Goal: Information Seeking & Learning: Compare options

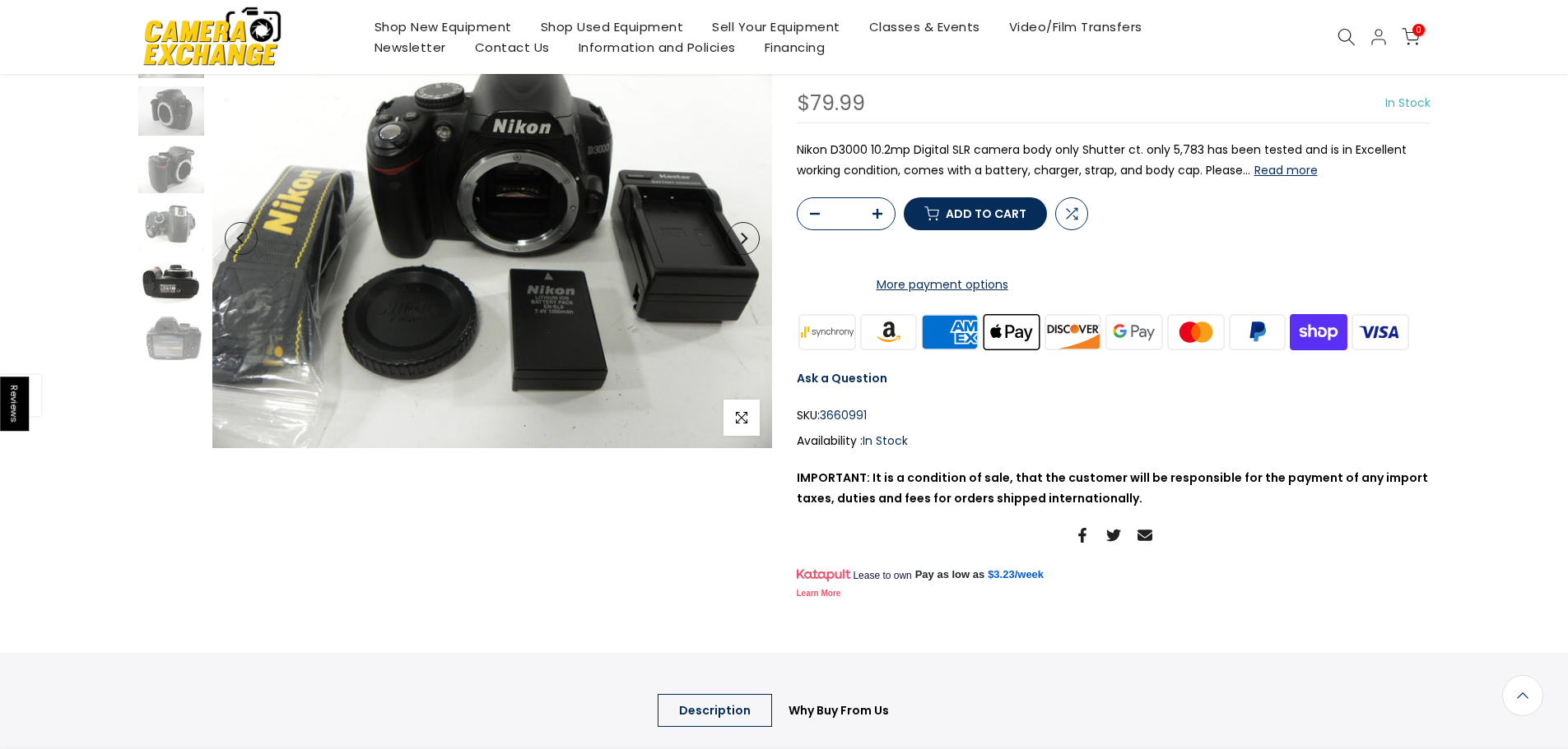
scroll to position [166, 0]
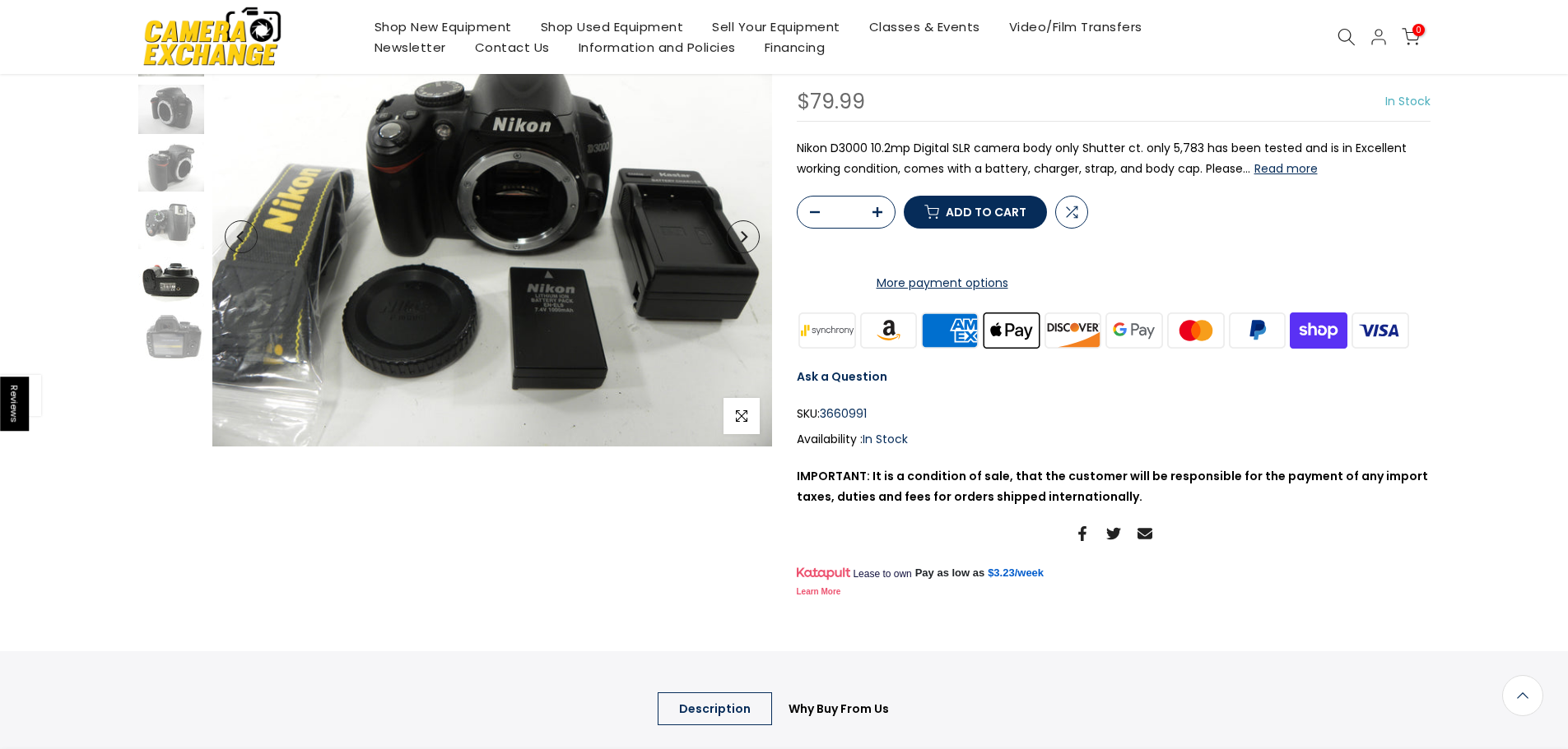
click at [170, 290] on img at bounding box center [171, 282] width 66 height 49
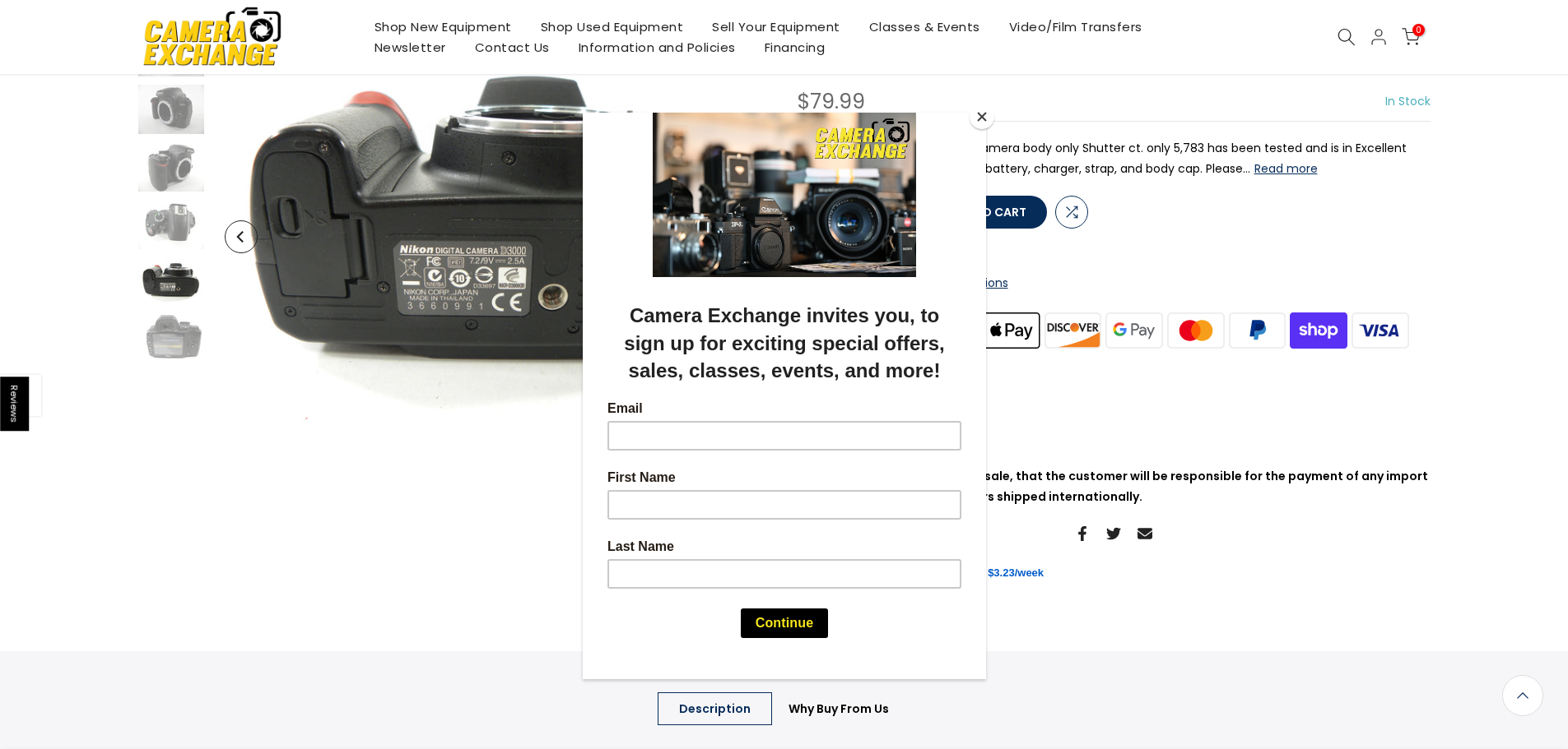
scroll to position [164, 0]
click at [985, 116] on button "Close" at bounding box center [981, 116] width 25 height 25
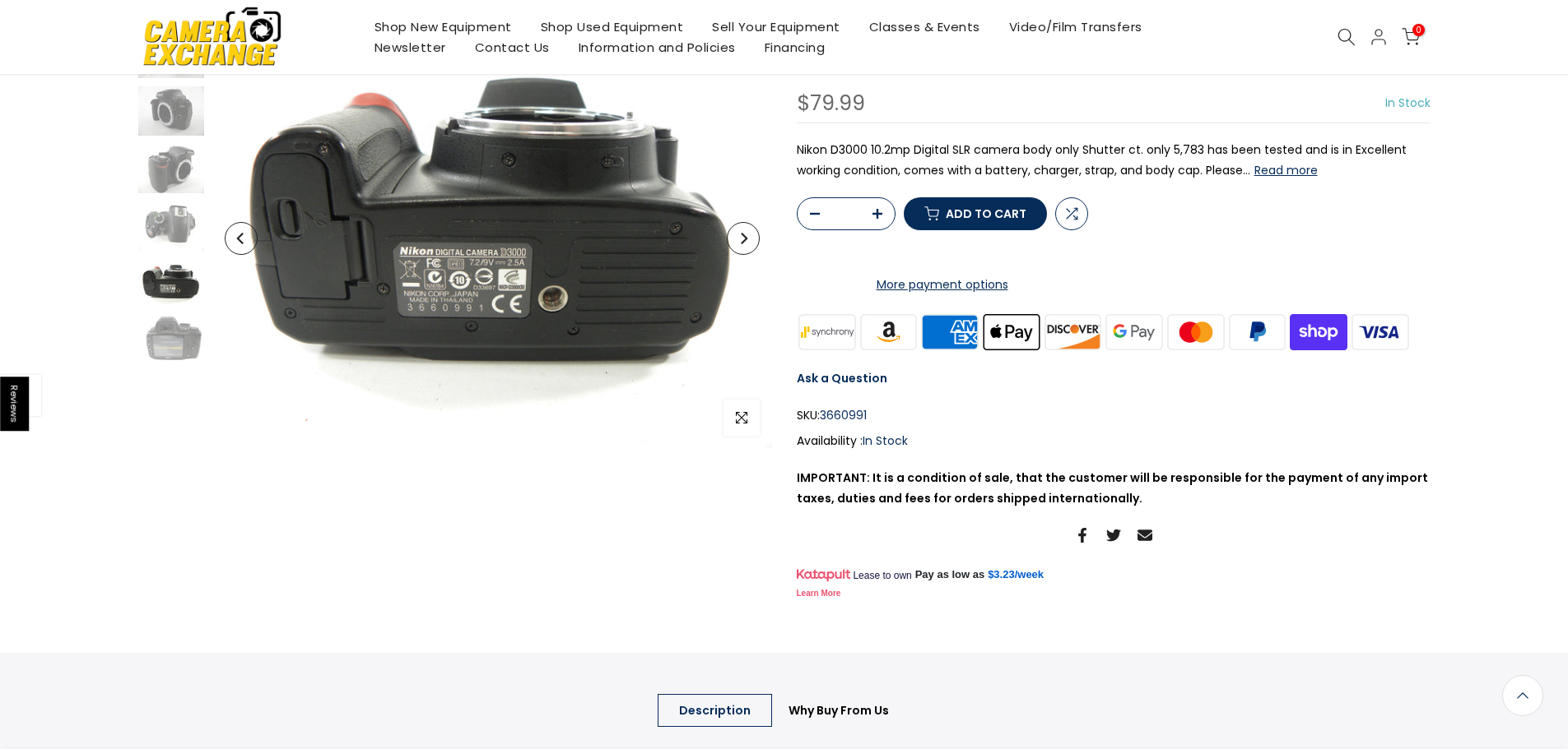
scroll to position [166, 0]
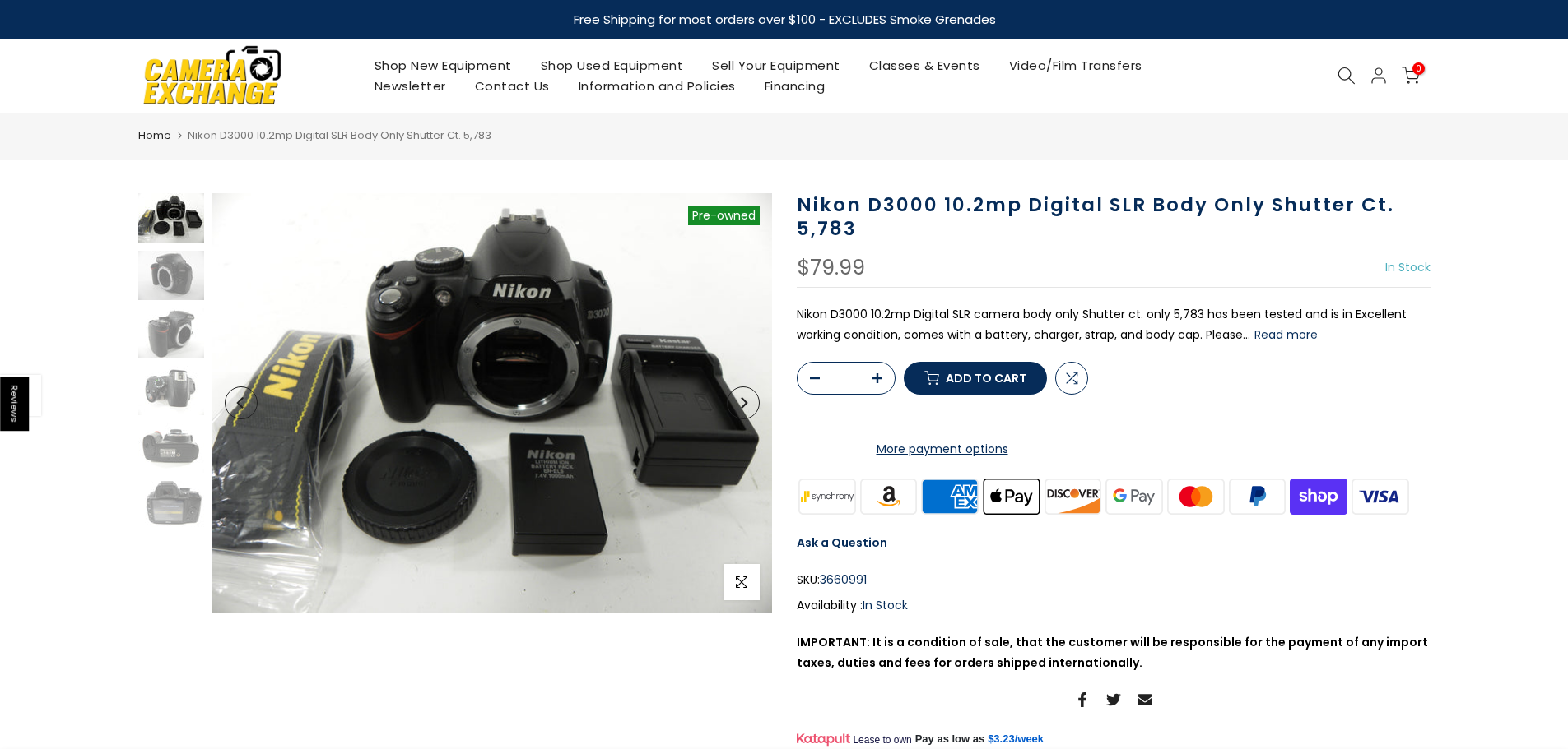
click at [216, 94] on img at bounding box center [212, 75] width 140 height 71
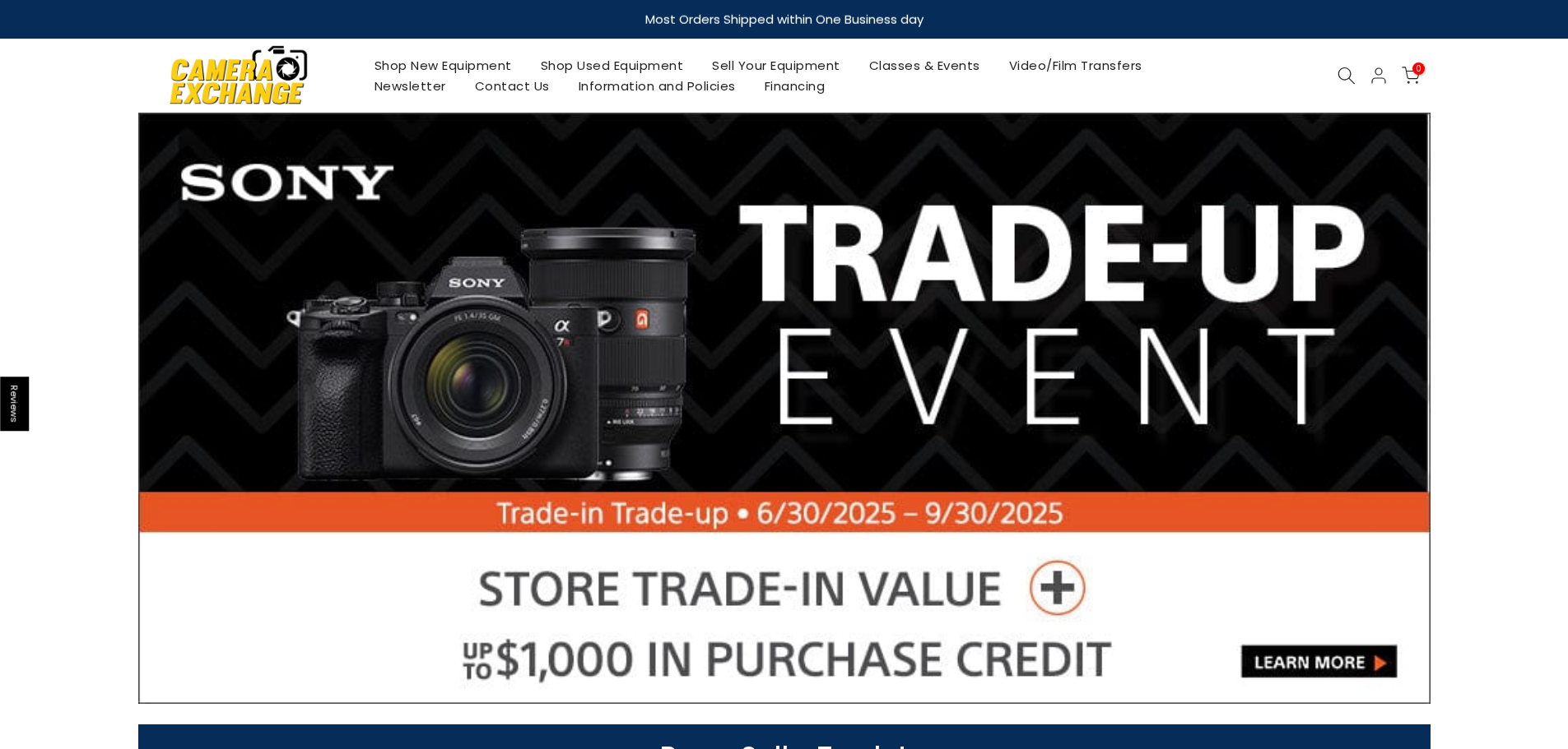
click at [628, 56] on link "Shop Used Equipment" at bounding box center [612, 66] width 172 height 20
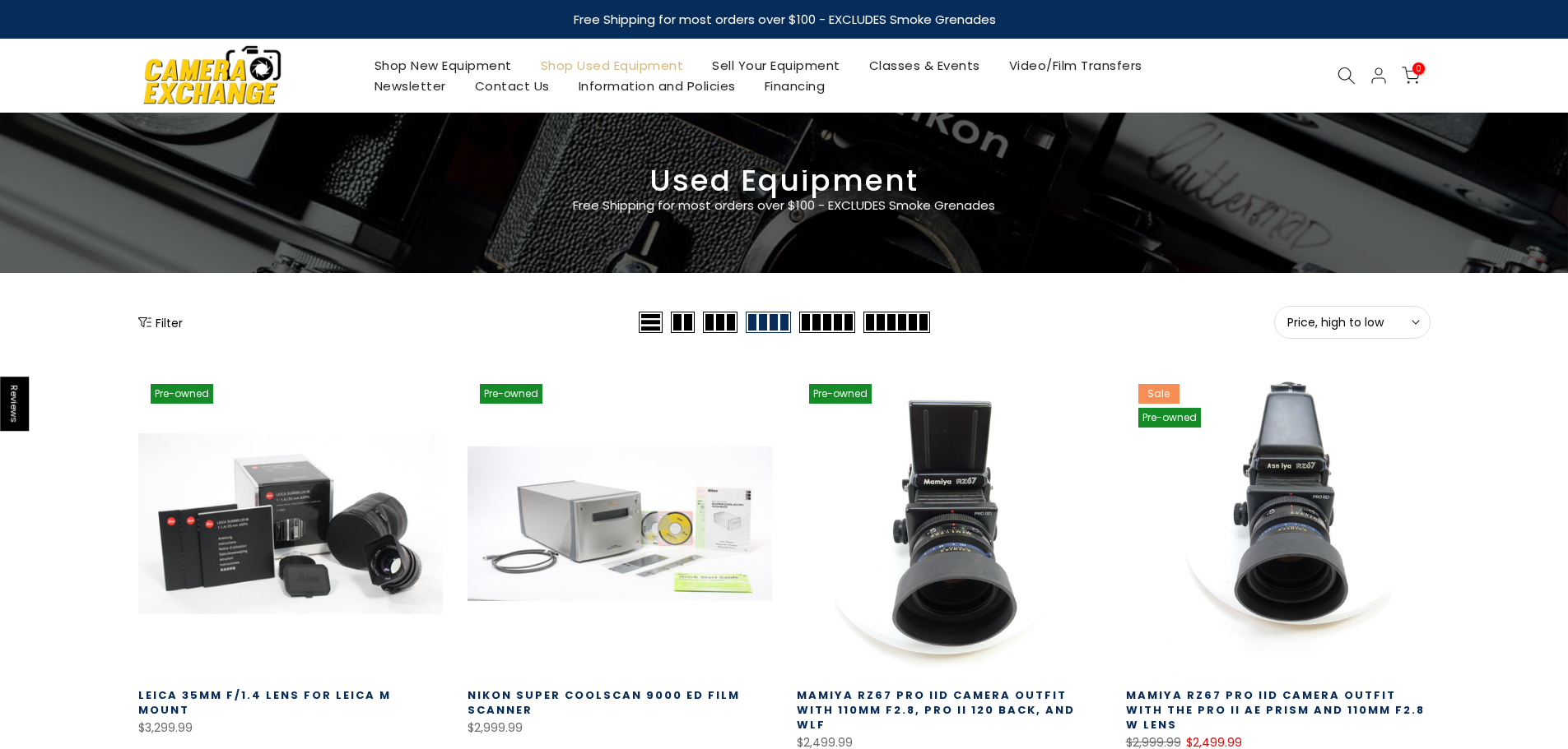
click at [173, 320] on button "Filter" at bounding box center [161, 322] width 44 height 17
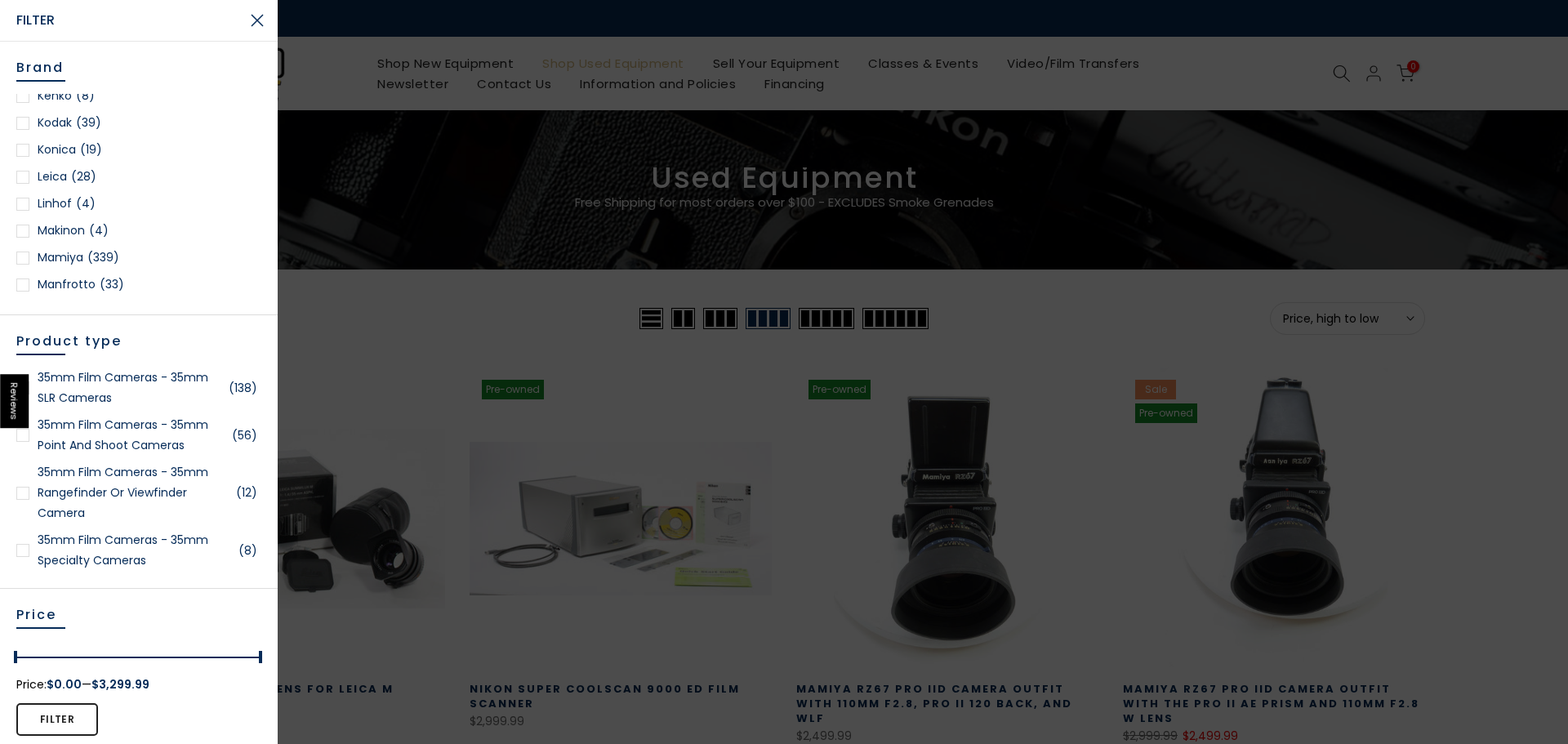
scroll to position [1307, 0]
click at [69, 283] on link "Nikon (352)" at bounding box center [138, 280] width 245 height 20
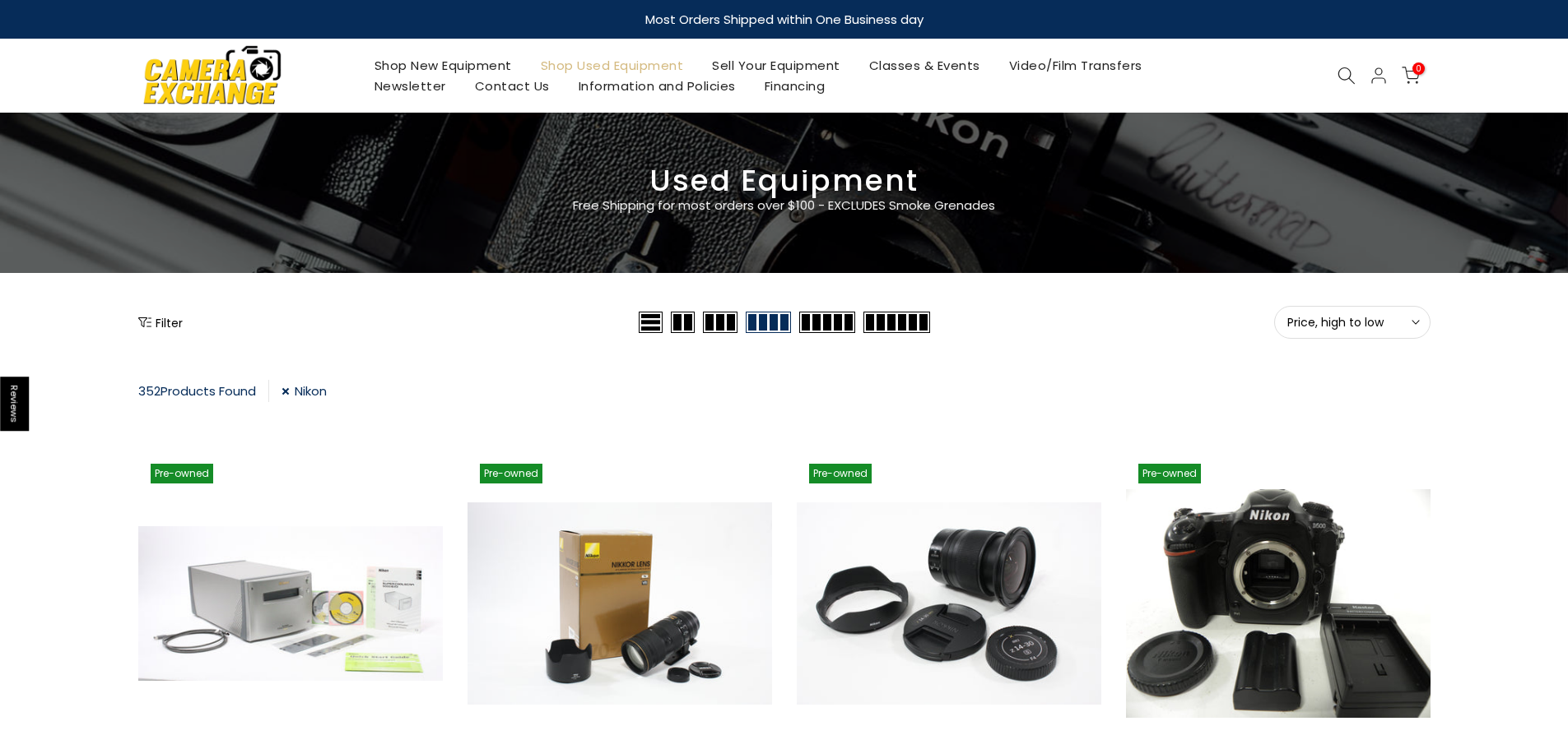
click at [173, 323] on button "Filter" at bounding box center [161, 322] width 44 height 17
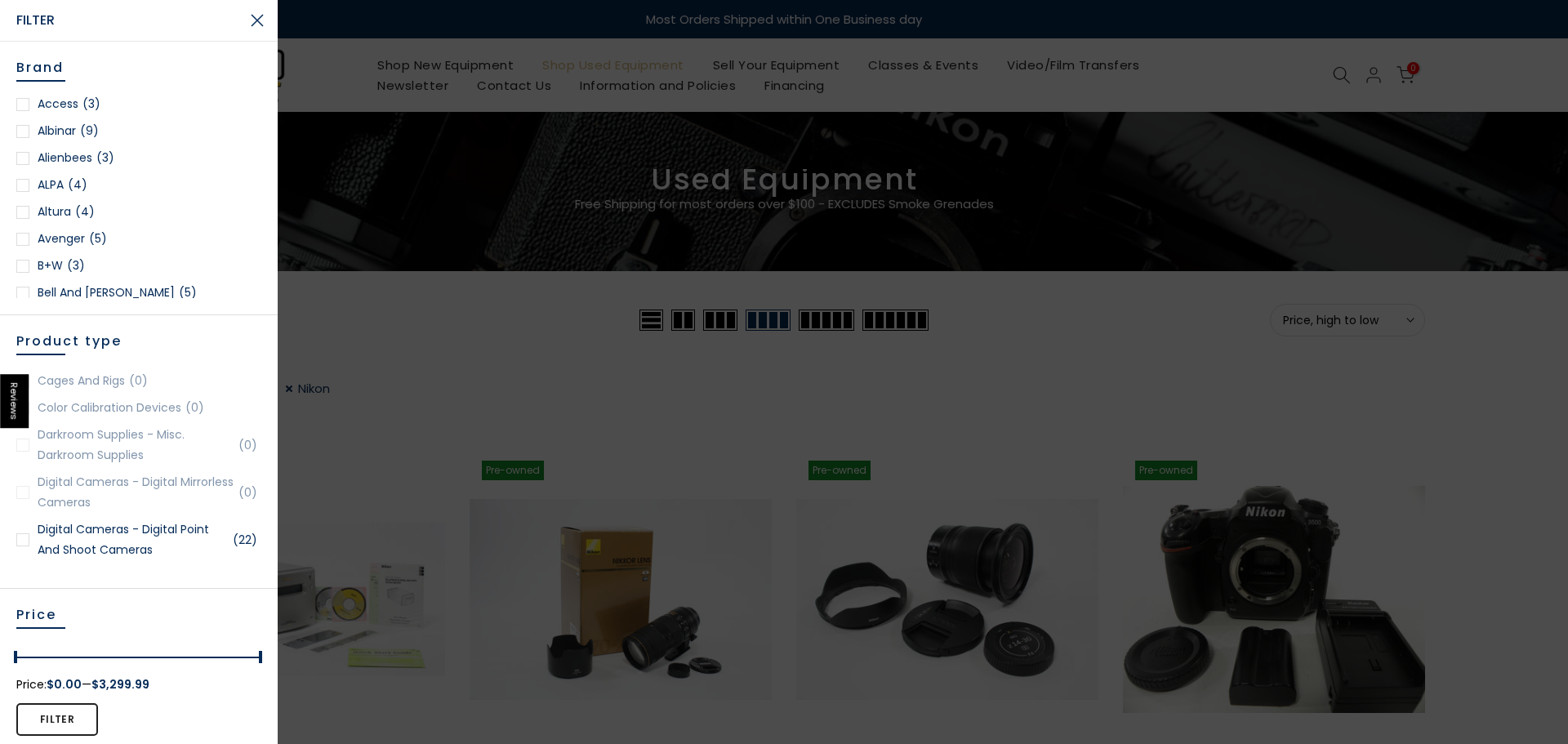
scroll to position [572, 0]
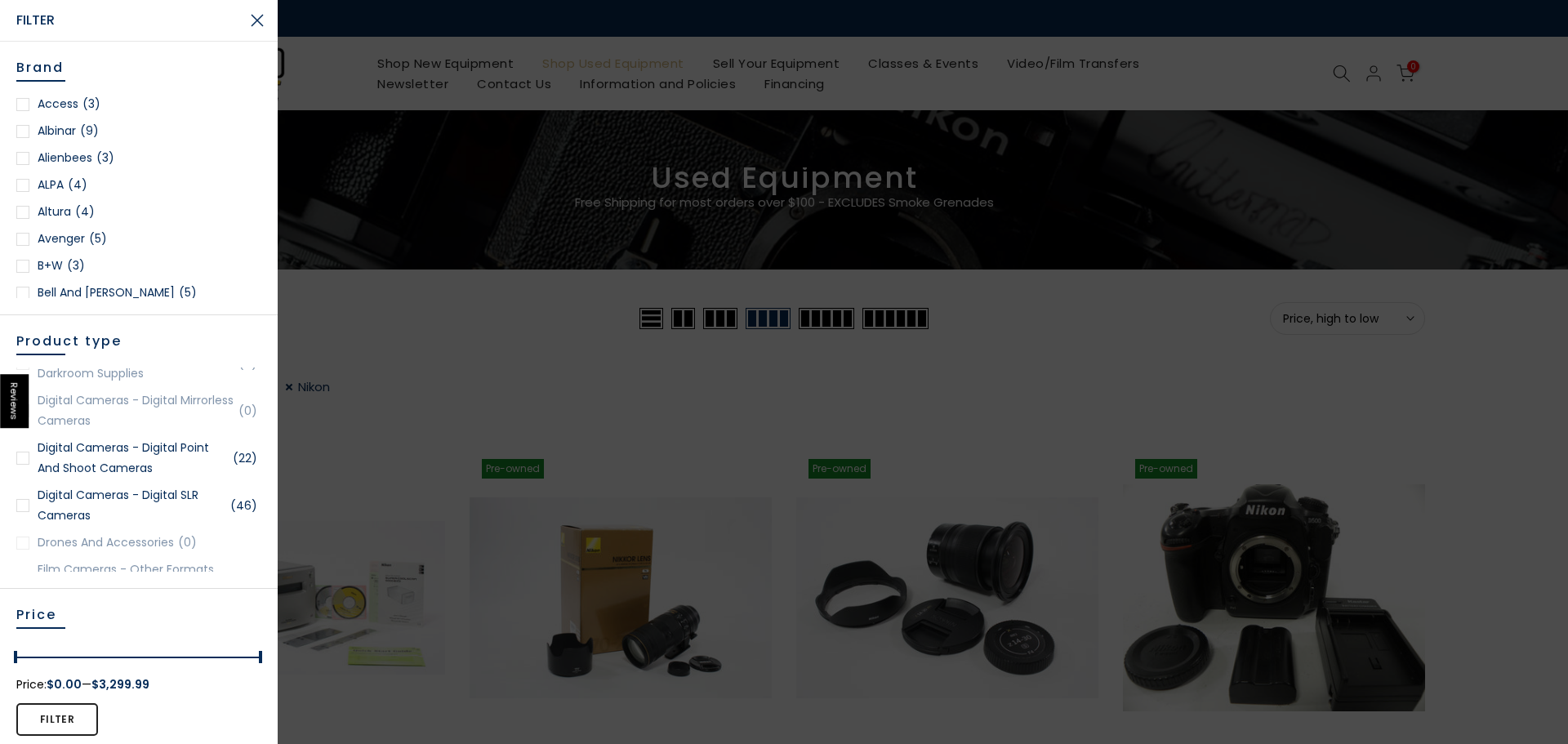
click at [166, 512] on link "Digital Cameras - Digital SLR Cameras (46)" at bounding box center [138, 505] width 245 height 41
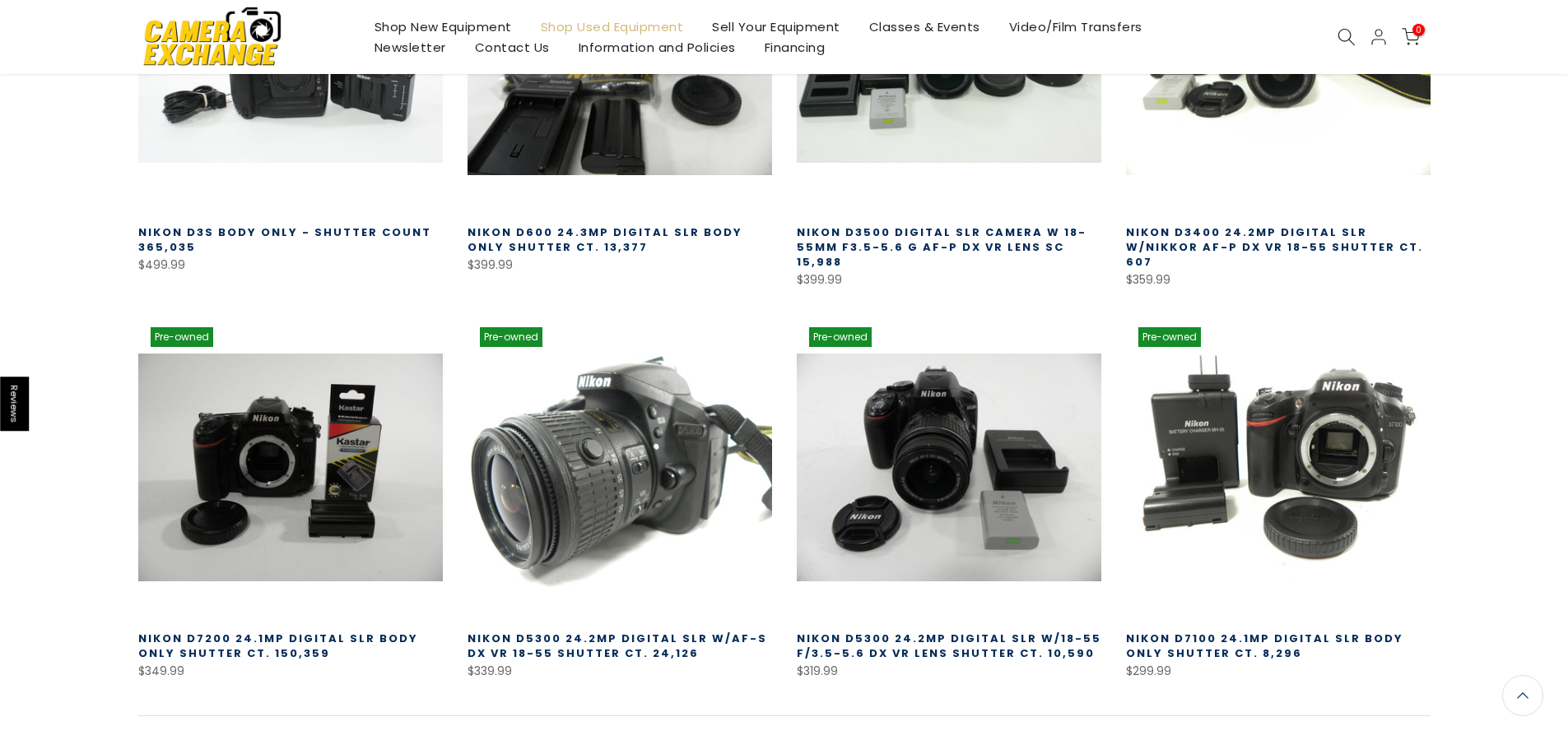
scroll to position [946, 0]
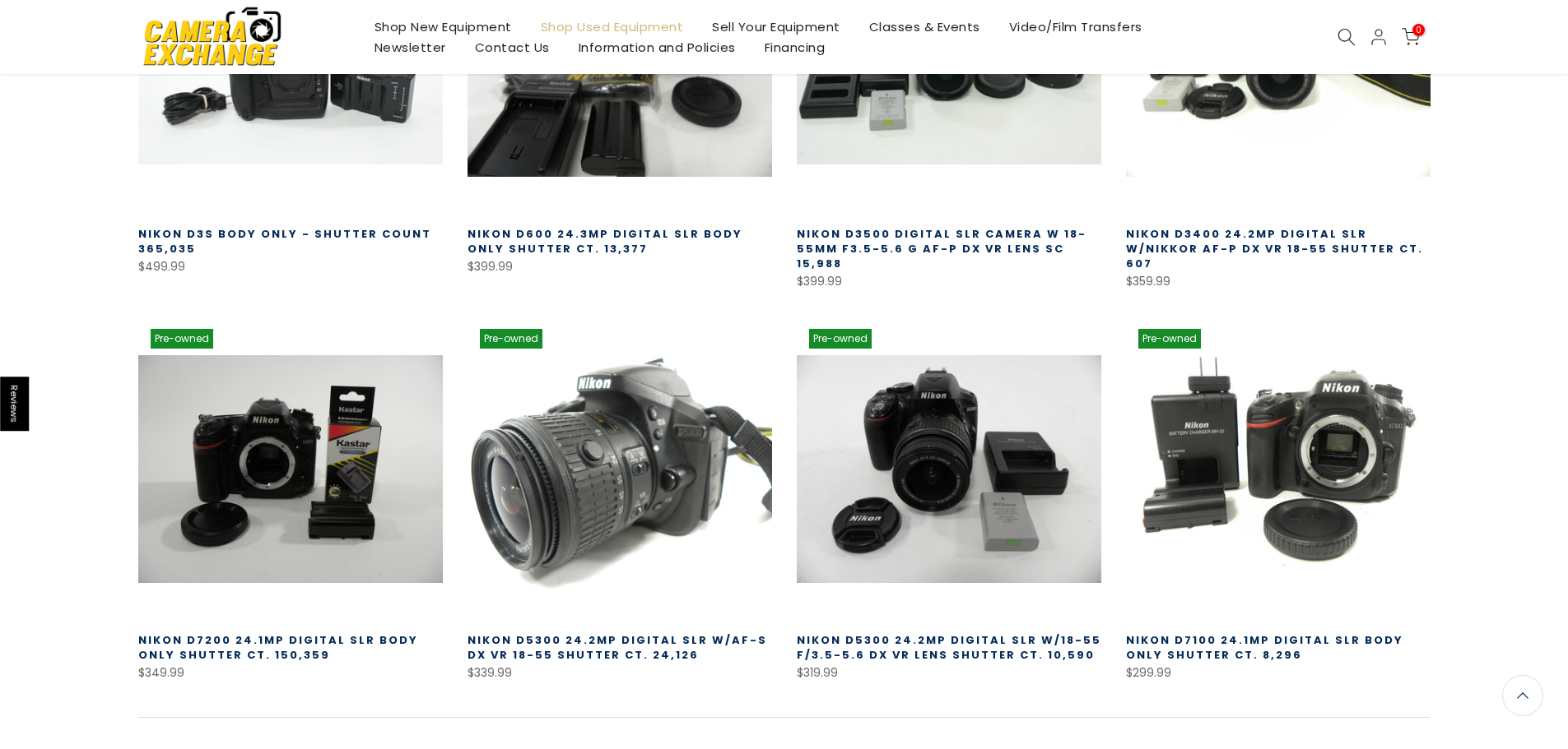
click at [594, 474] on link at bounding box center [620, 469] width 305 height 305
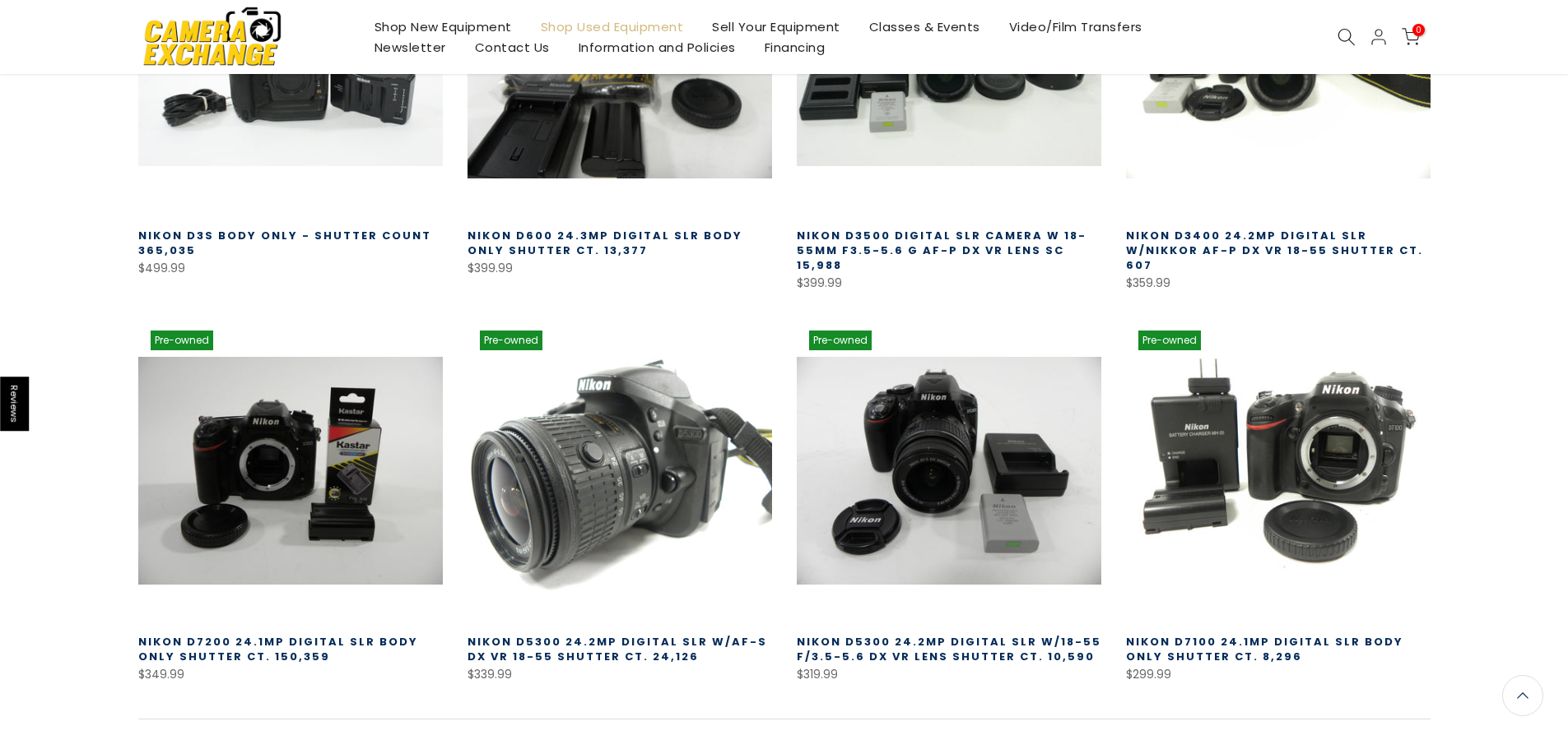
scroll to position [948, 0]
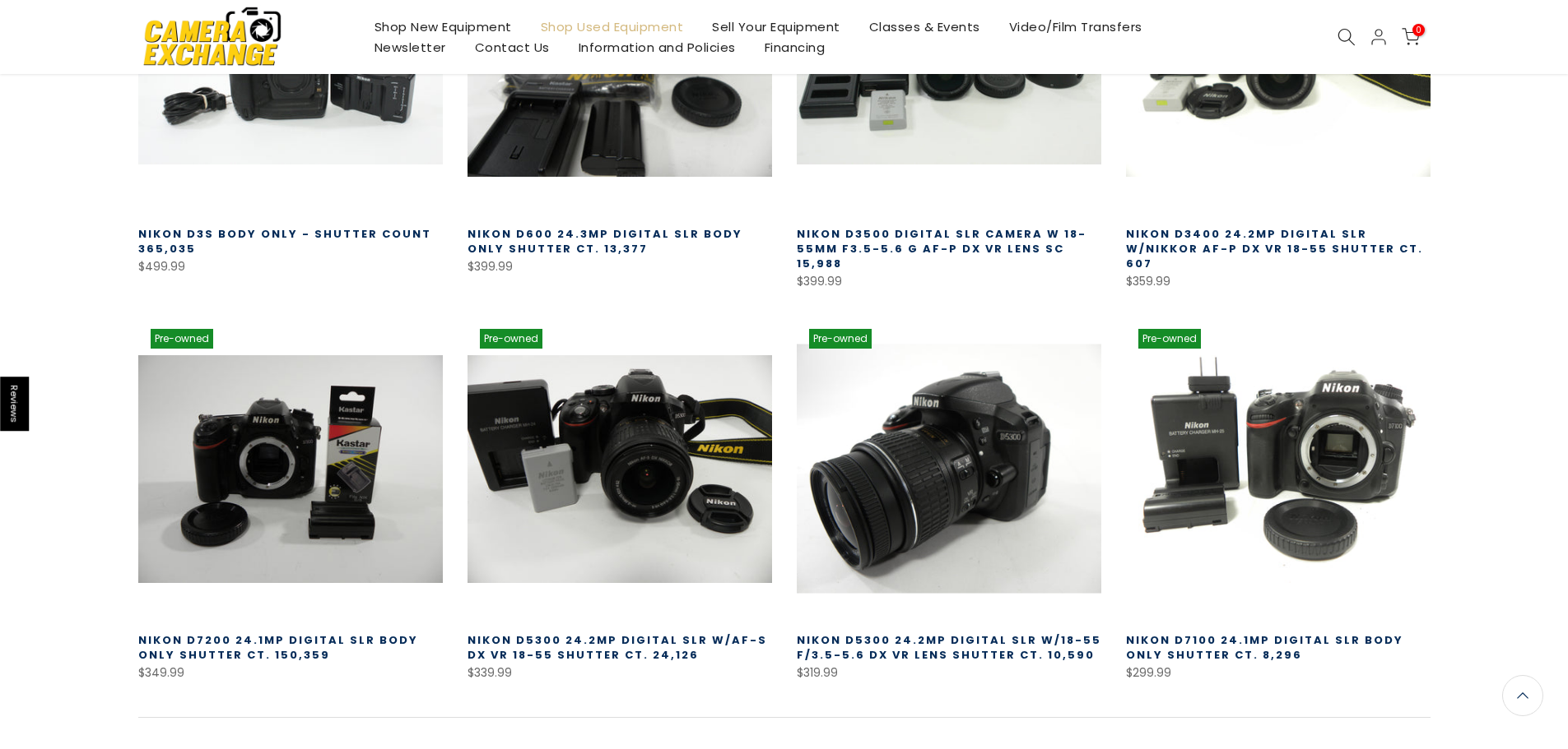
click at [1011, 441] on link at bounding box center [949, 469] width 305 height 305
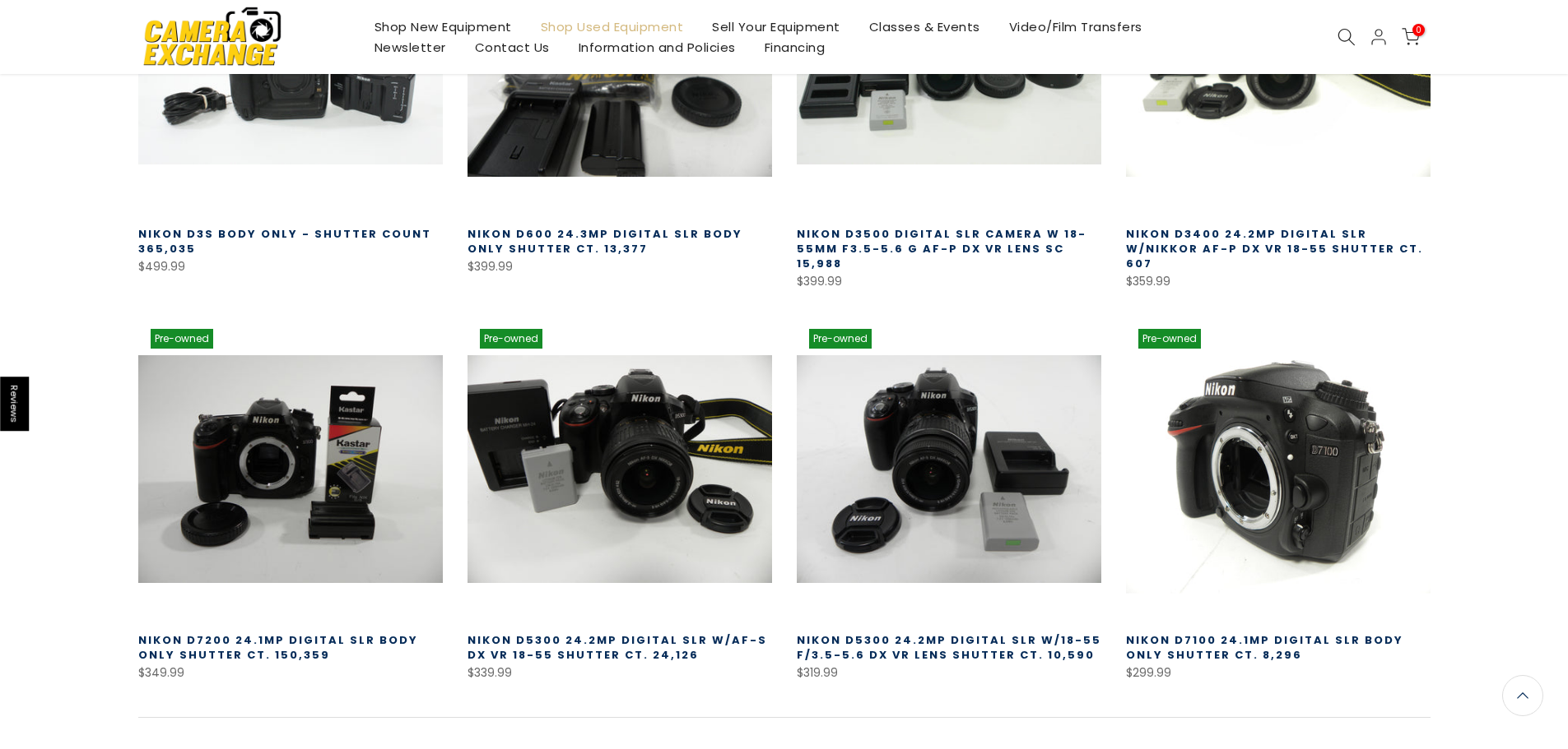
click at [1321, 444] on link at bounding box center [1279, 469] width 305 height 305
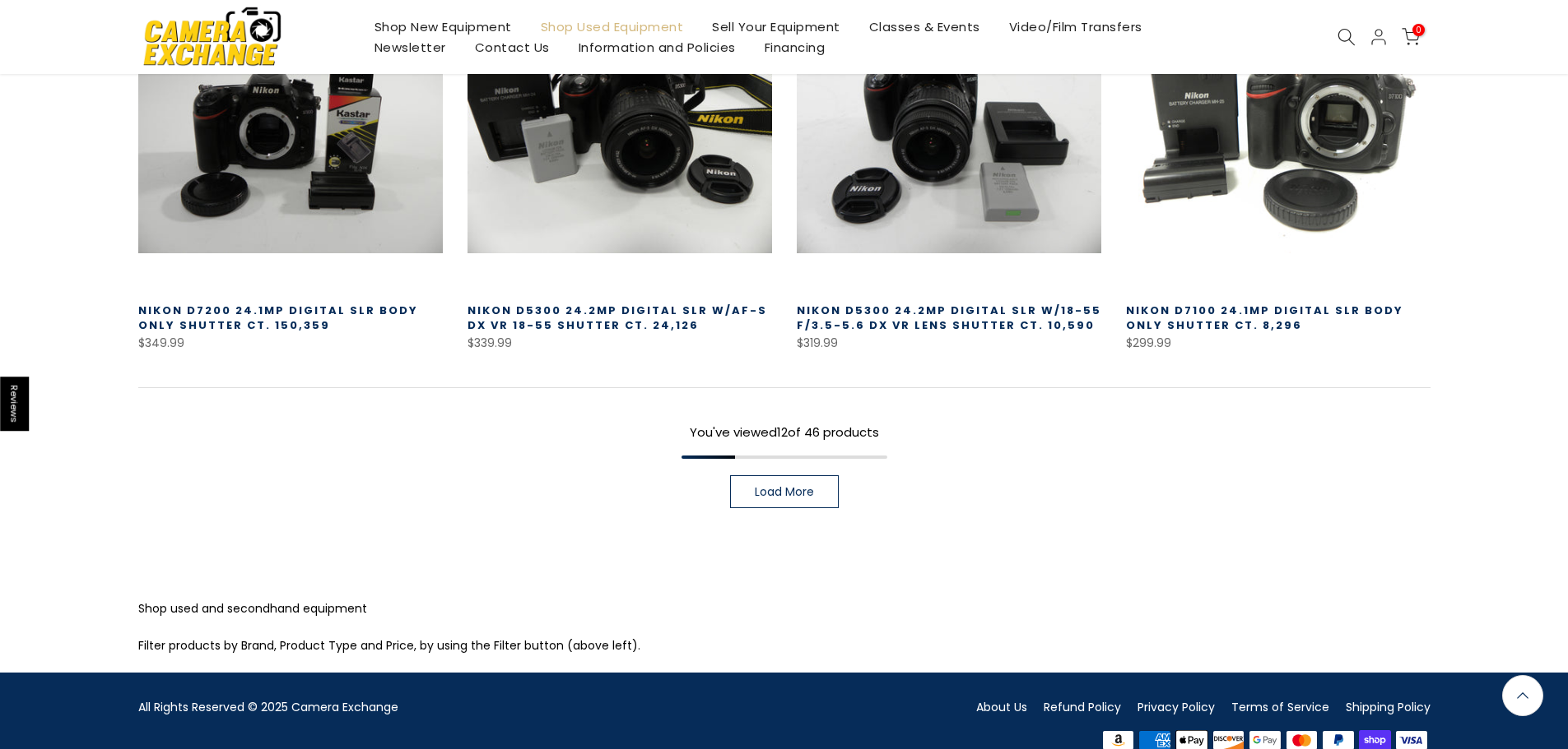
scroll to position [1275, 0]
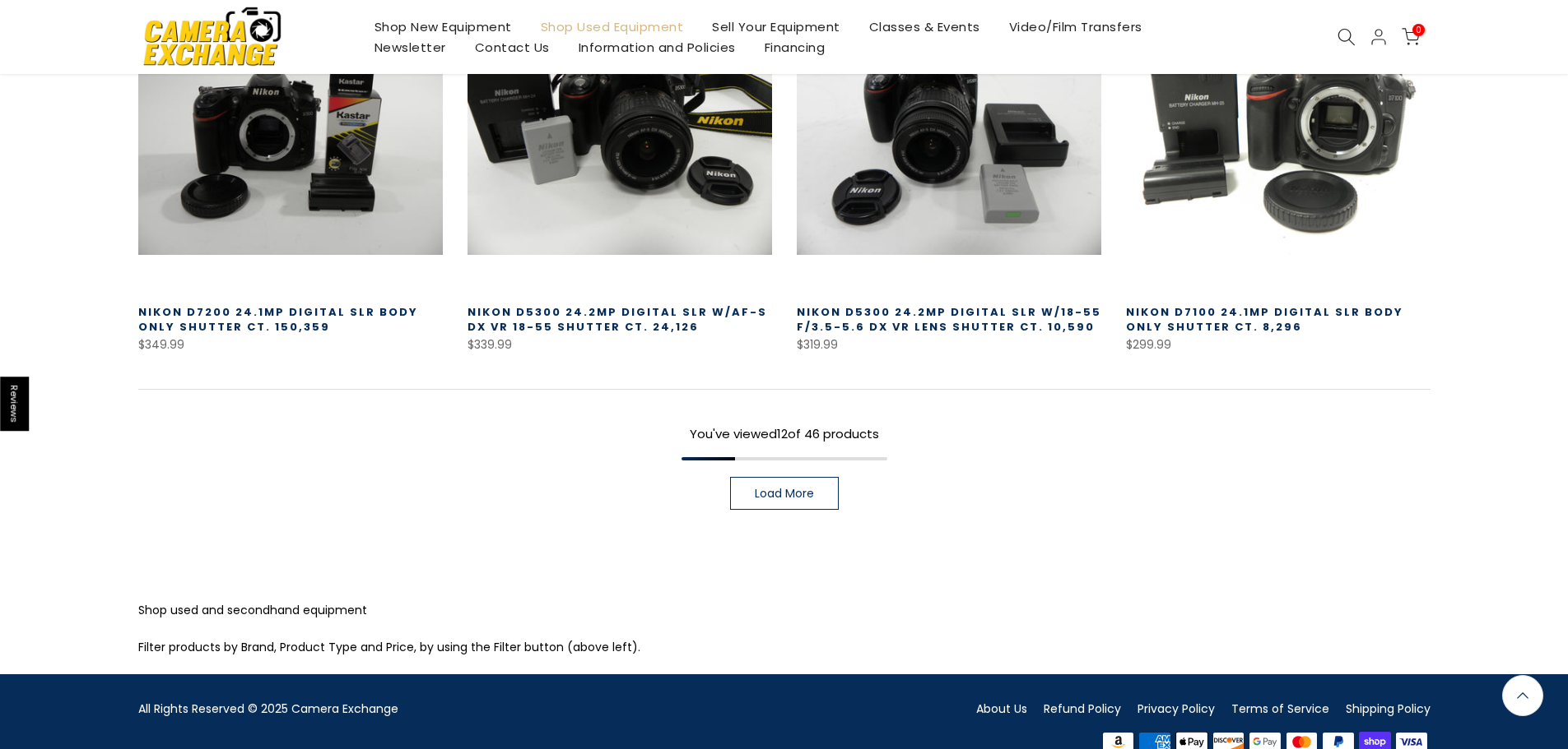
click at [827, 477] on link "Load More" at bounding box center [784, 494] width 109 height 33
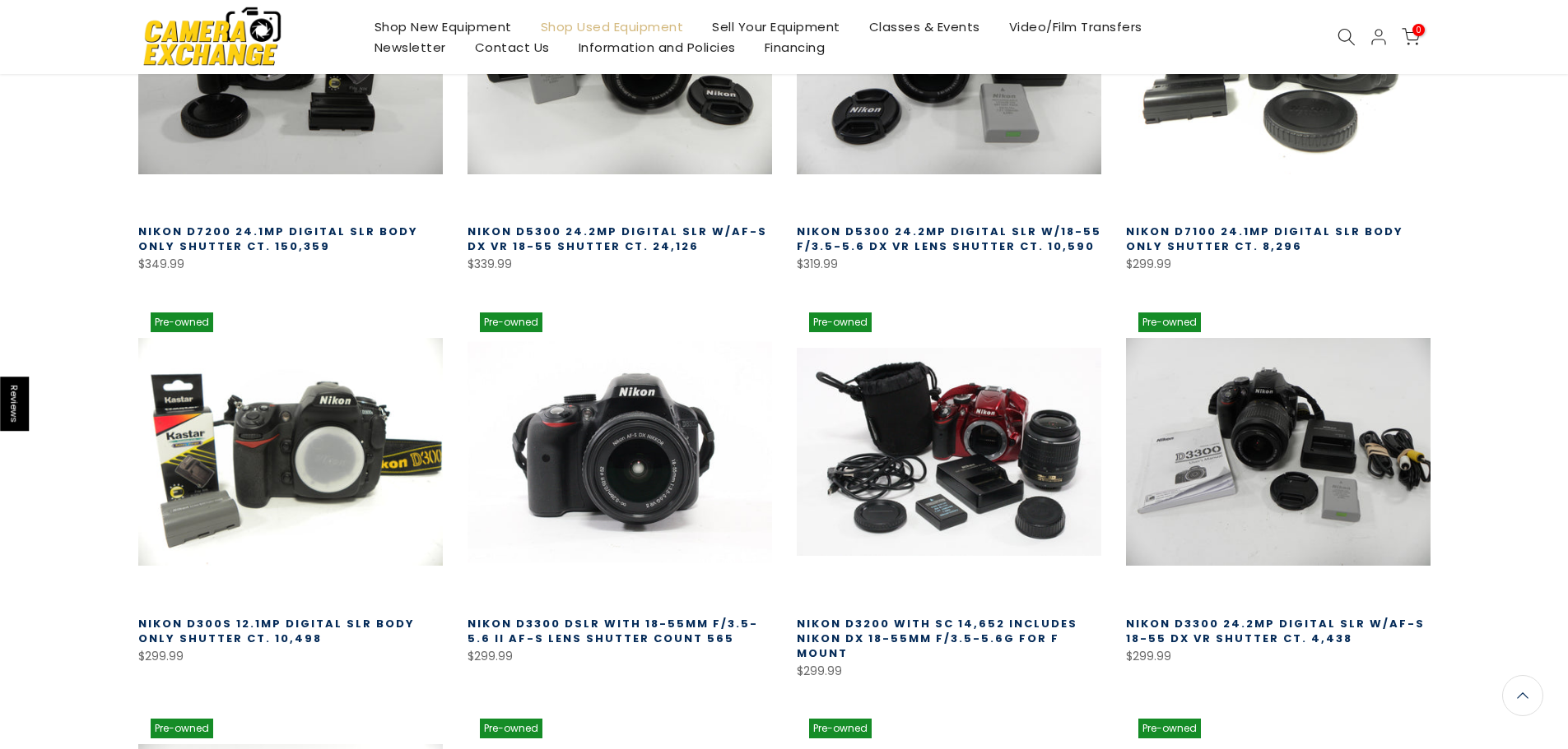
scroll to position [1359, 0]
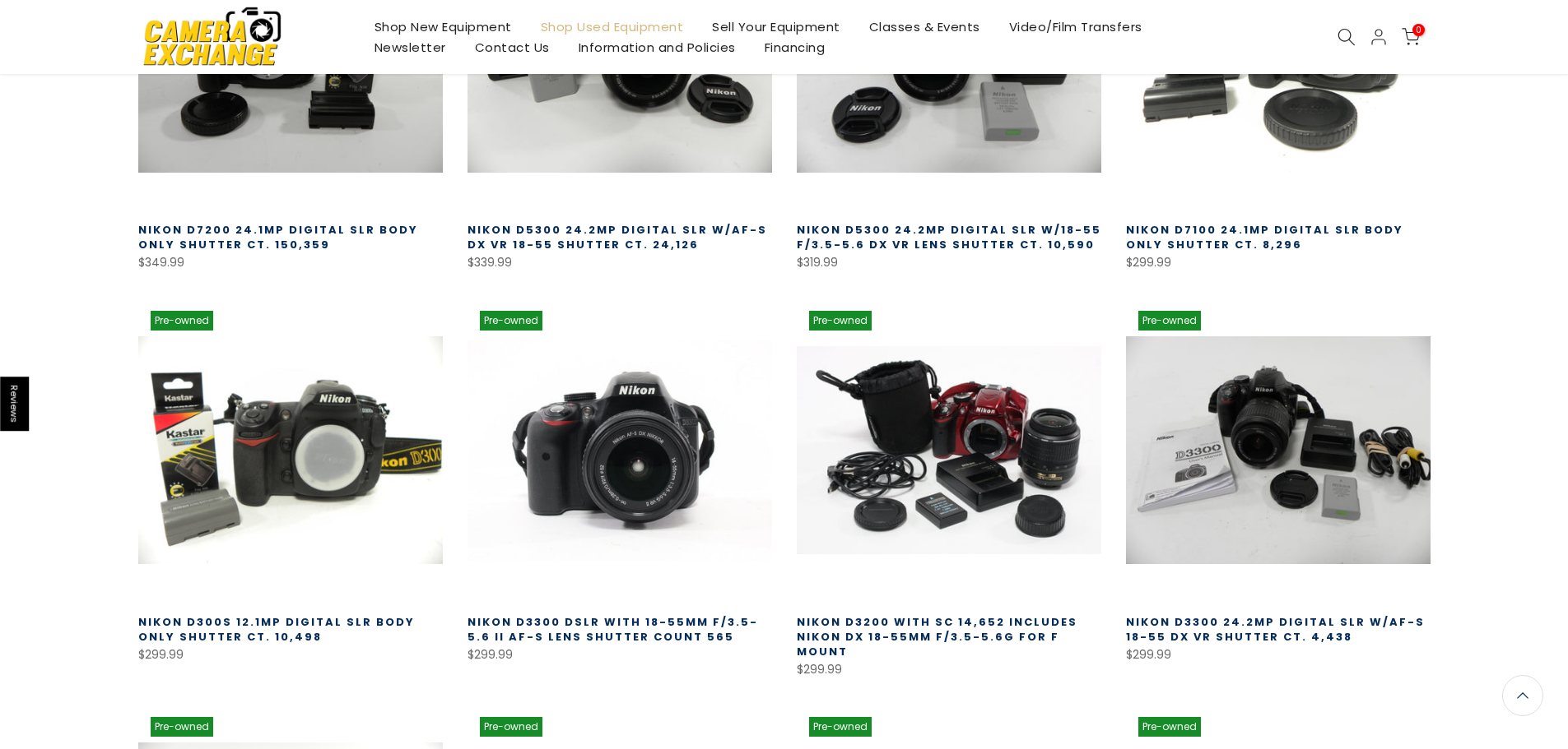
click at [696, 436] on link at bounding box center [620, 451] width 305 height 305
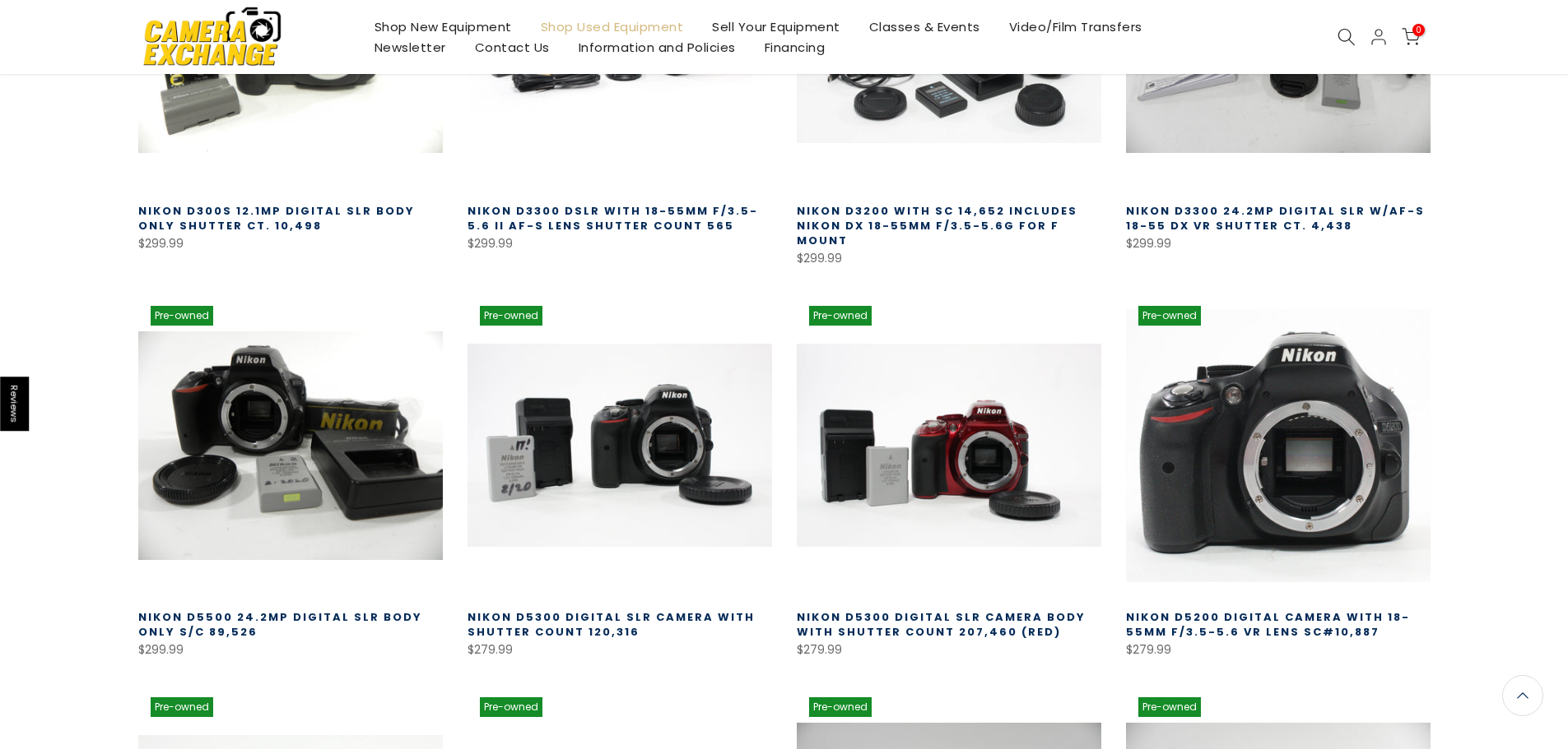
scroll to position [1768, 0]
click at [1209, 425] on link at bounding box center [1279, 446] width 305 height 305
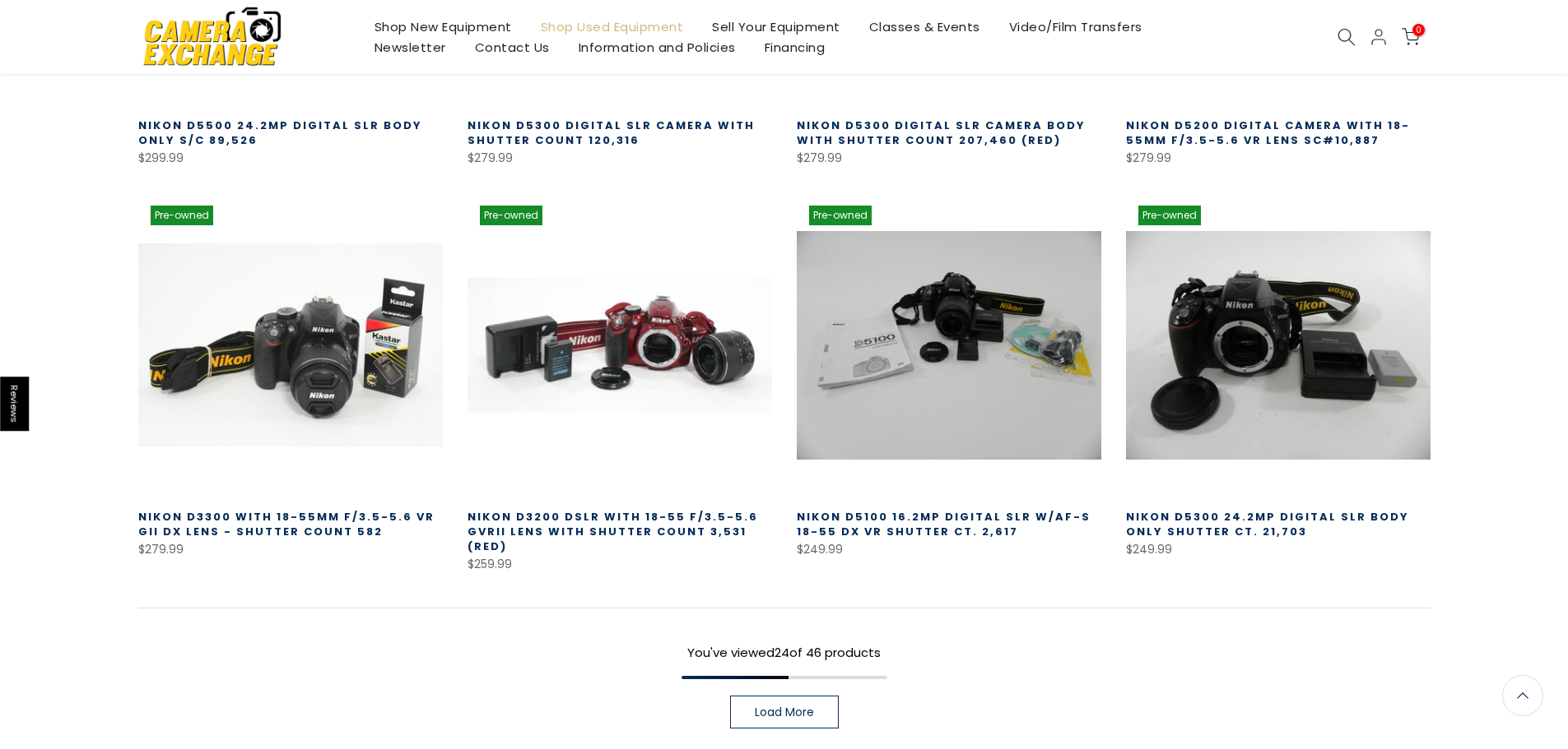
scroll to position [2263, 0]
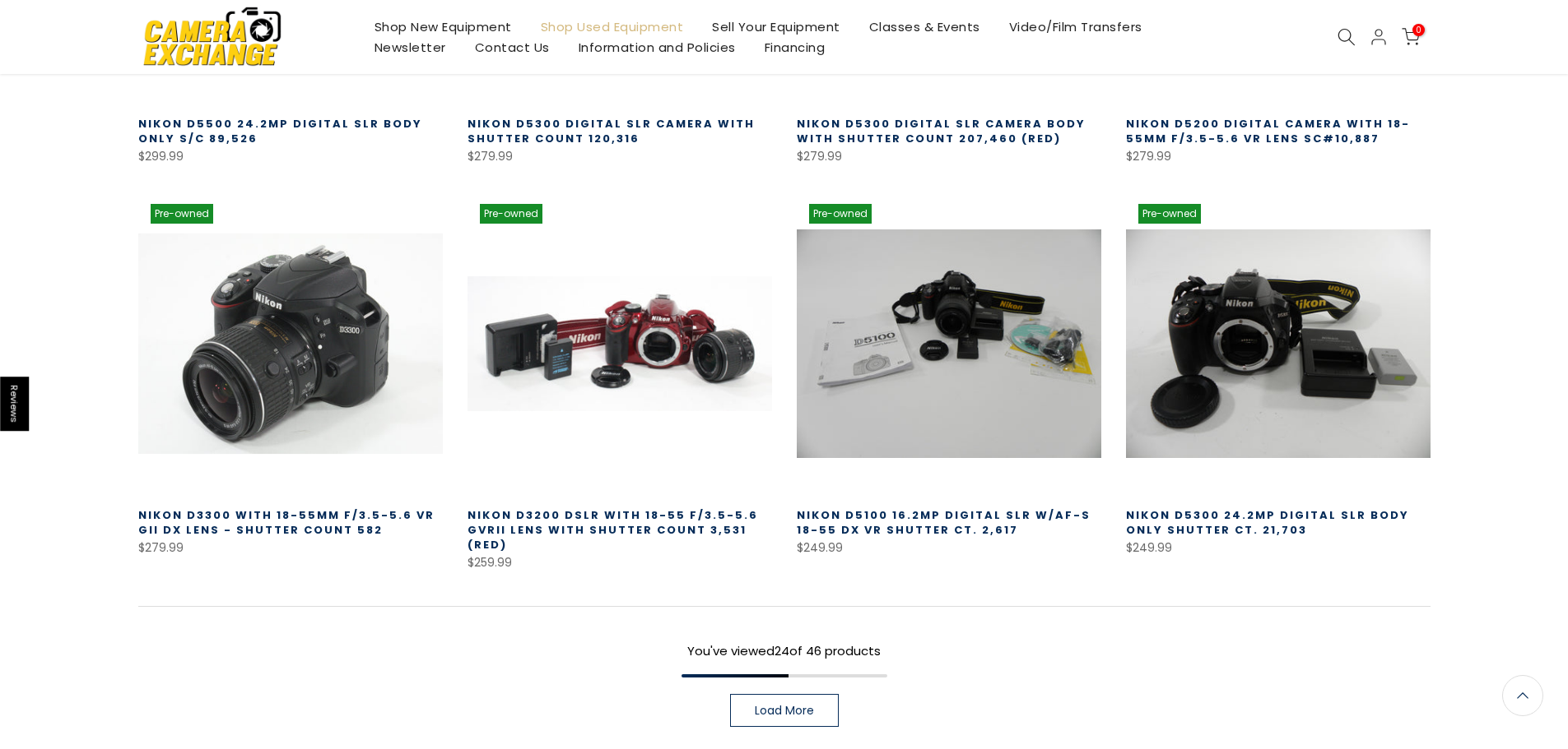
click at [328, 373] on link at bounding box center [291, 344] width 305 height 305
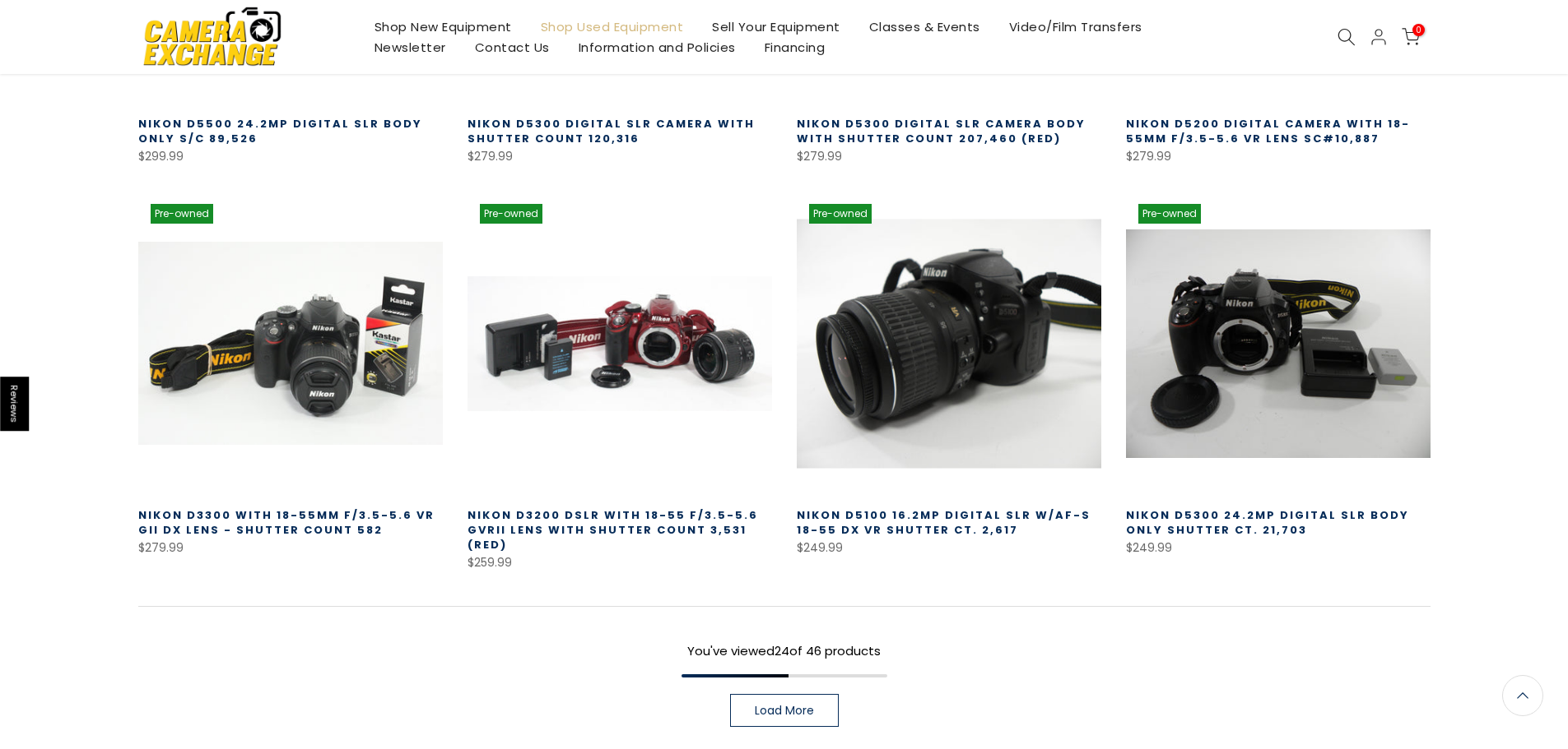
click at [951, 376] on link at bounding box center [949, 344] width 305 height 305
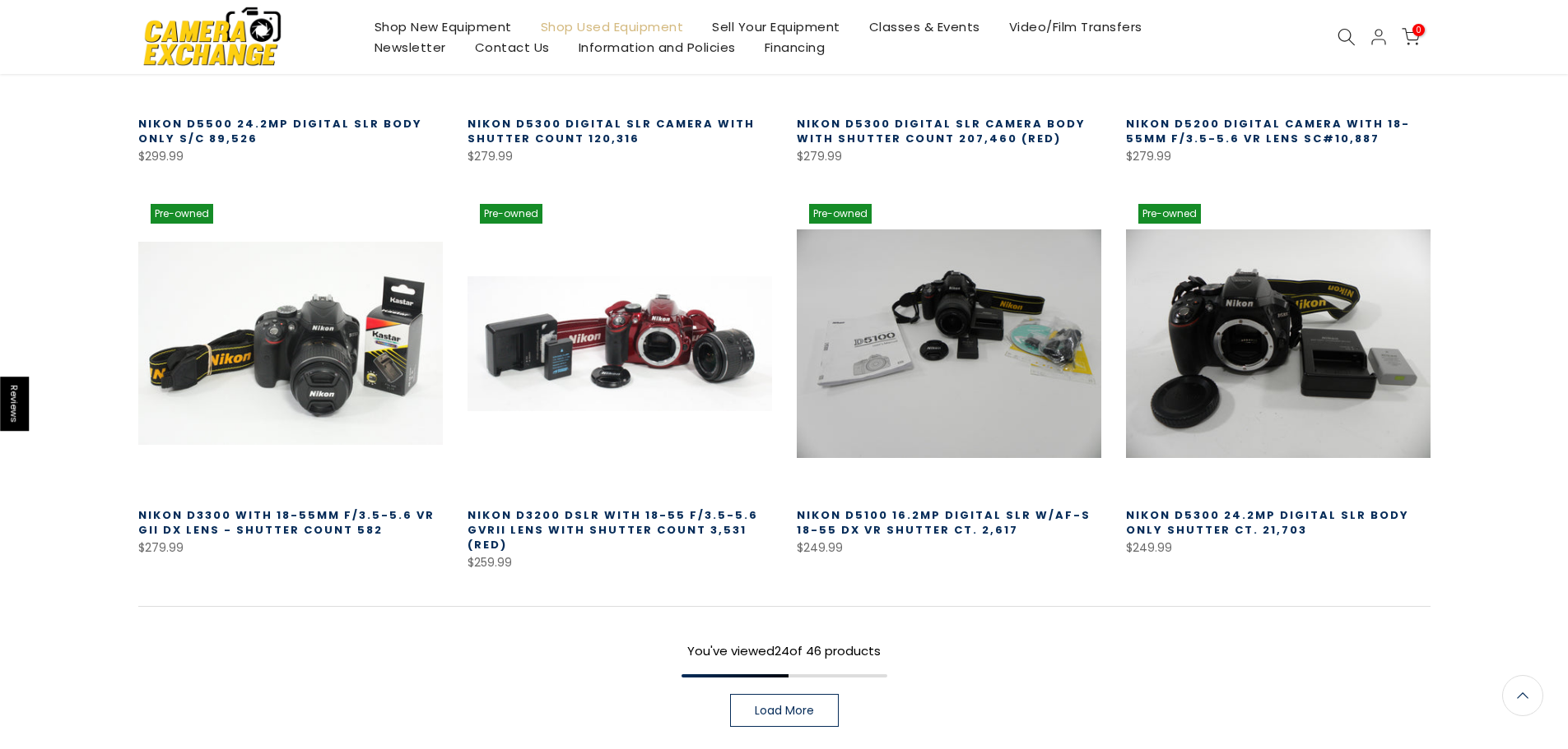
click at [758, 695] on link "Load More" at bounding box center [784, 711] width 109 height 33
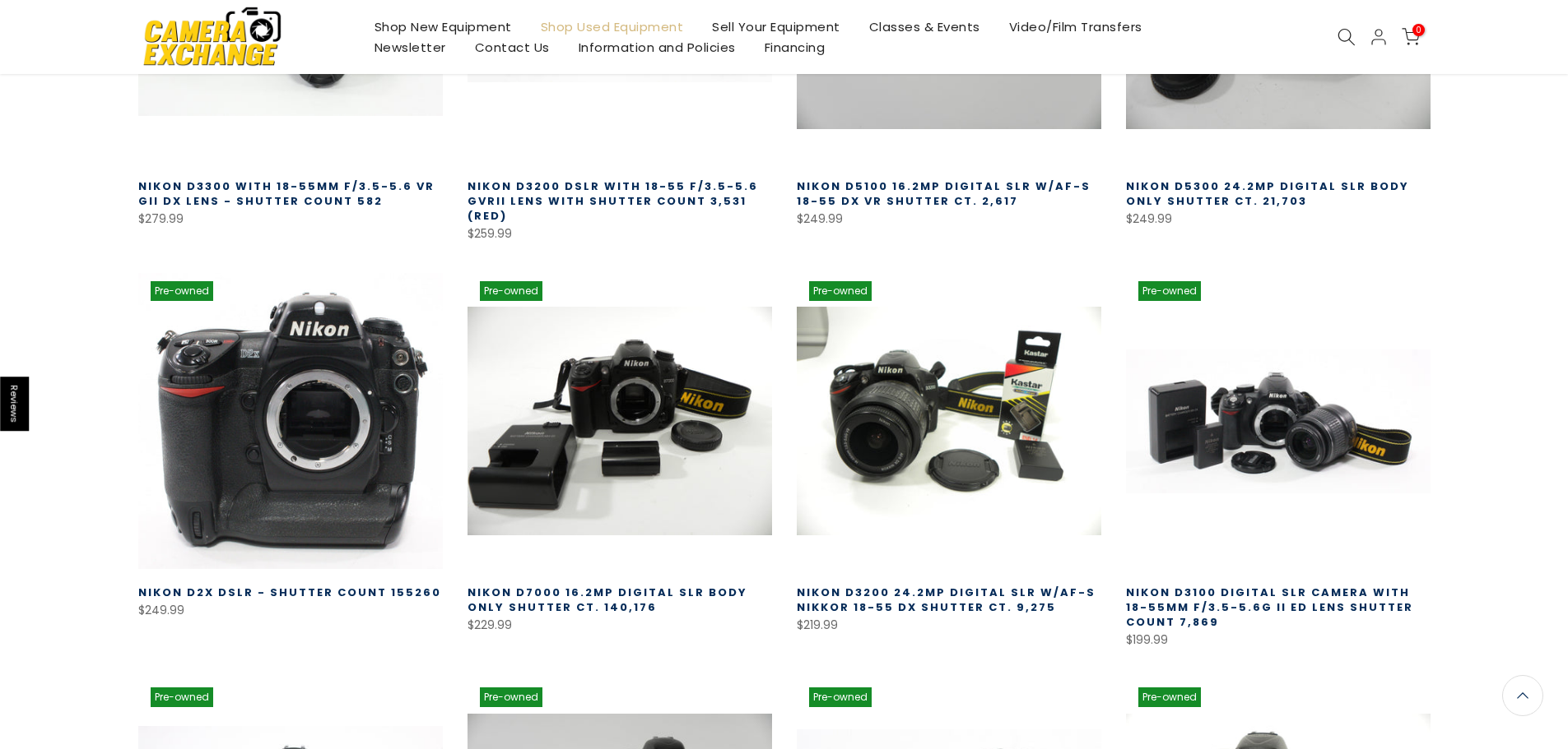
scroll to position [2591, 0]
click at [260, 429] on link at bounding box center [291, 421] width 305 height 305
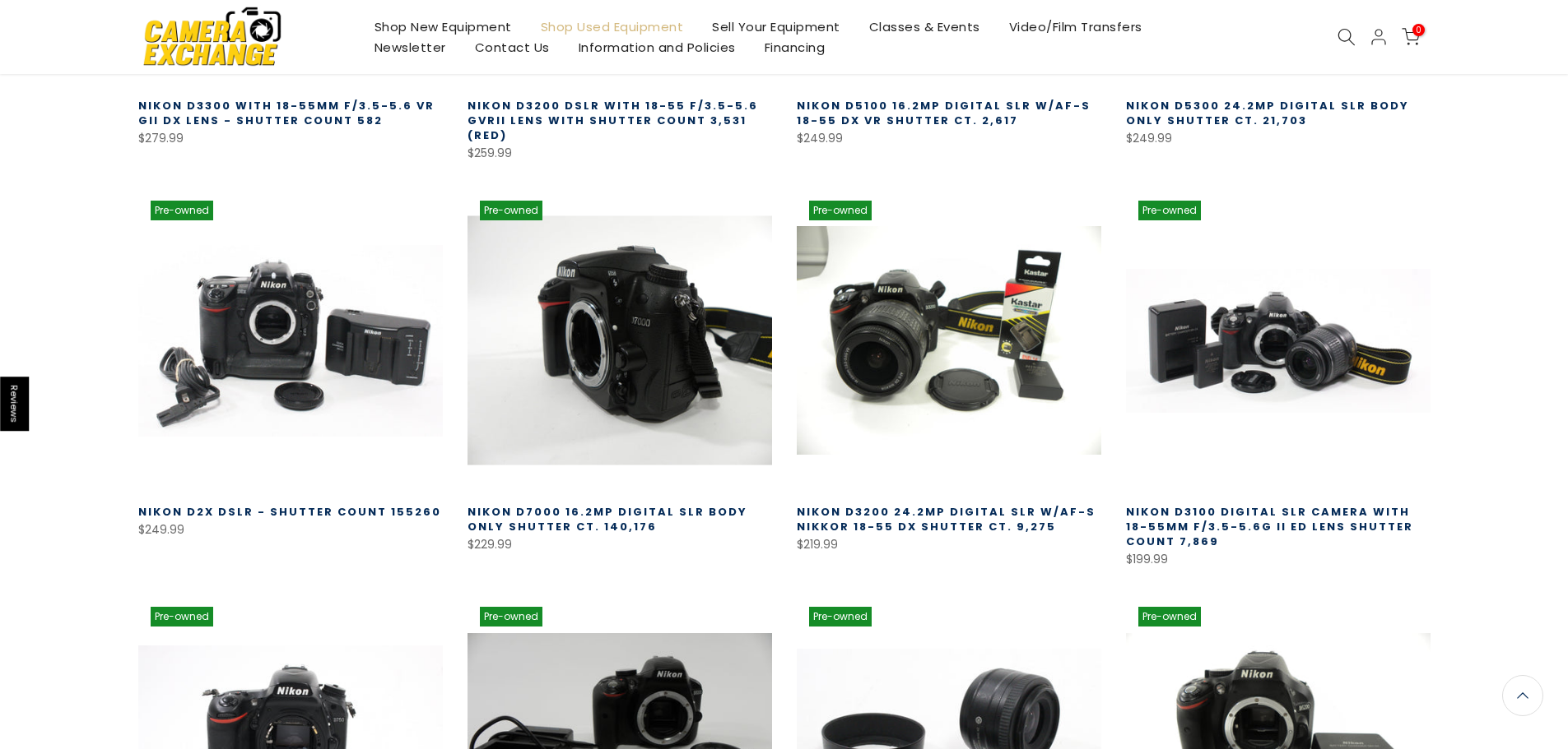
scroll to position [2675, 0]
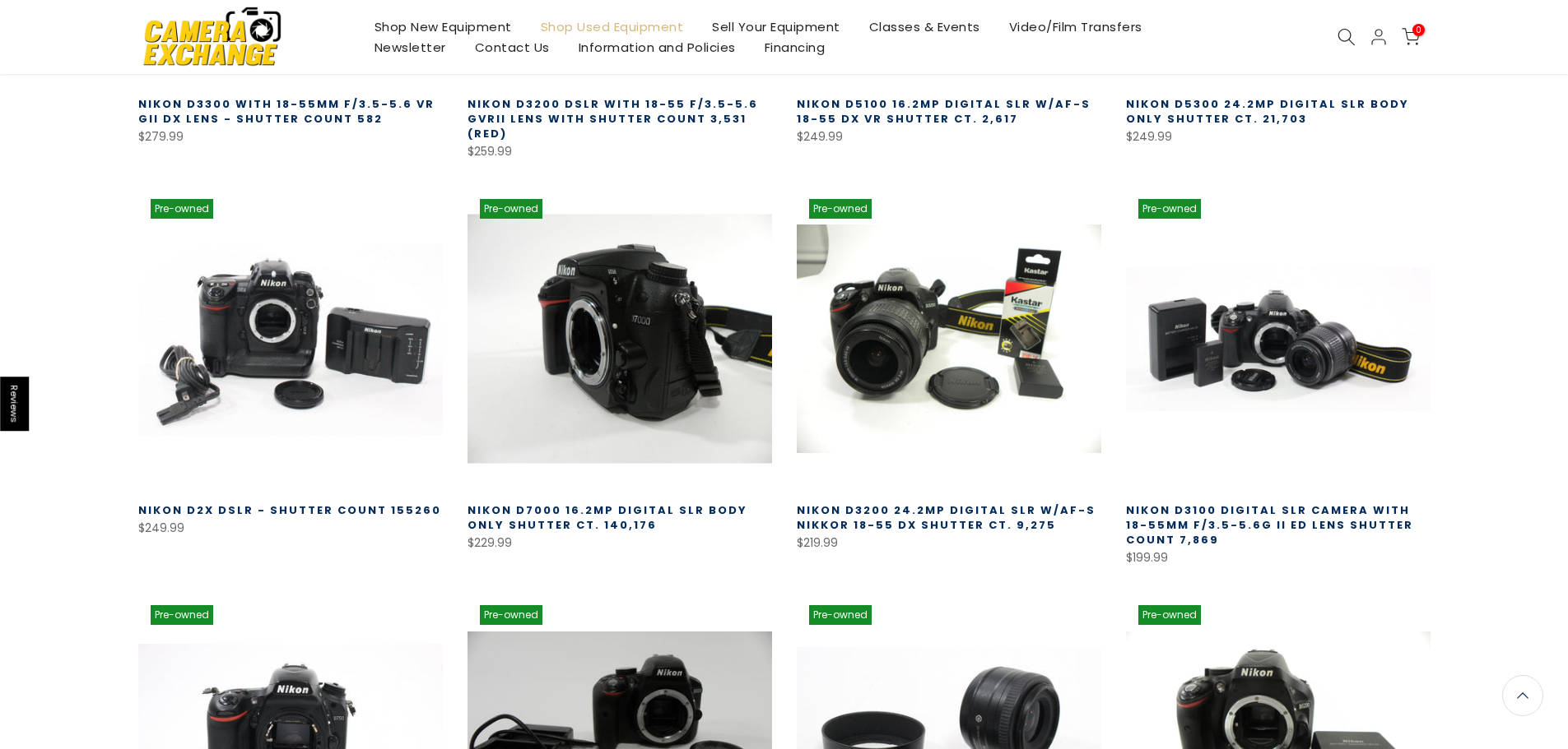
click at [586, 356] on link at bounding box center [620, 339] width 305 height 305
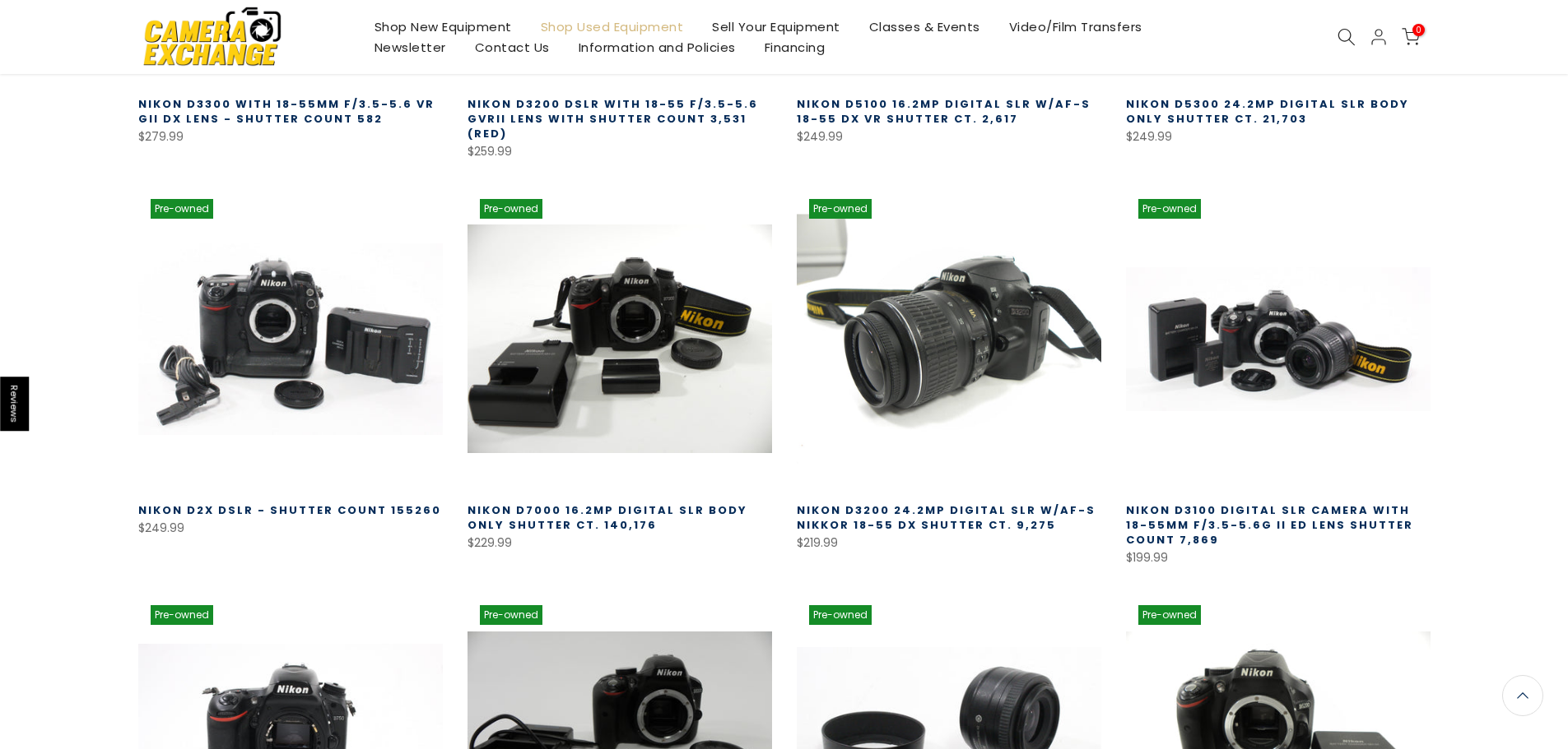
click at [942, 343] on link at bounding box center [949, 339] width 305 height 305
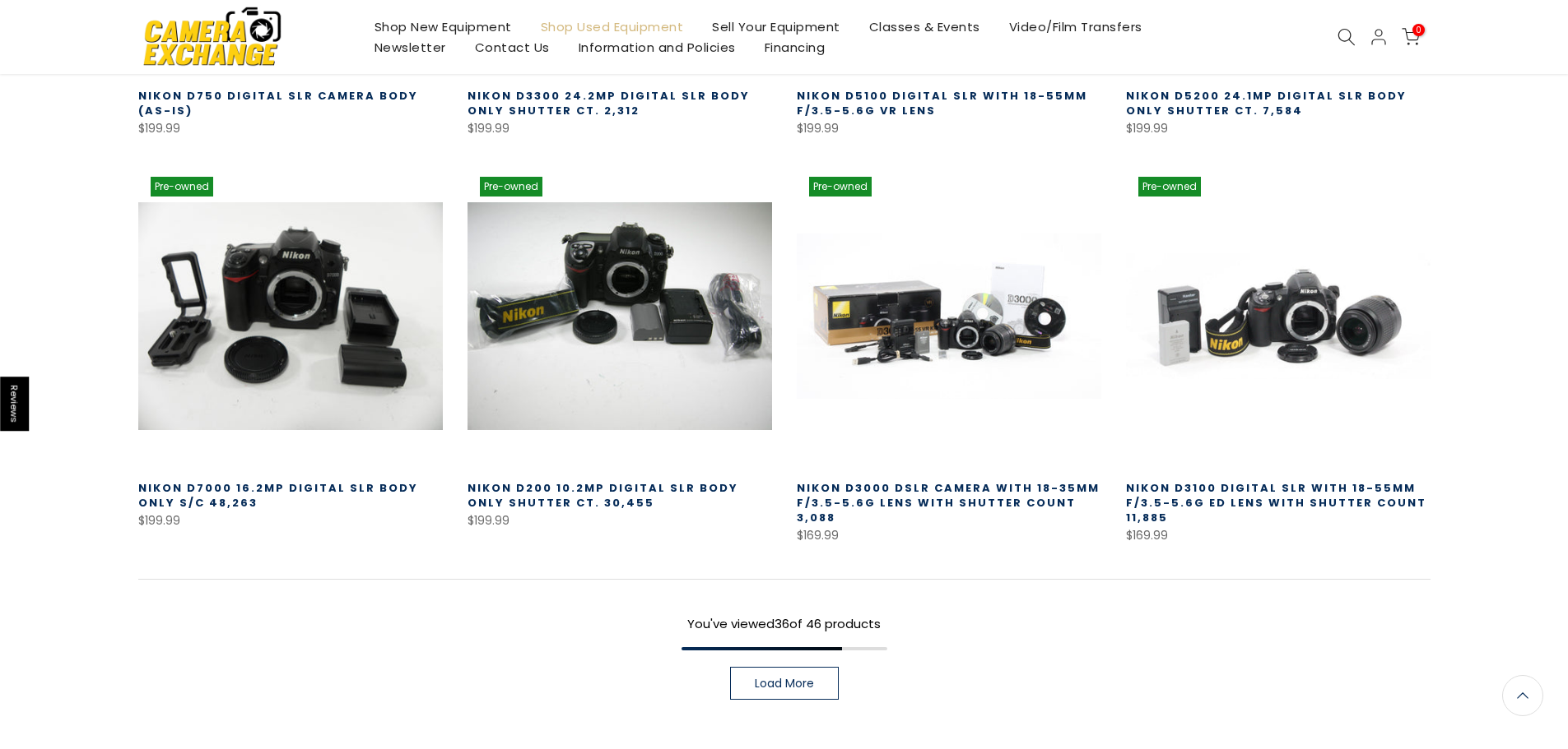
scroll to position [3497, 0]
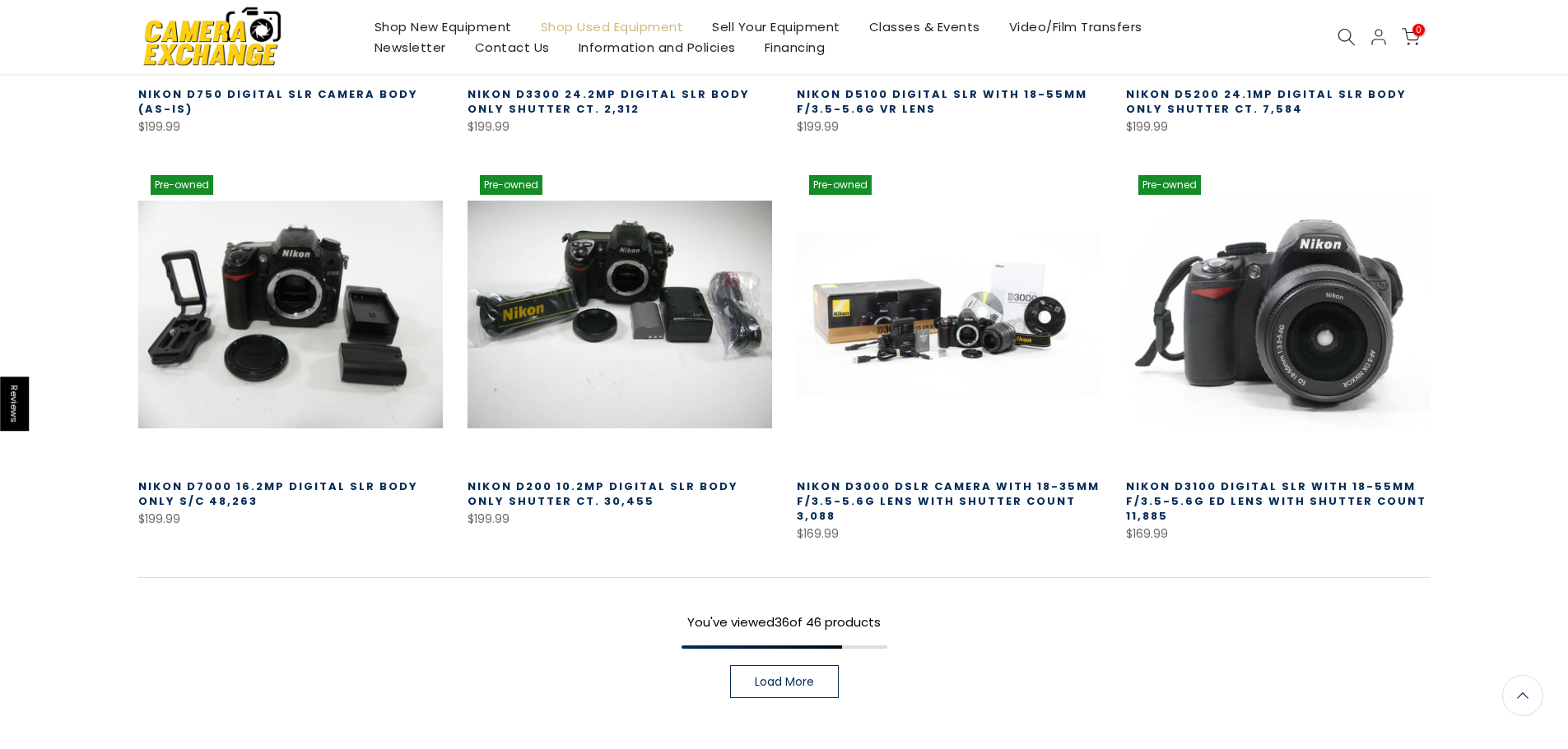
click at [1318, 360] on link at bounding box center [1279, 315] width 305 height 305
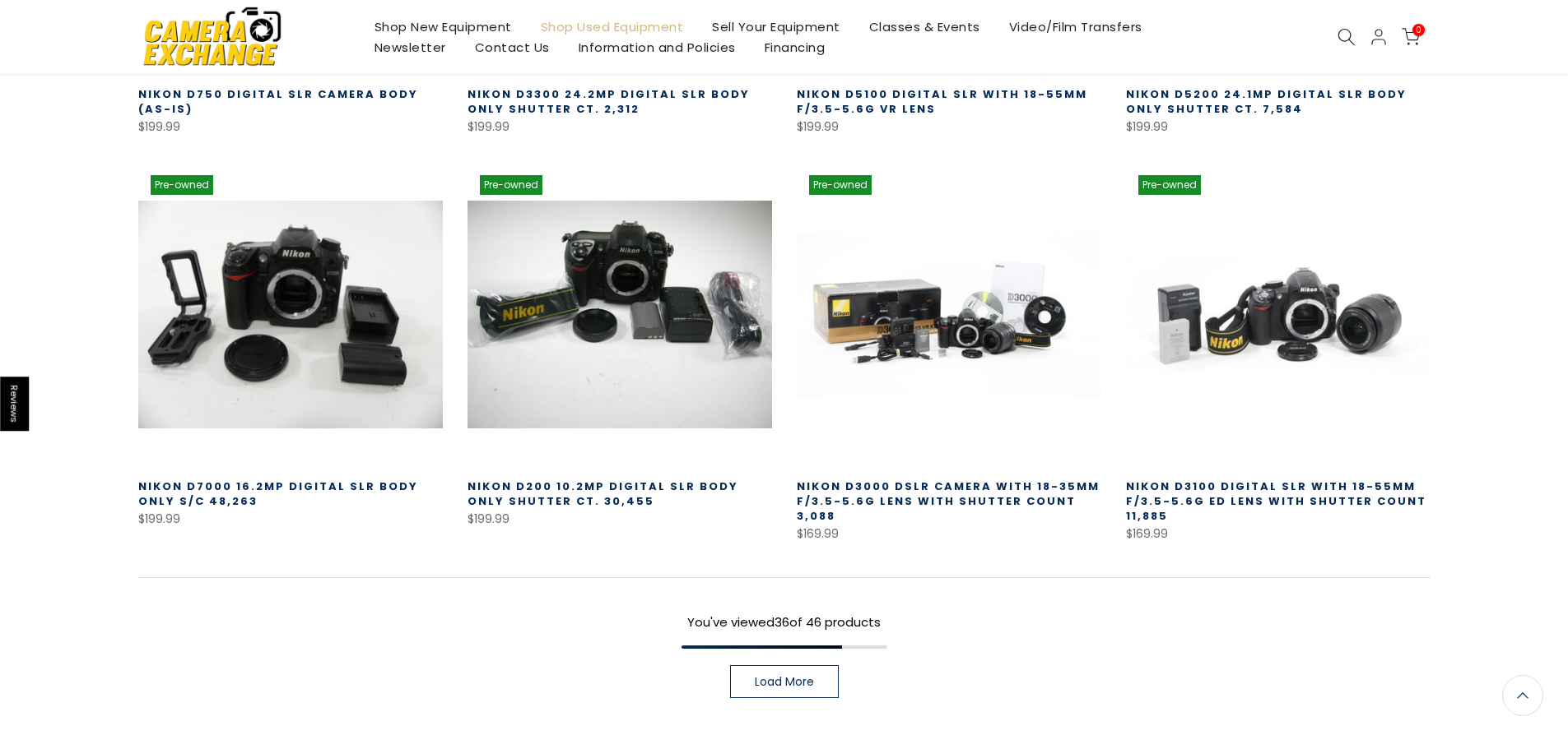
click at [821, 666] on link "Load More" at bounding box center [784, 683] width 109 height 33
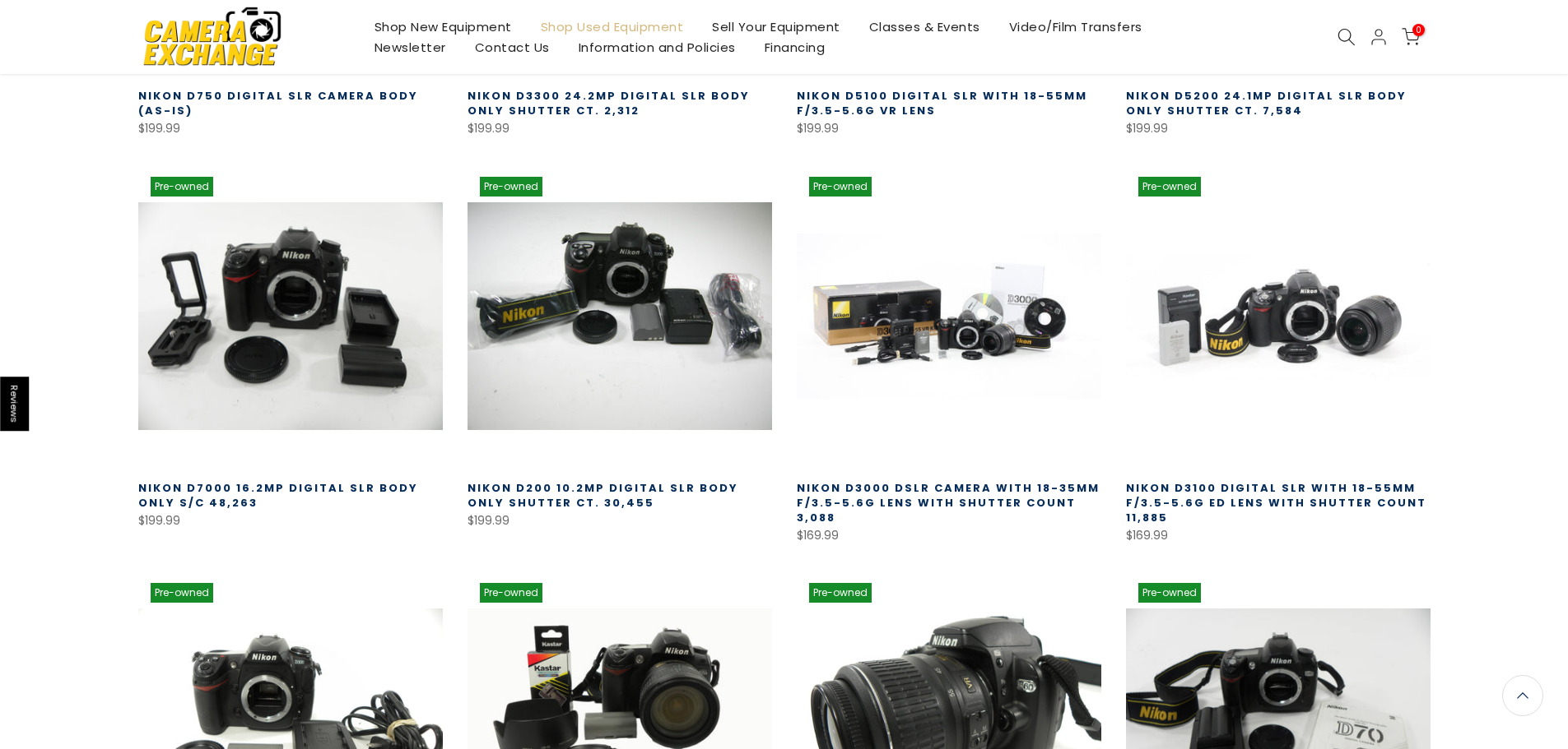
scroll to position [3497, 0]
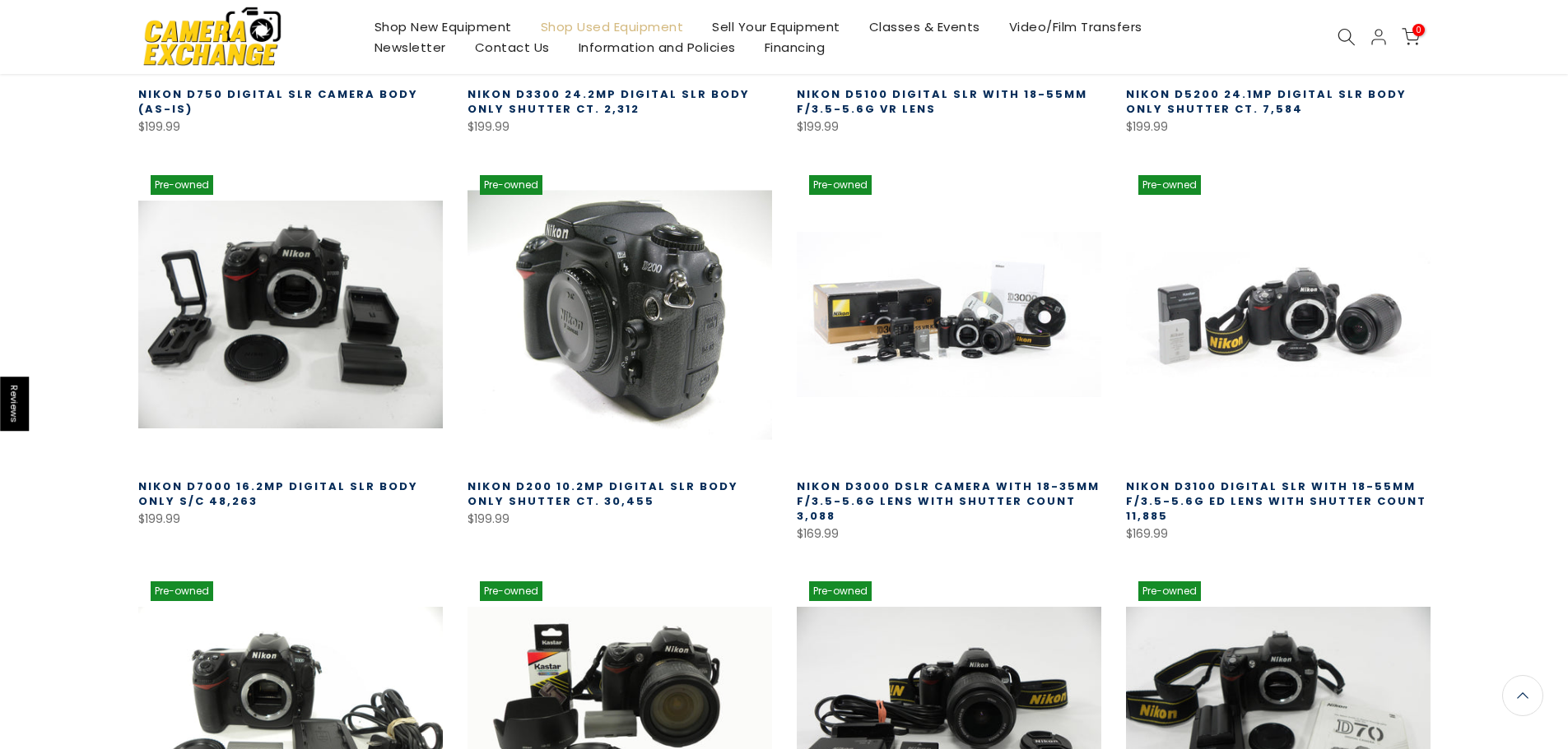
click at [638, 331] on link at bounding box center [620, 315] width 305 height 305
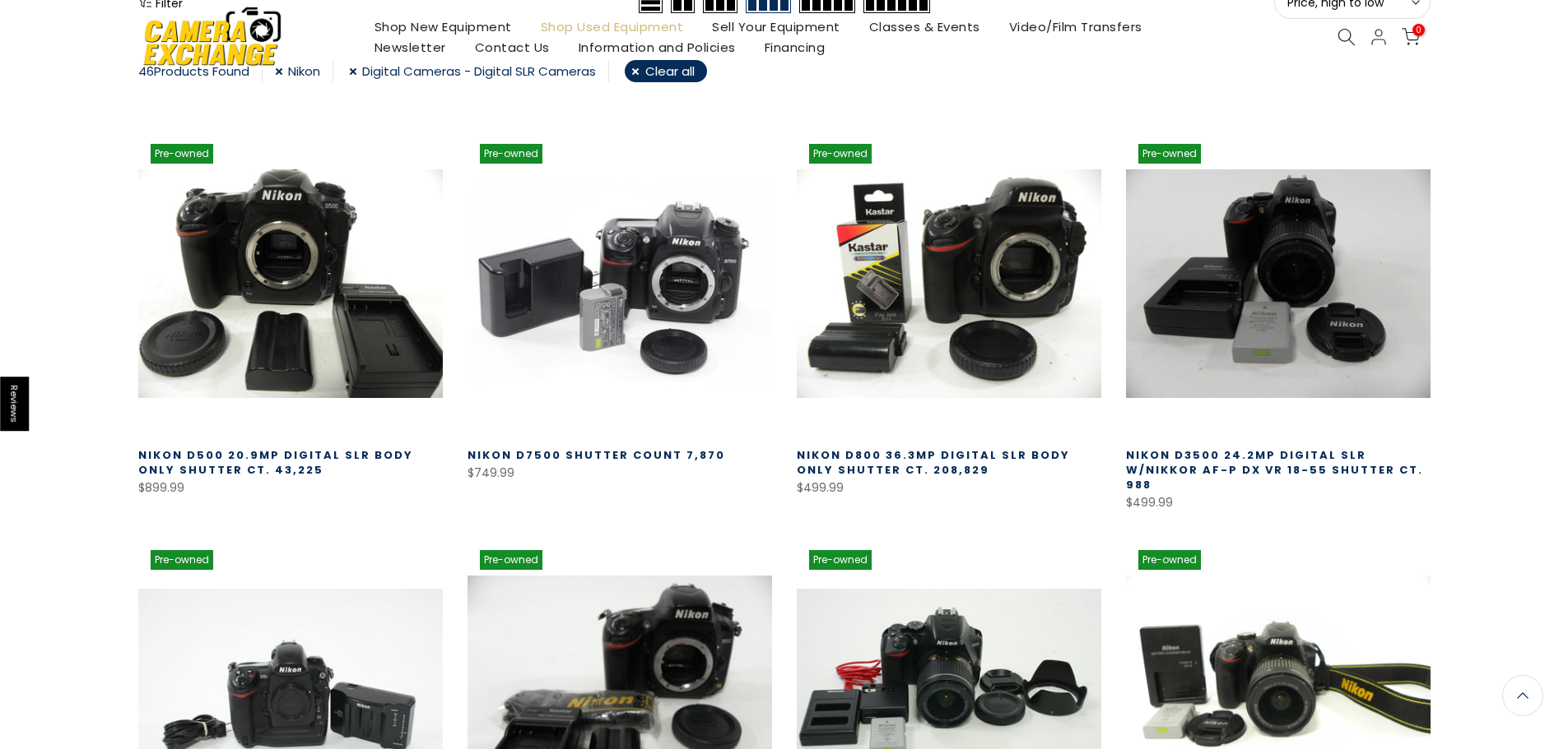
scroll to position [0, 0]
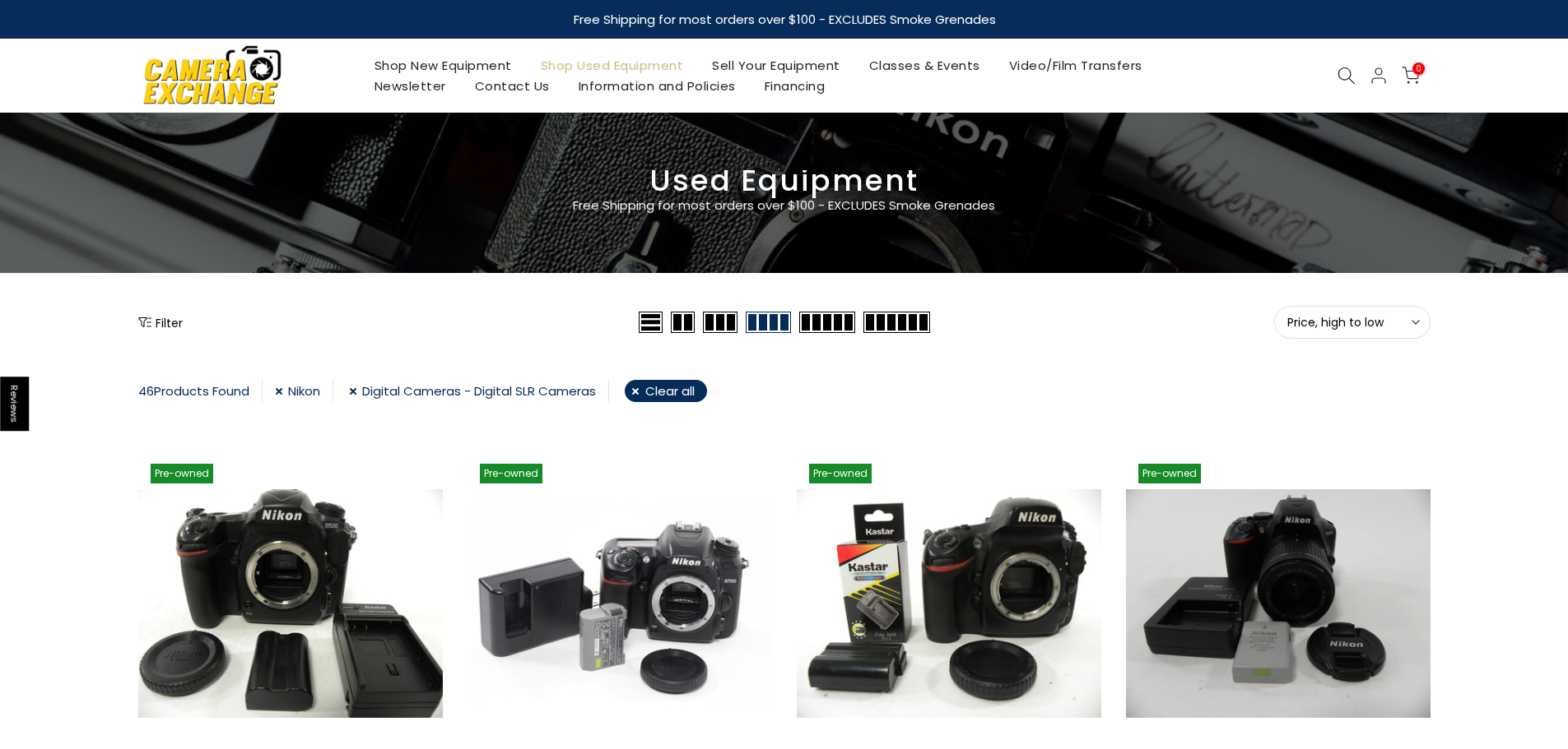
click at [359, 392] on link "Digital Cameras - Digital SLR Cameras" at bounding box center [479, 392] width 260 height 22
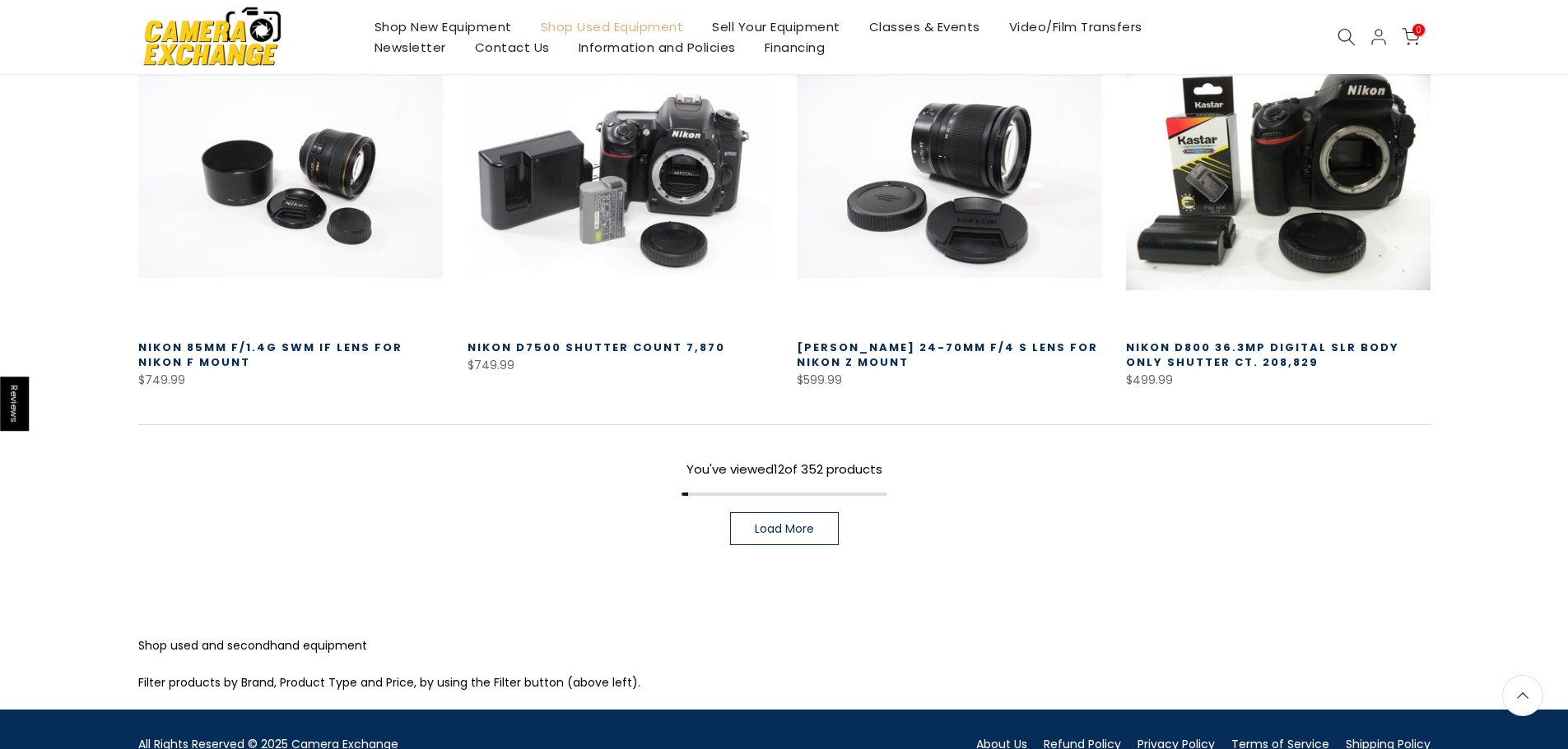
scroll to position [1276, 0]
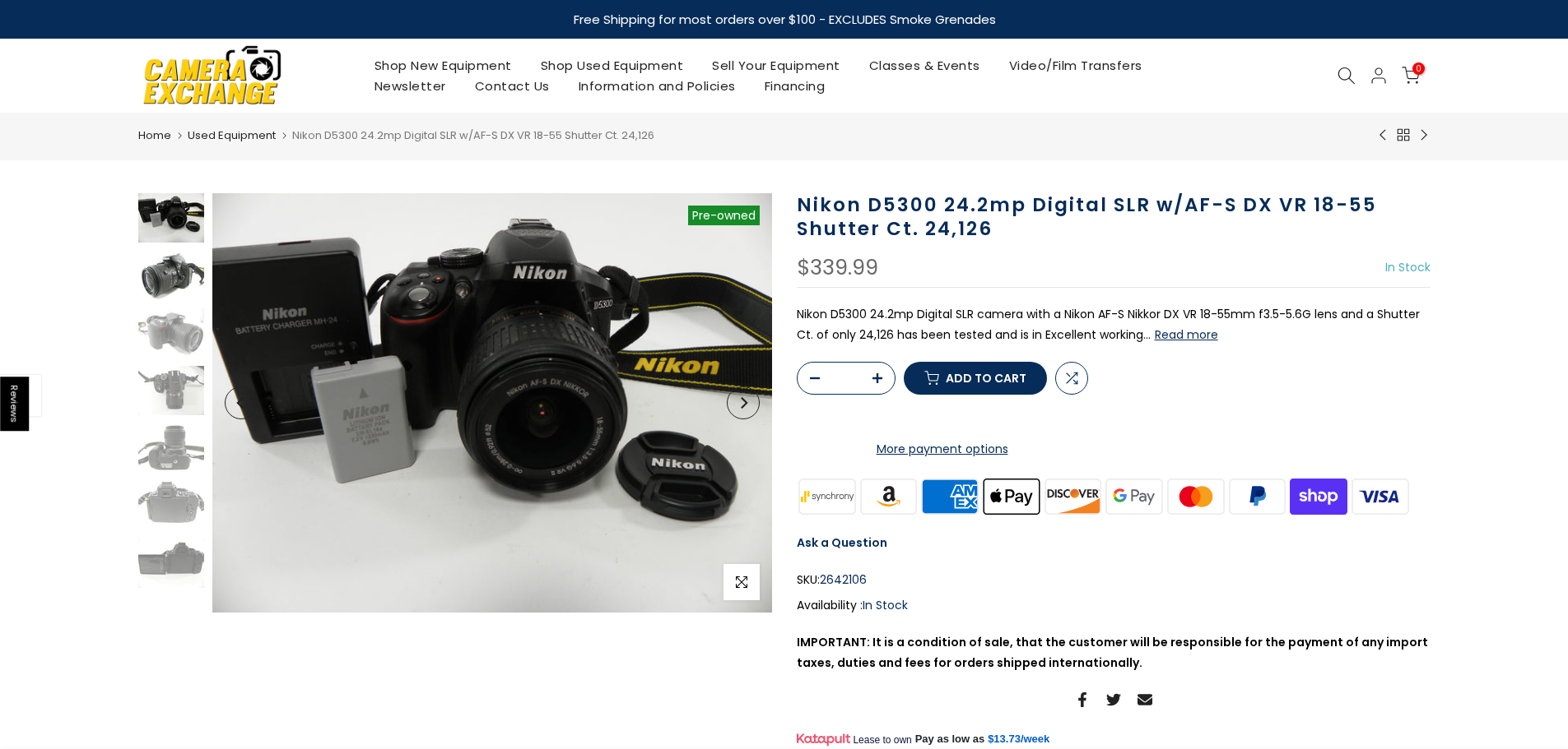
click at [167, 283] on img at bounding box center [171, 275] width 66 height 49
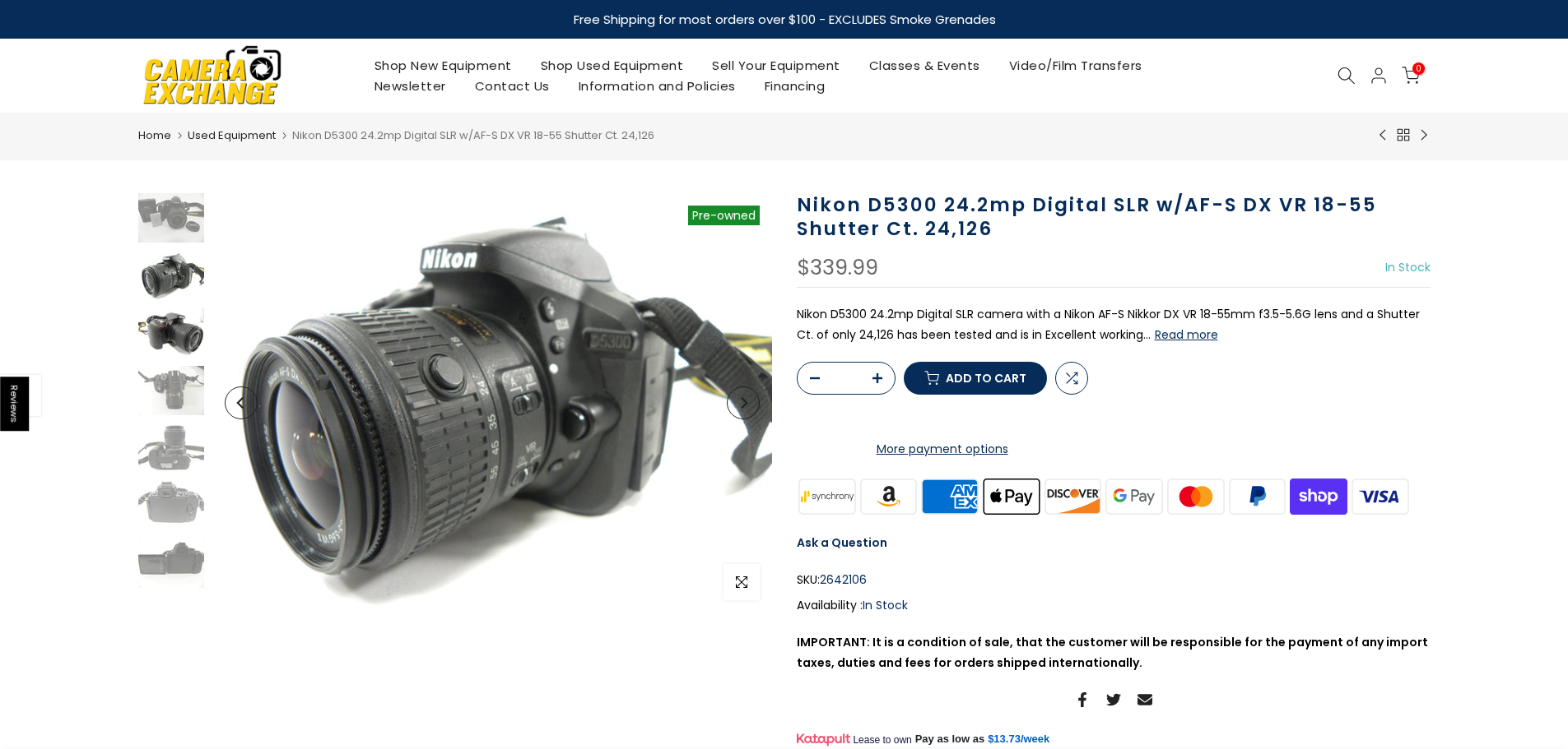
click at [173, 315] on img at bounding box center [171, 332] width 66 height 49
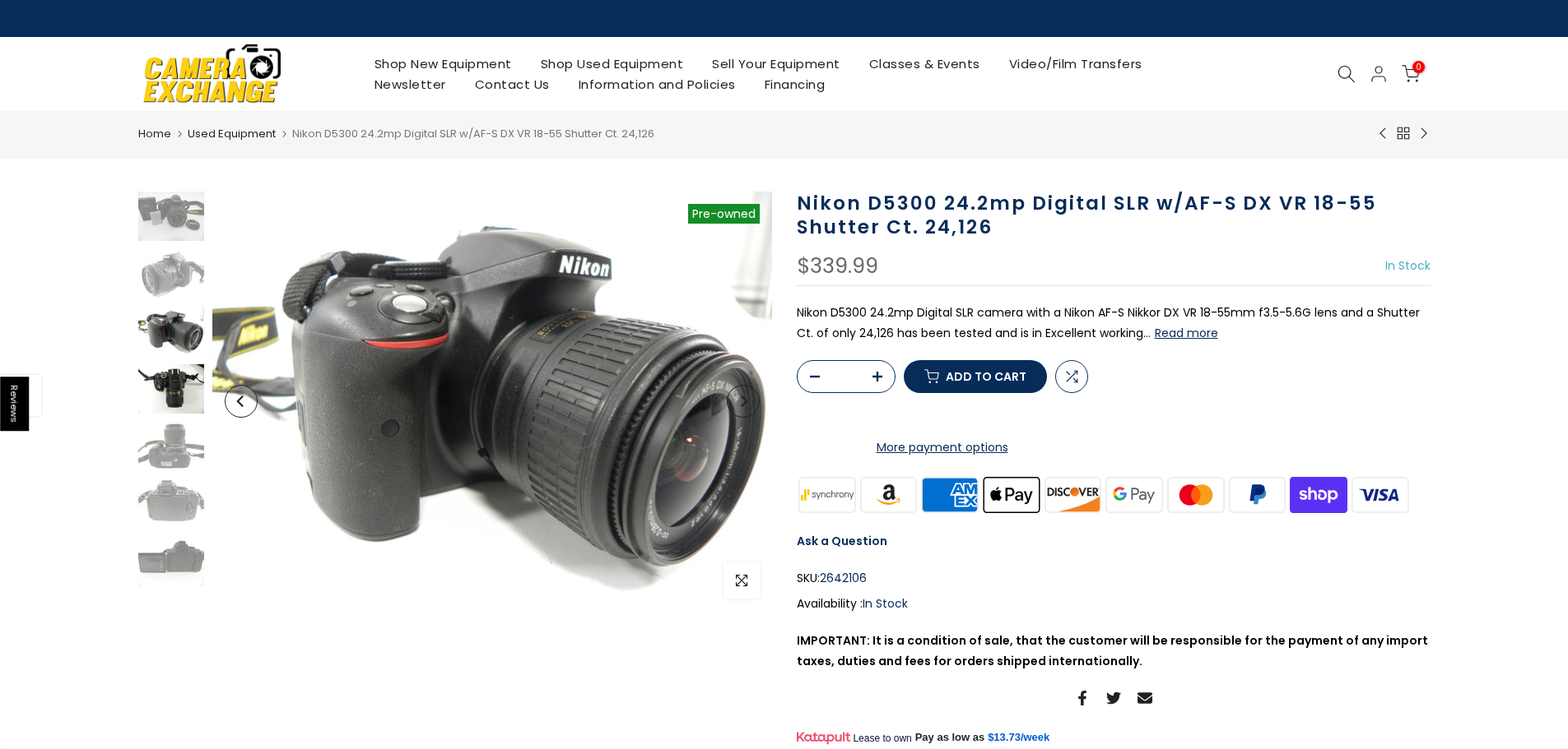
click at [176, 389] on img at bounding box center [171, 389] width 66 height 49
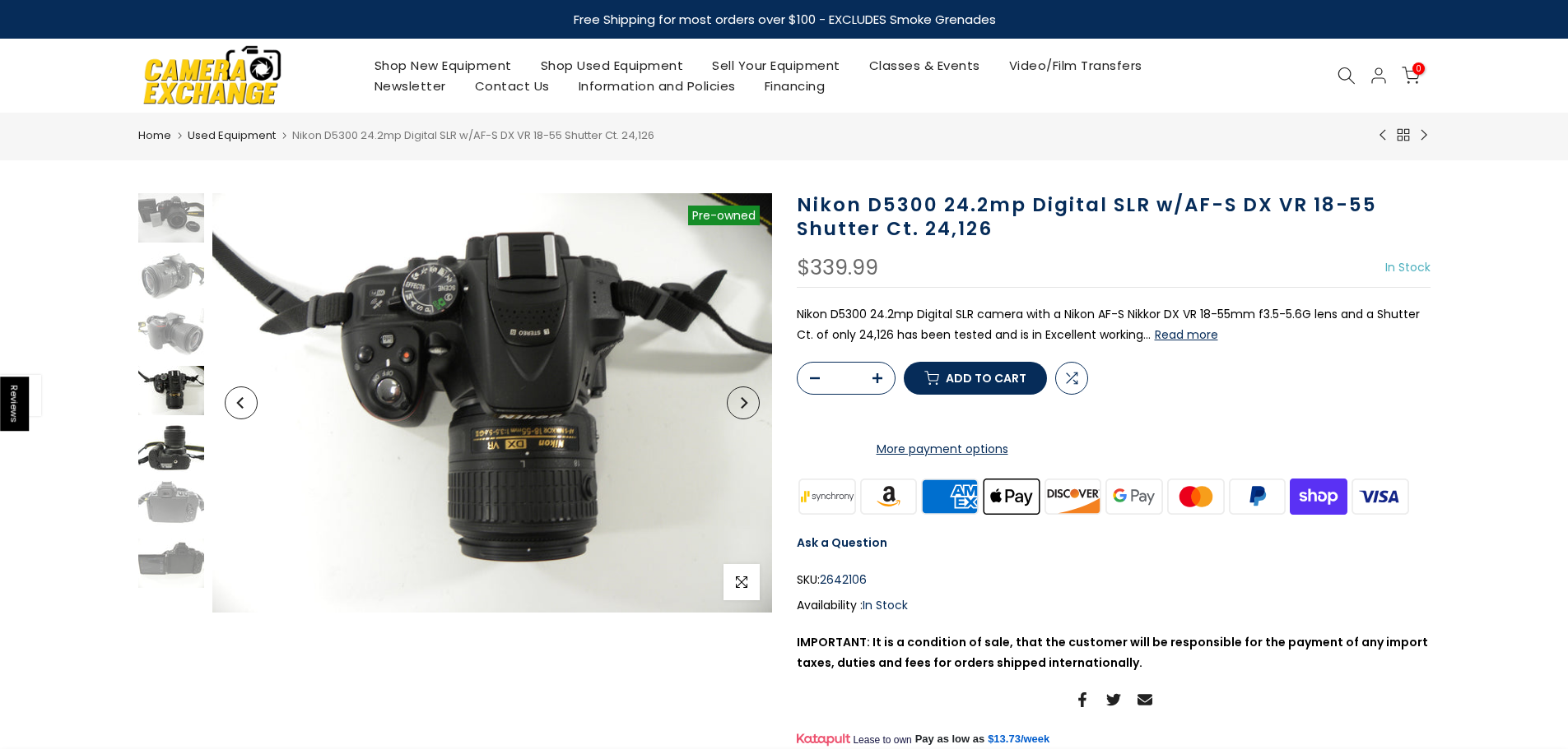
click at [184, 452] on img at bounding box center [171, 448] width 66 height 49
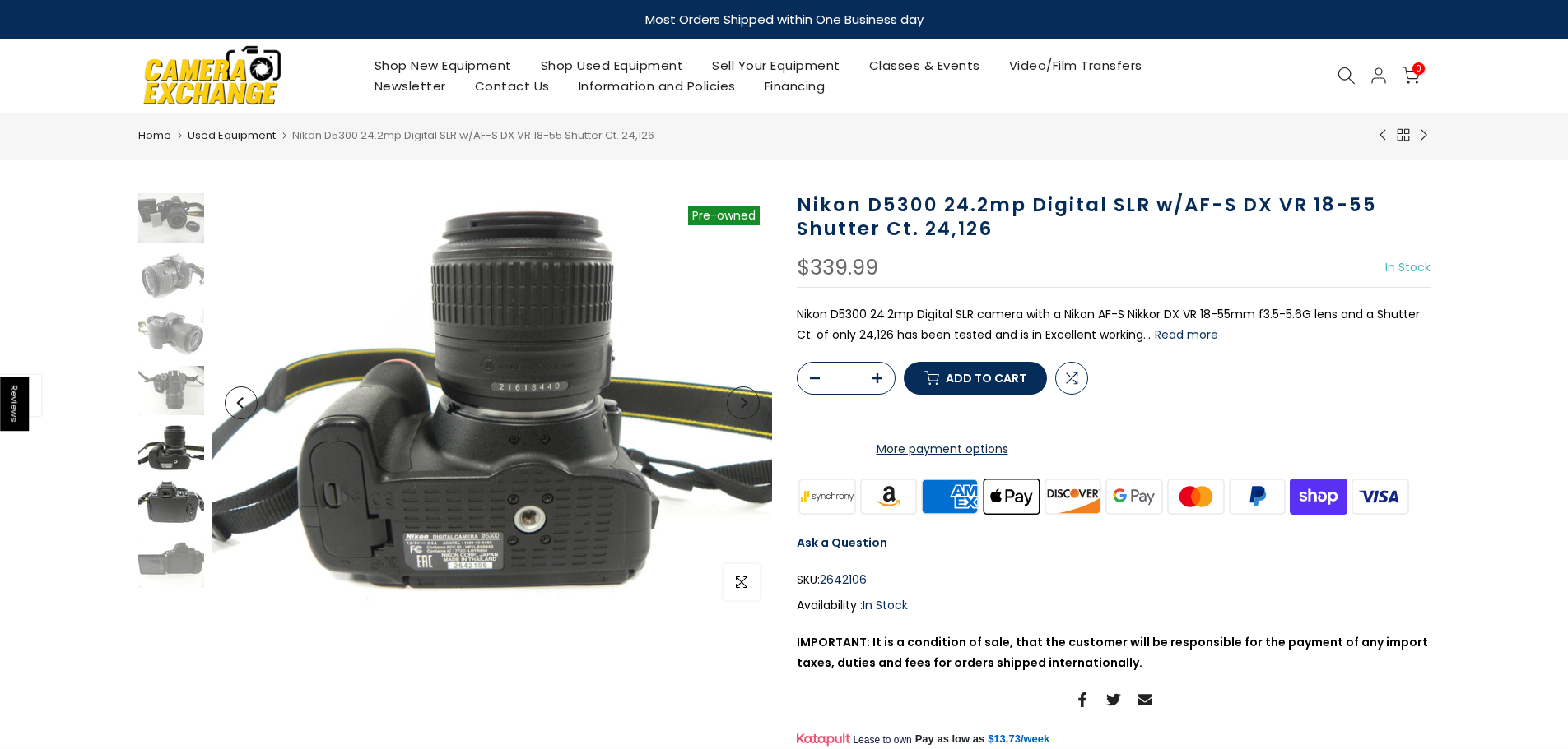
click at [176, 518] on img at bounding box center [171, 505] width 66 height 49
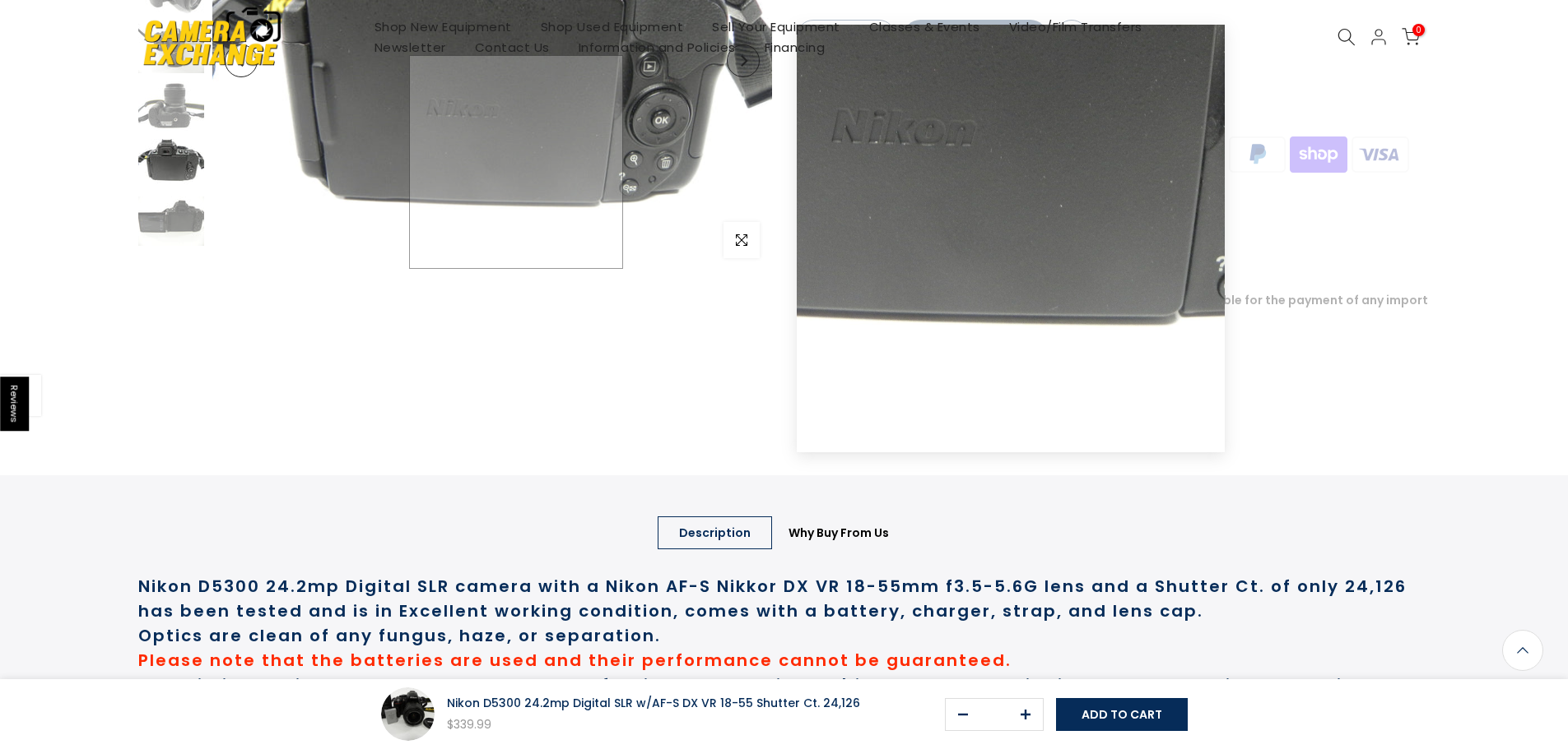
scroll to position [30, 0]
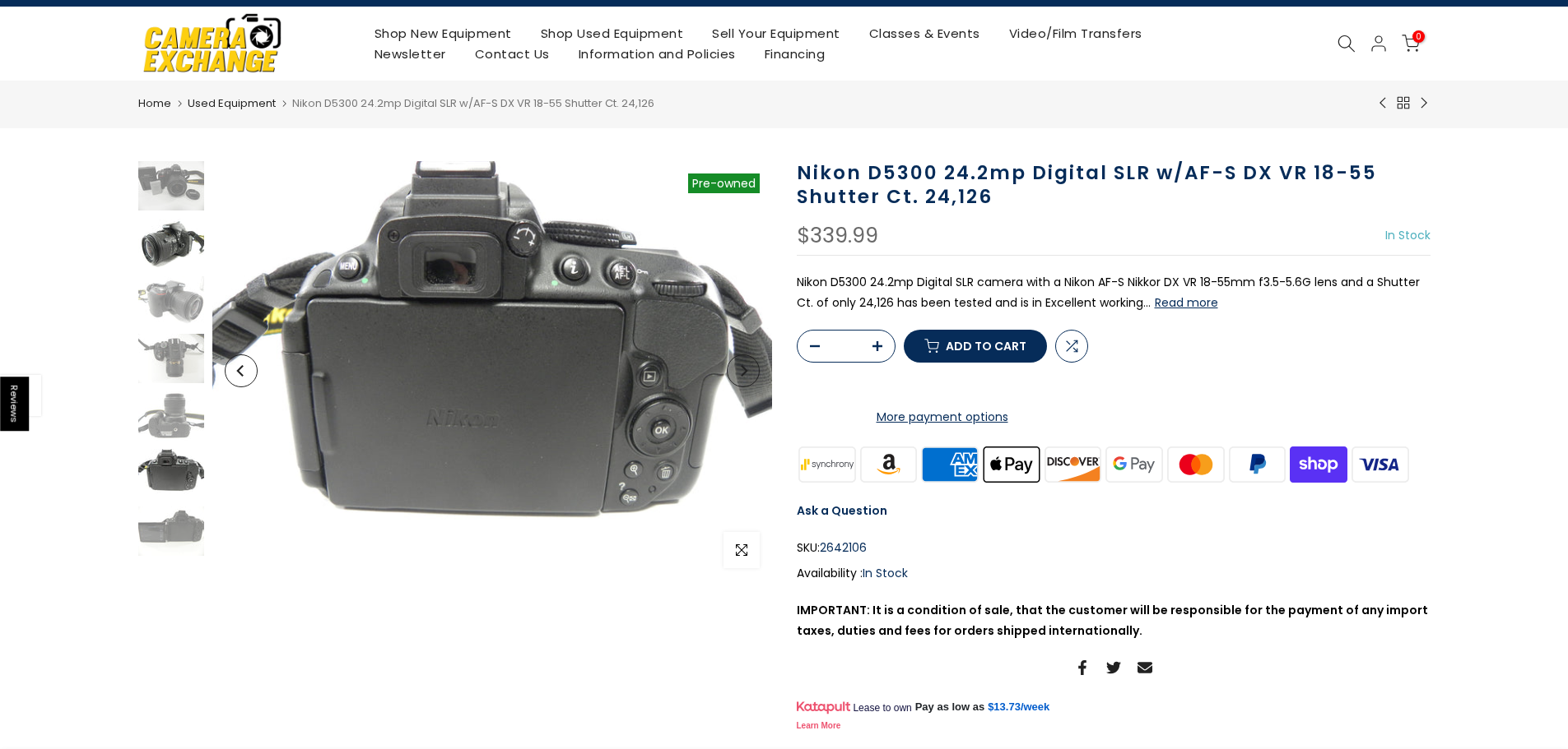
click at [177, 234] on img at bounding box center [171, 243] width 66 height 49
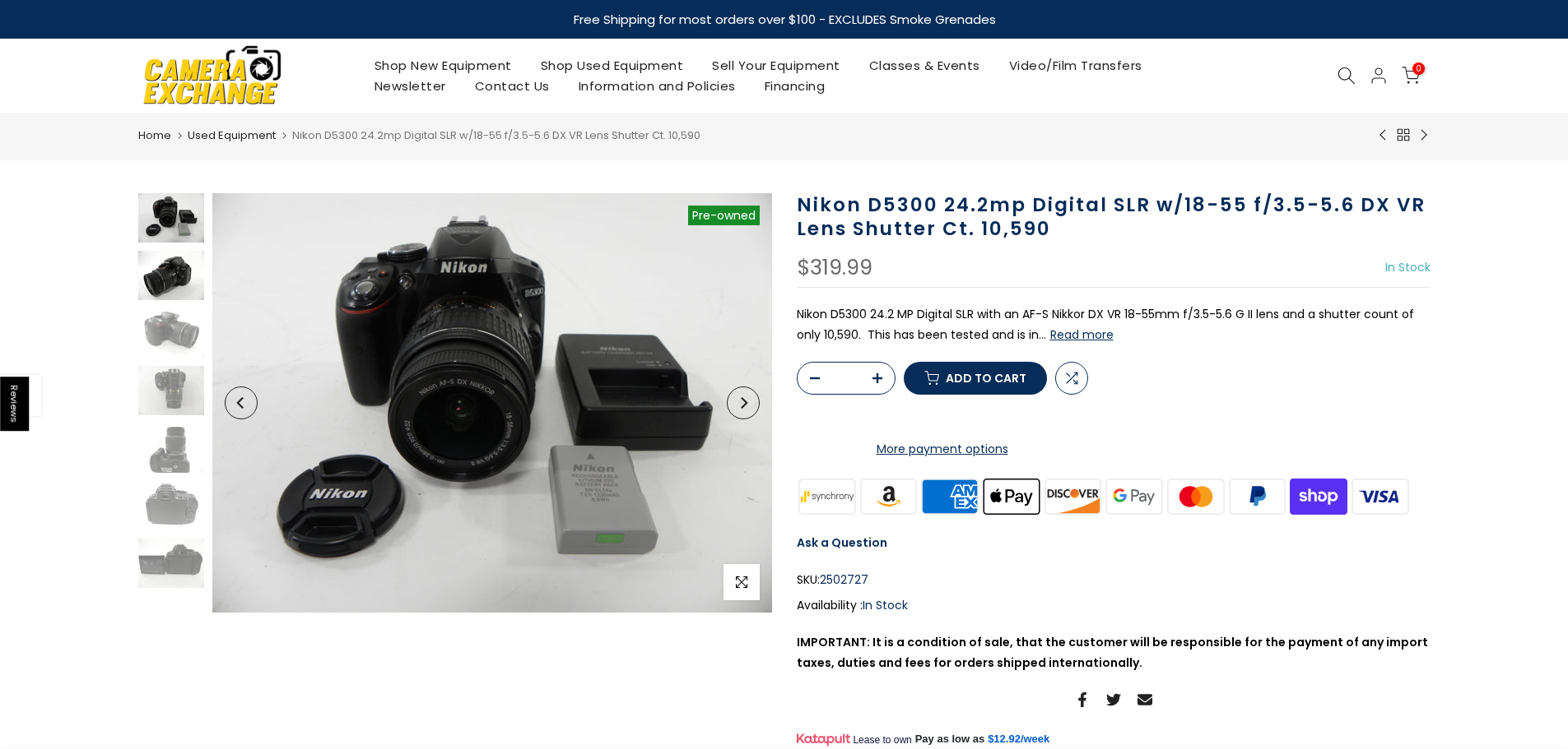
click at [164, 285] on img at bounding box center [171, 275] width 66 height 49
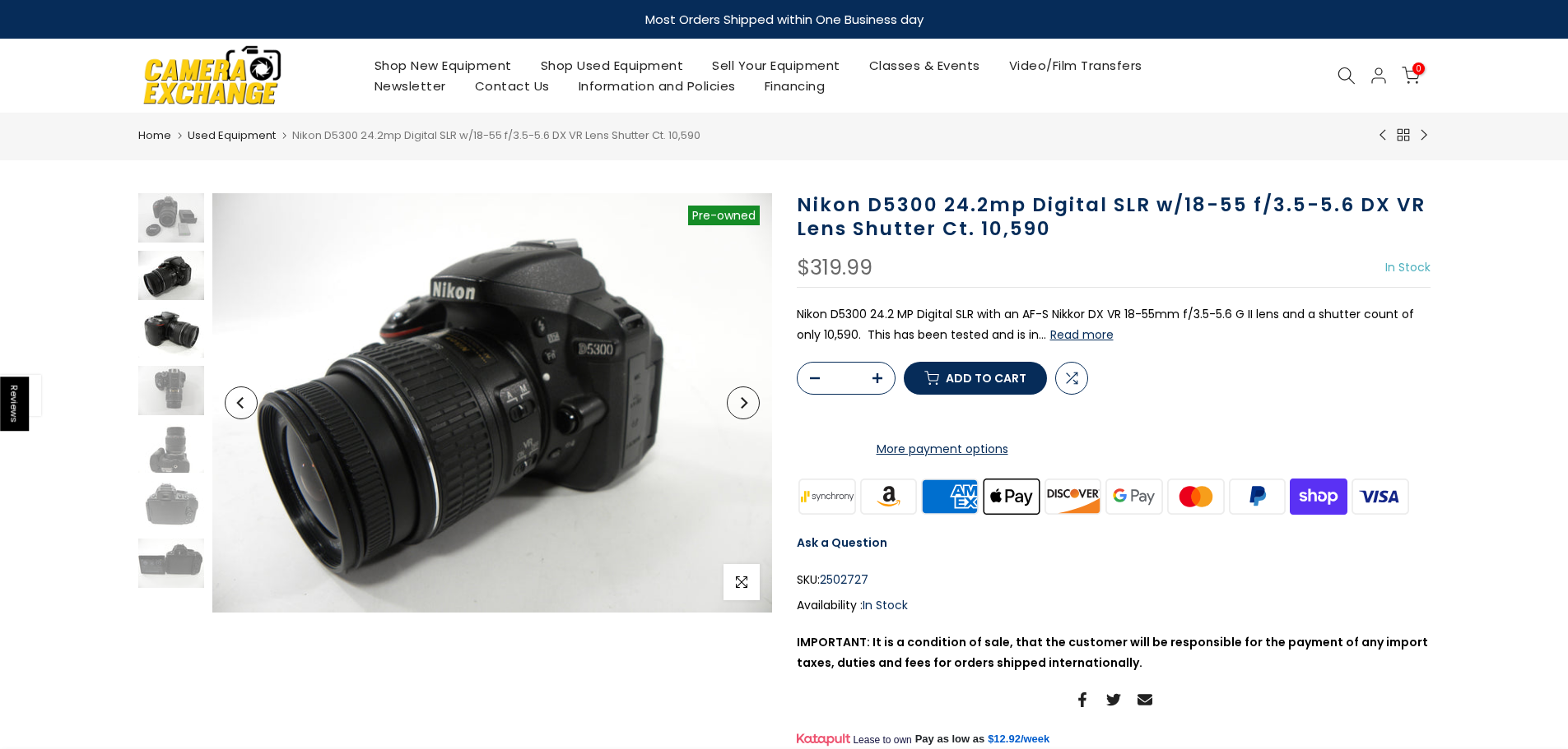
click at [174, 325] on img at bounding box center [171, 332] width 66 height 49
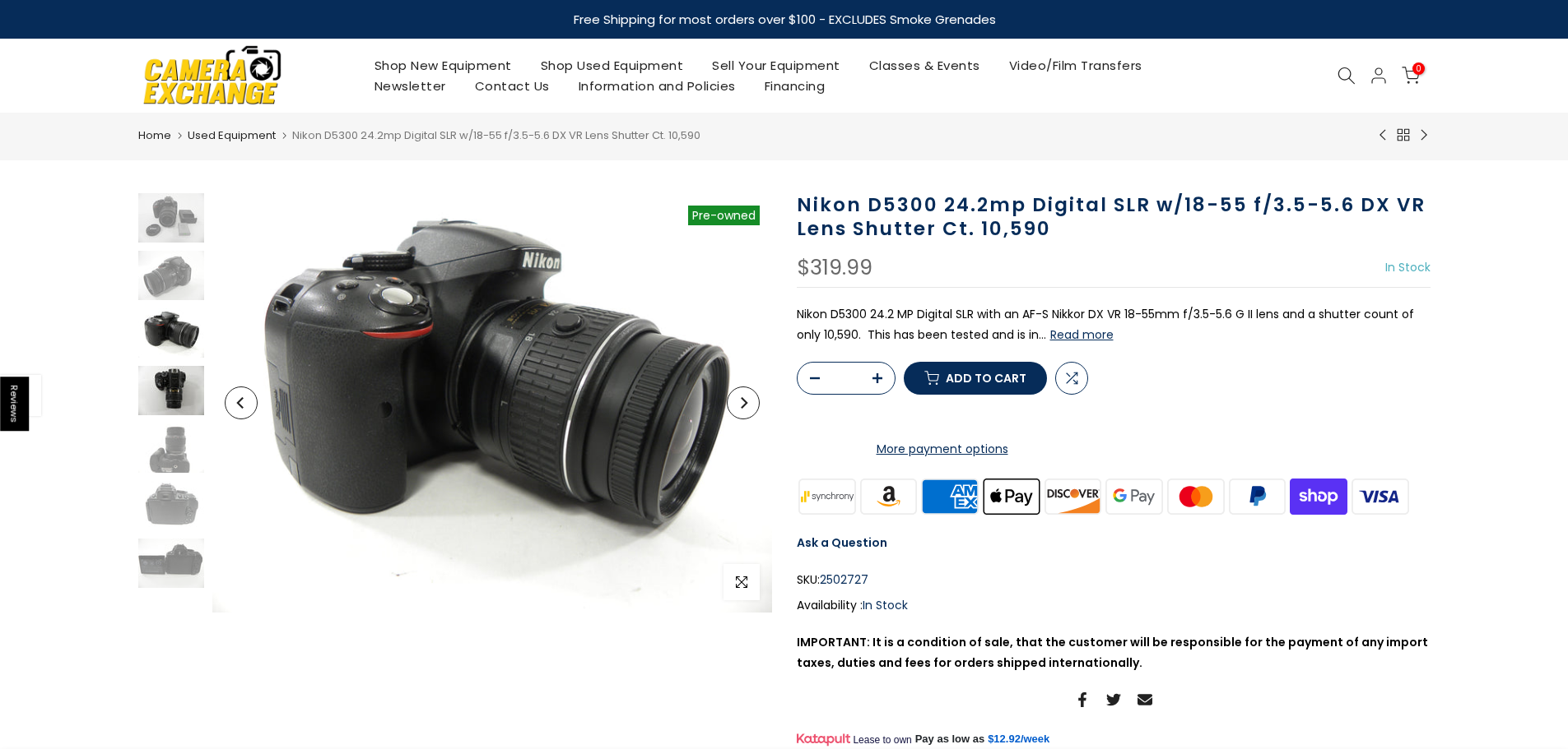
click at [179, 378] on img at bounding box center [171, 390] width 66 height 49
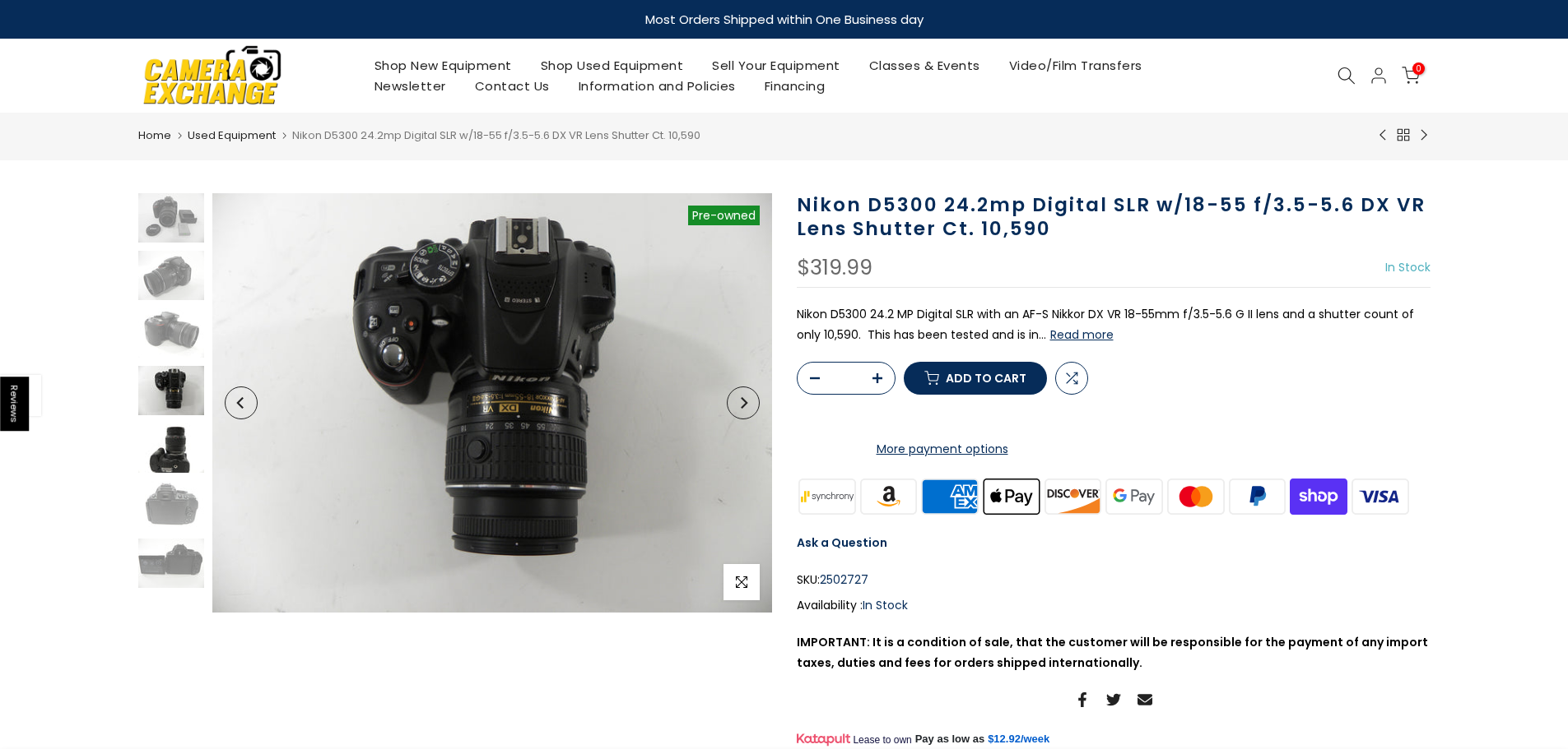
click at [177, 442] on img at bounding box center [171, 448] width 66 height 49
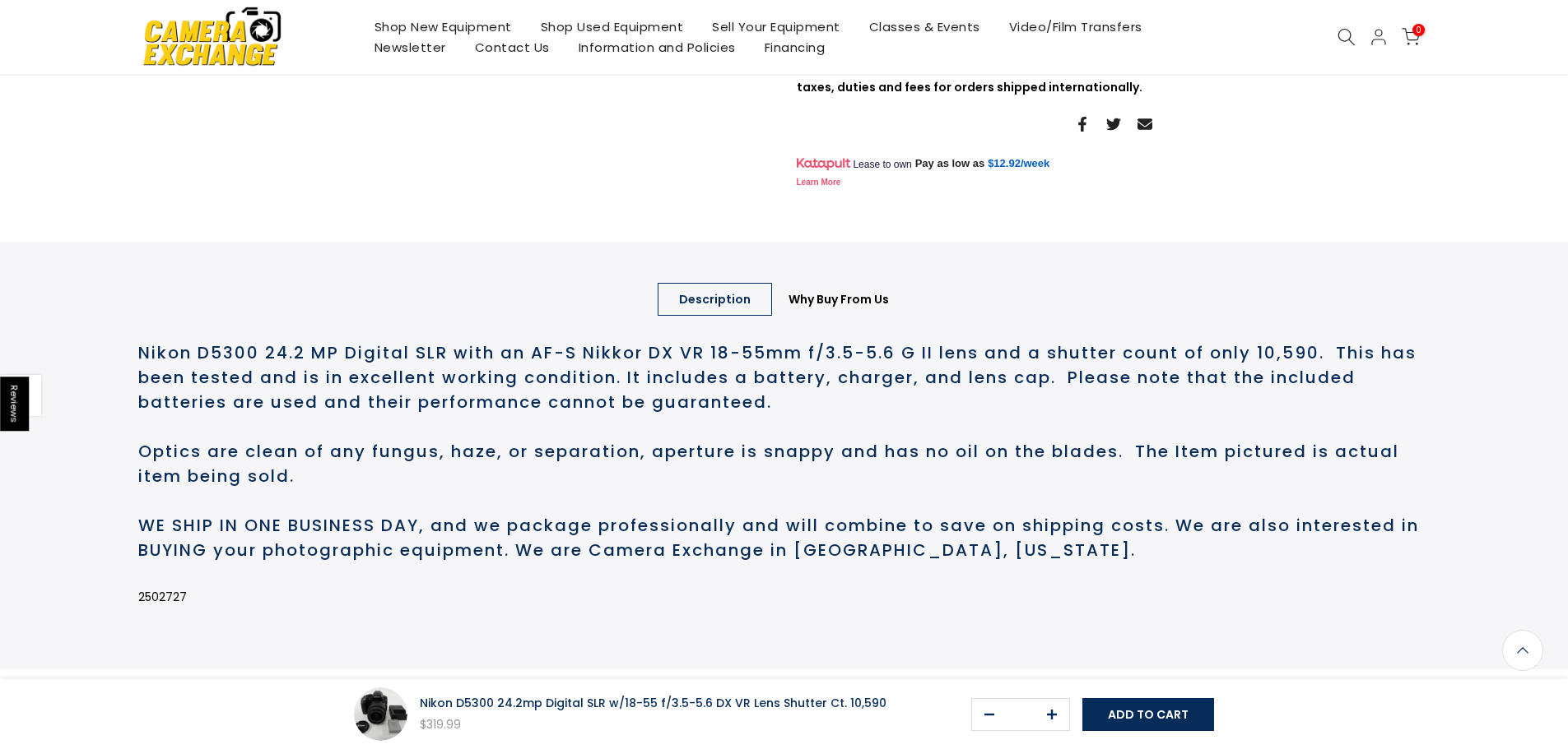
scroll to position [577, 0]
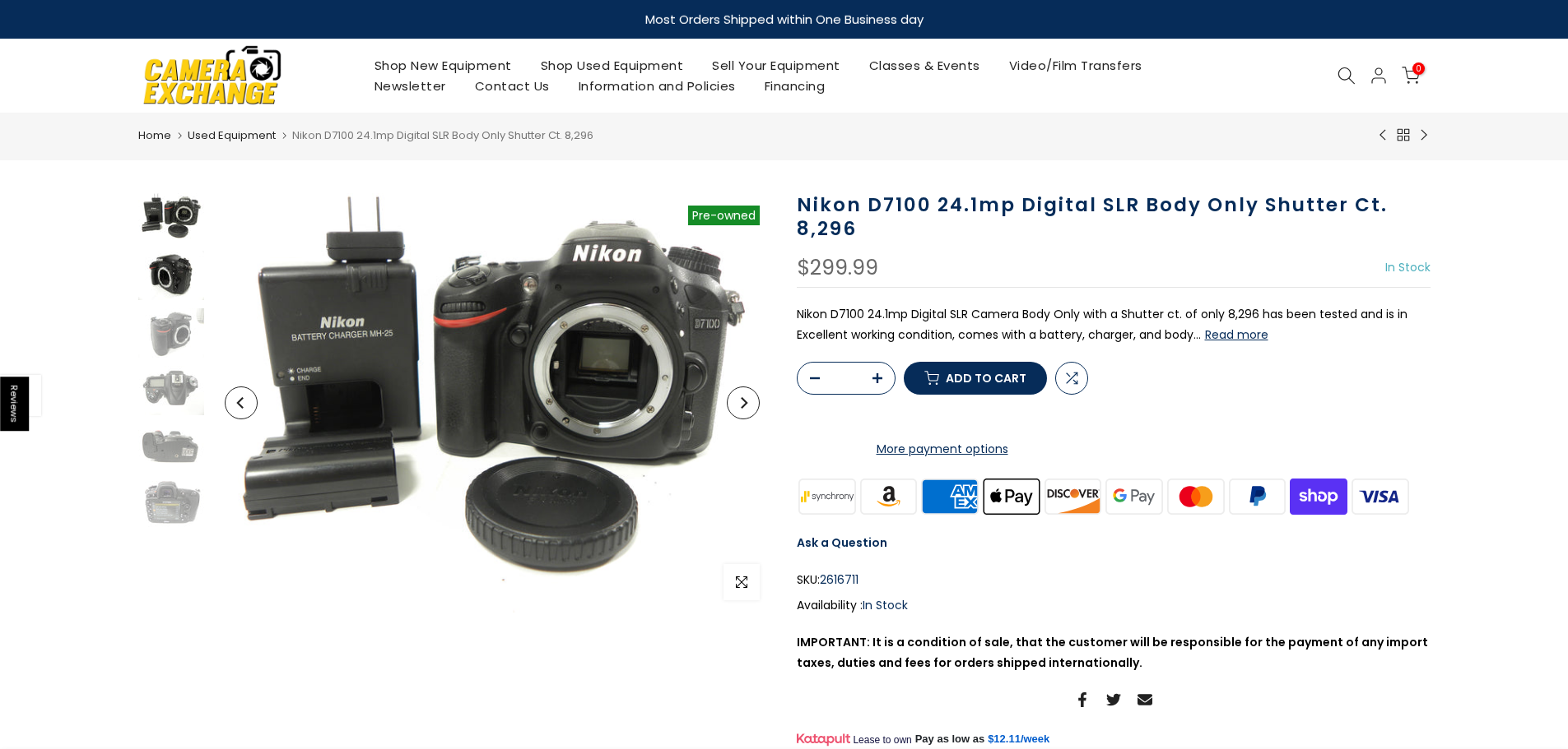
click at [164, 273] on img at bounding box center [171, 275] width 66 height 49
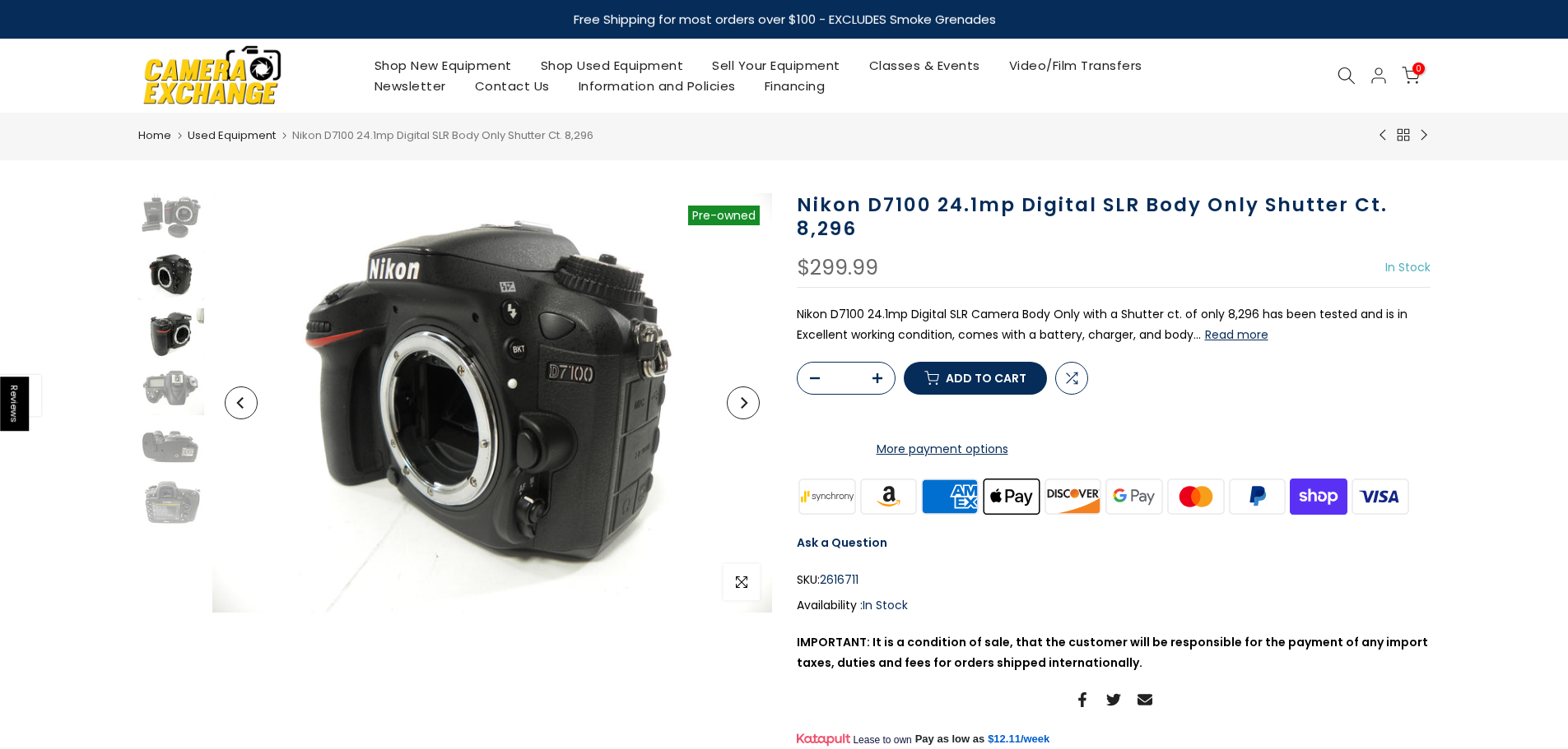
click at [176, 336] on img at bounding box center [171, 332] width 66 height 49
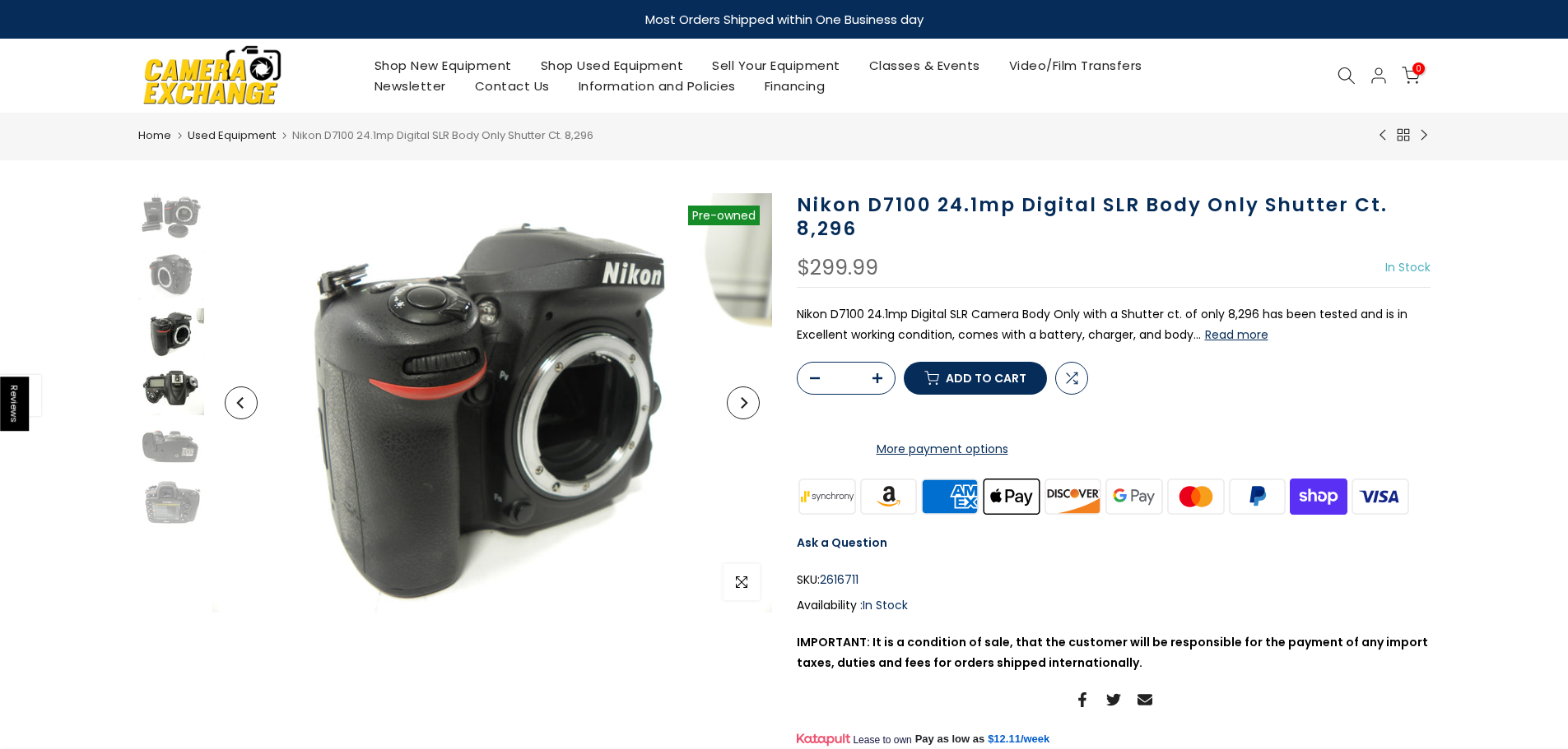
click at [177, 380] on img at bounding box center [171, 390] width 66 height 49
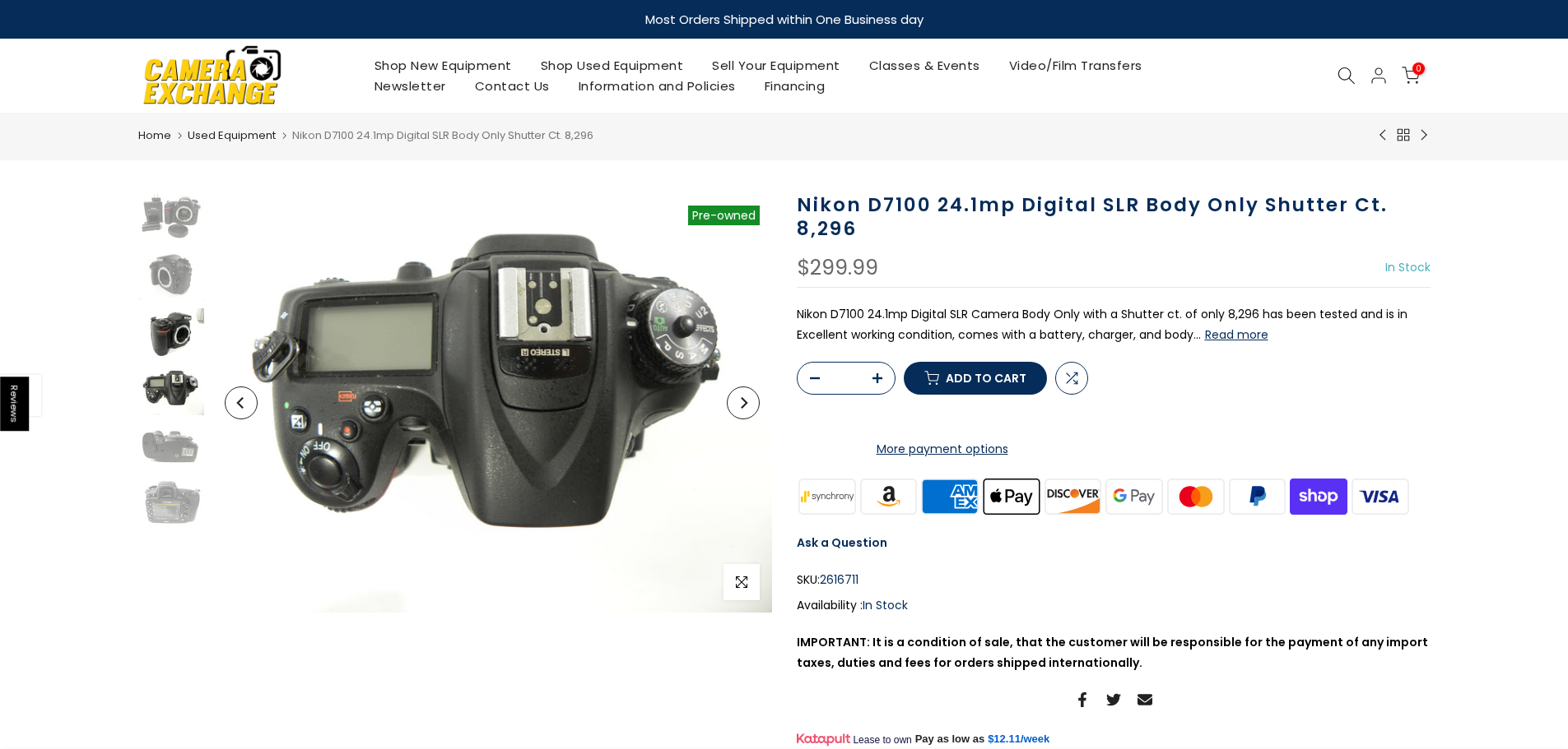
click at [163, 322] on img at bounding box center [171, 332] width 66 height 49
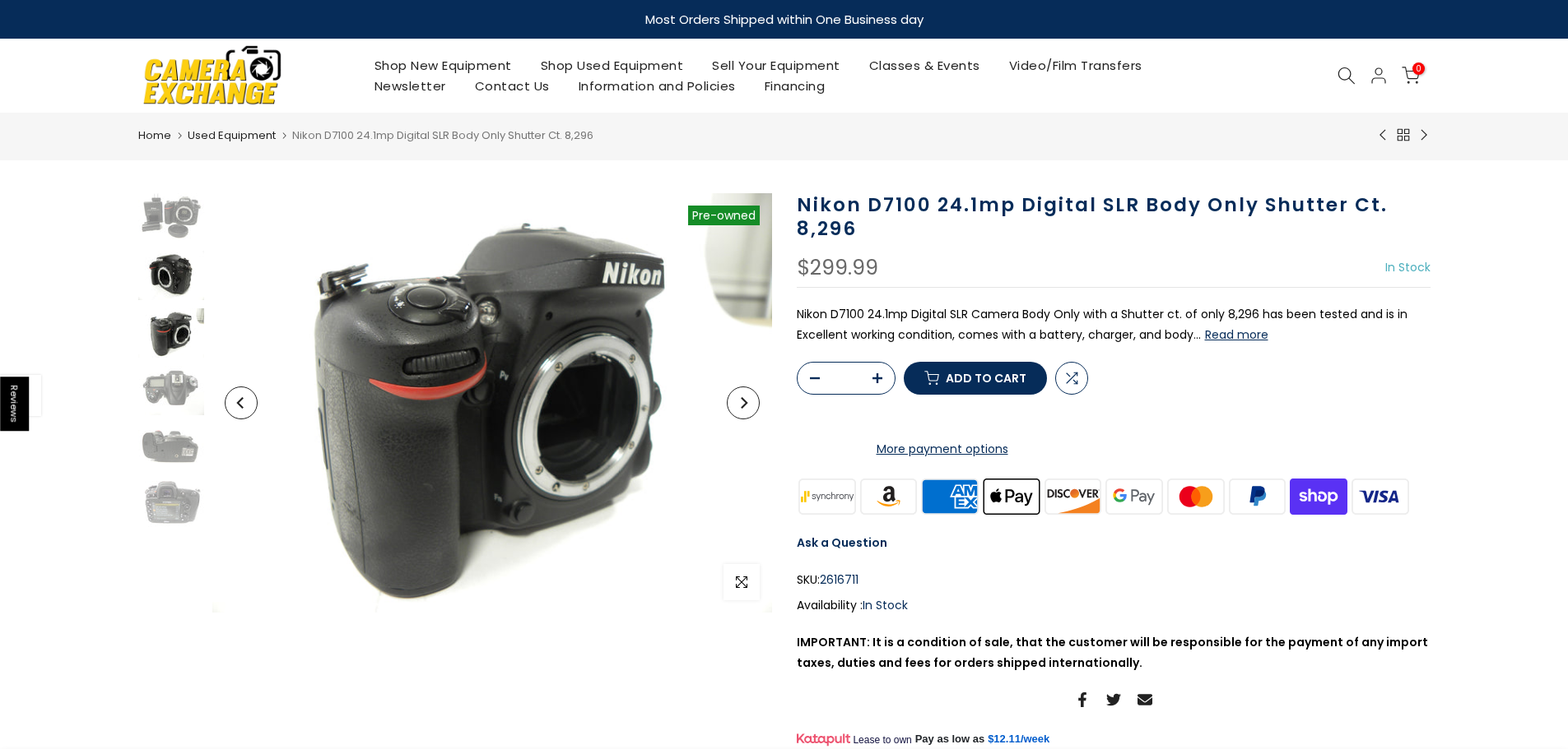
click at [167, 284] on img at bounding box center [171, 275] width 66 height 49
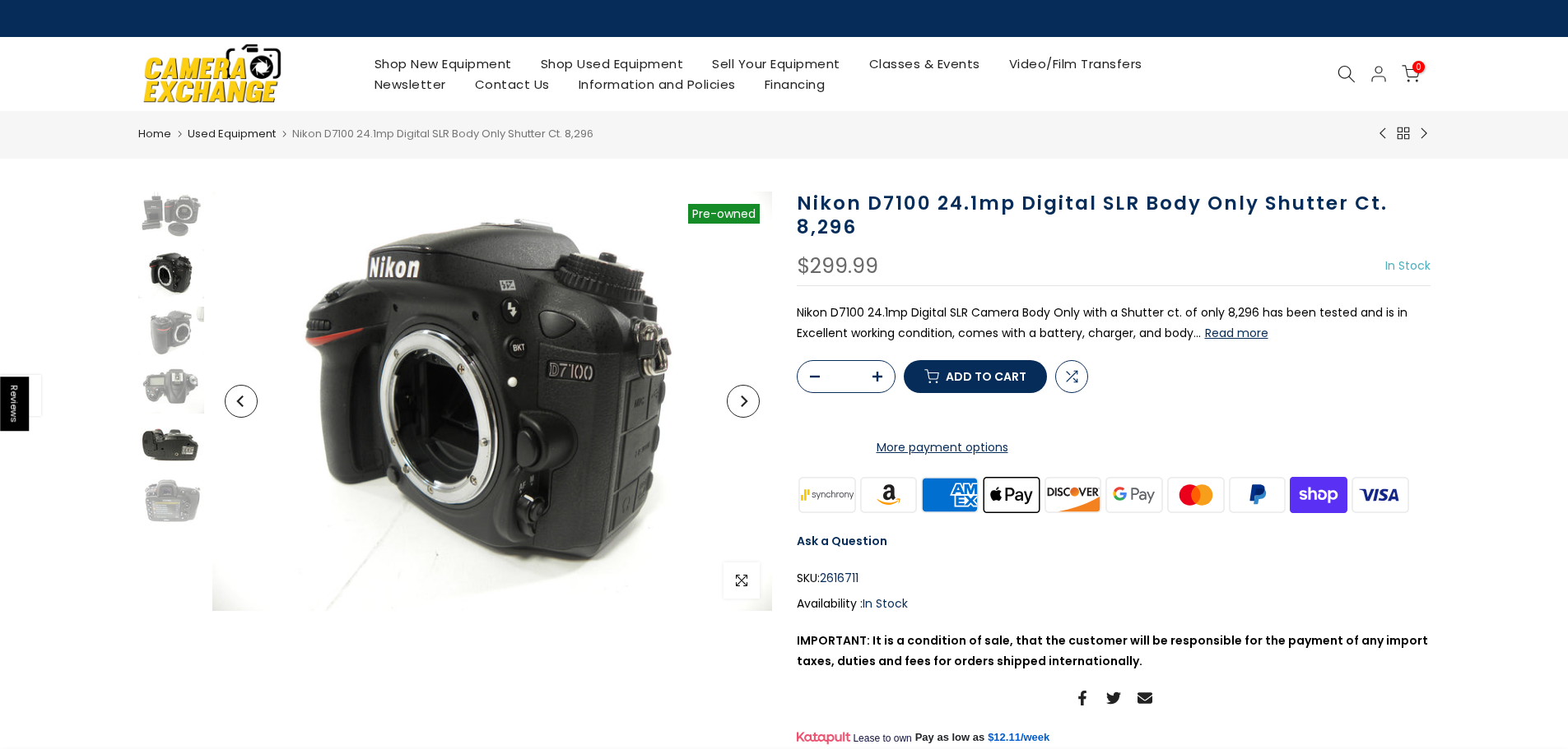
click at [175, 452] on img at bounding box center [171, 446] width 66 height 49
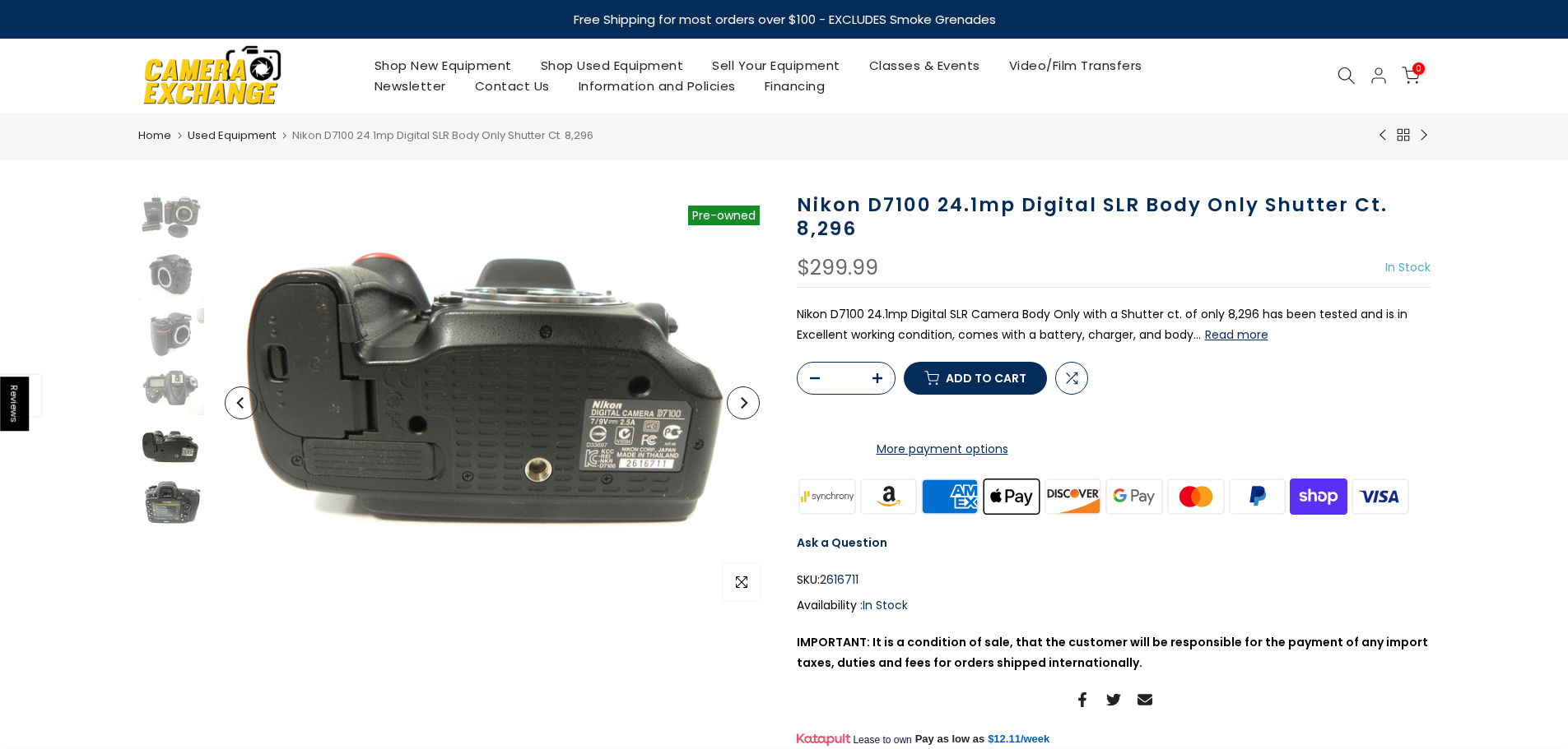
click at [177, 498] on img at bounding box center [171, 505] width 66 height 49
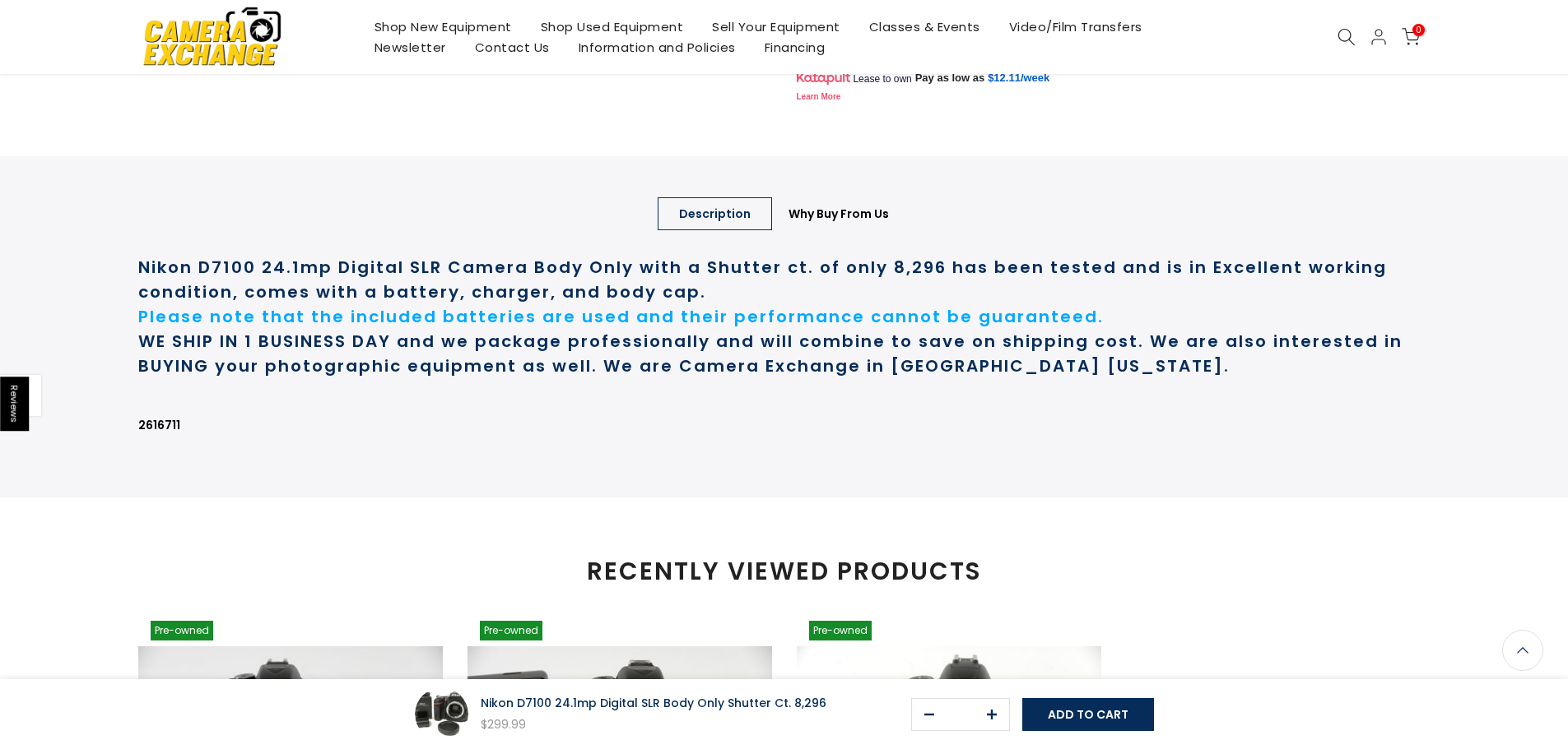
scroll to position [658, 0]
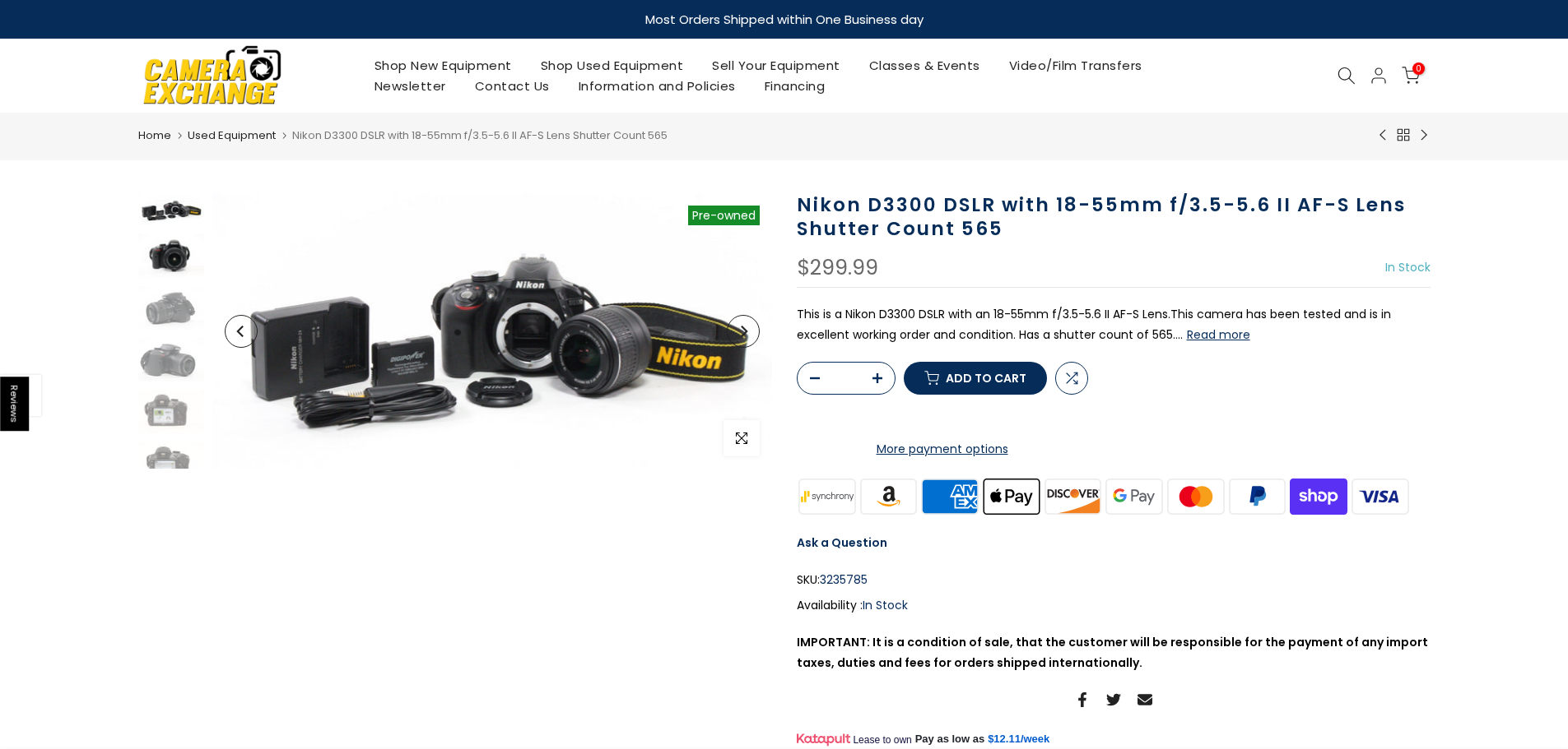
click at [168, 264] on img at bounding box center [171, 255] width 66 height 43
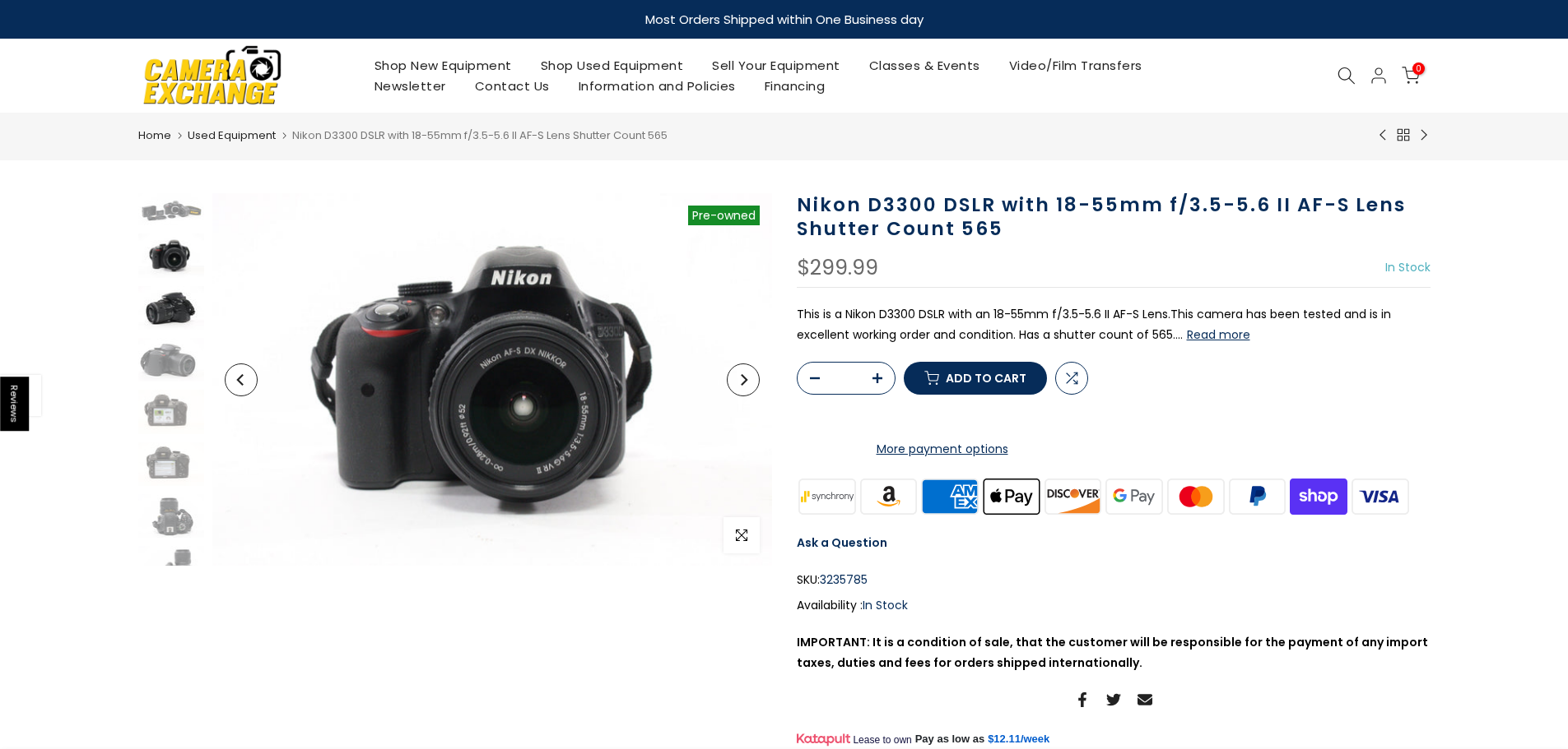
click at [162, 321] on img at bounding box center [171, 308] width 66 height 43
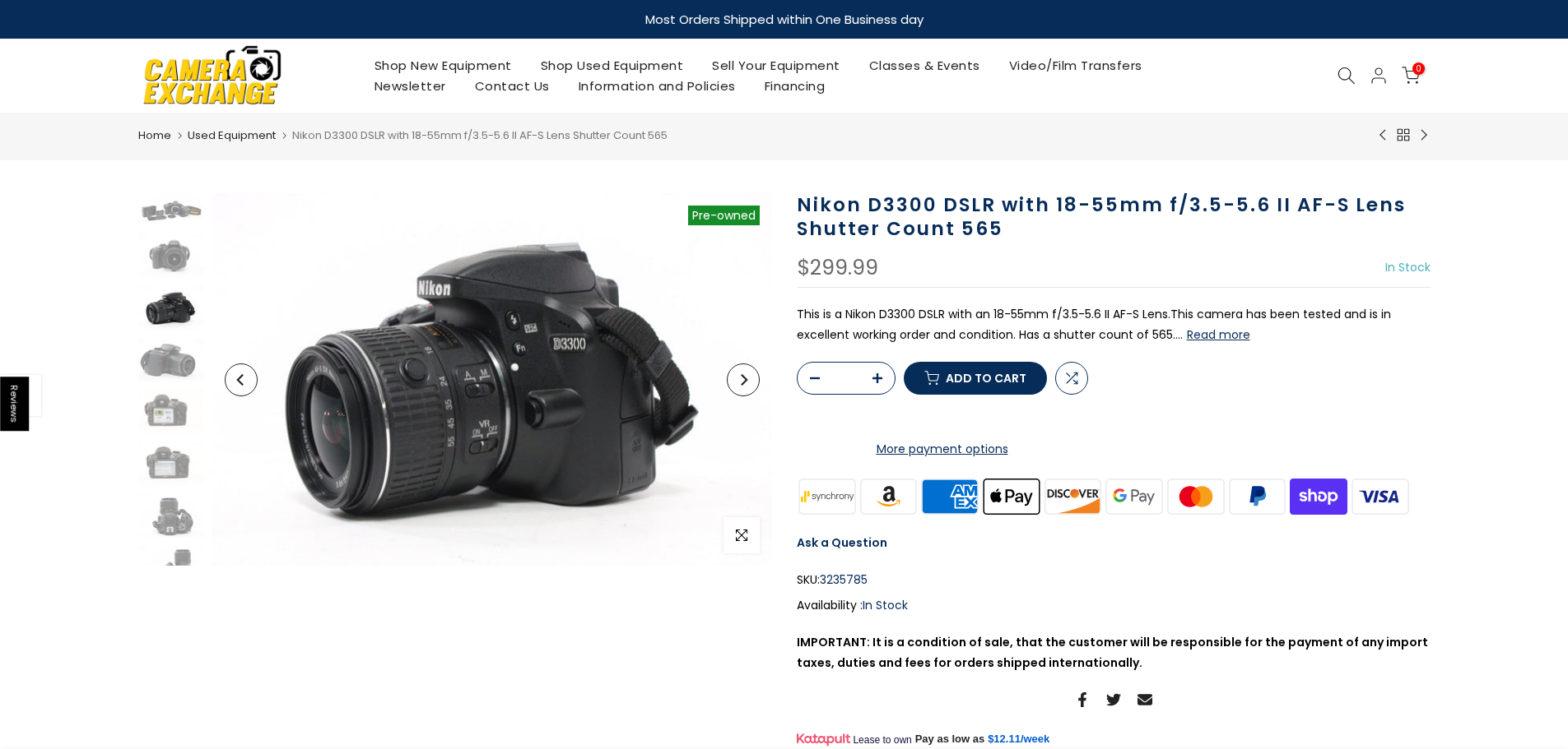
scroll to position [11, 0]
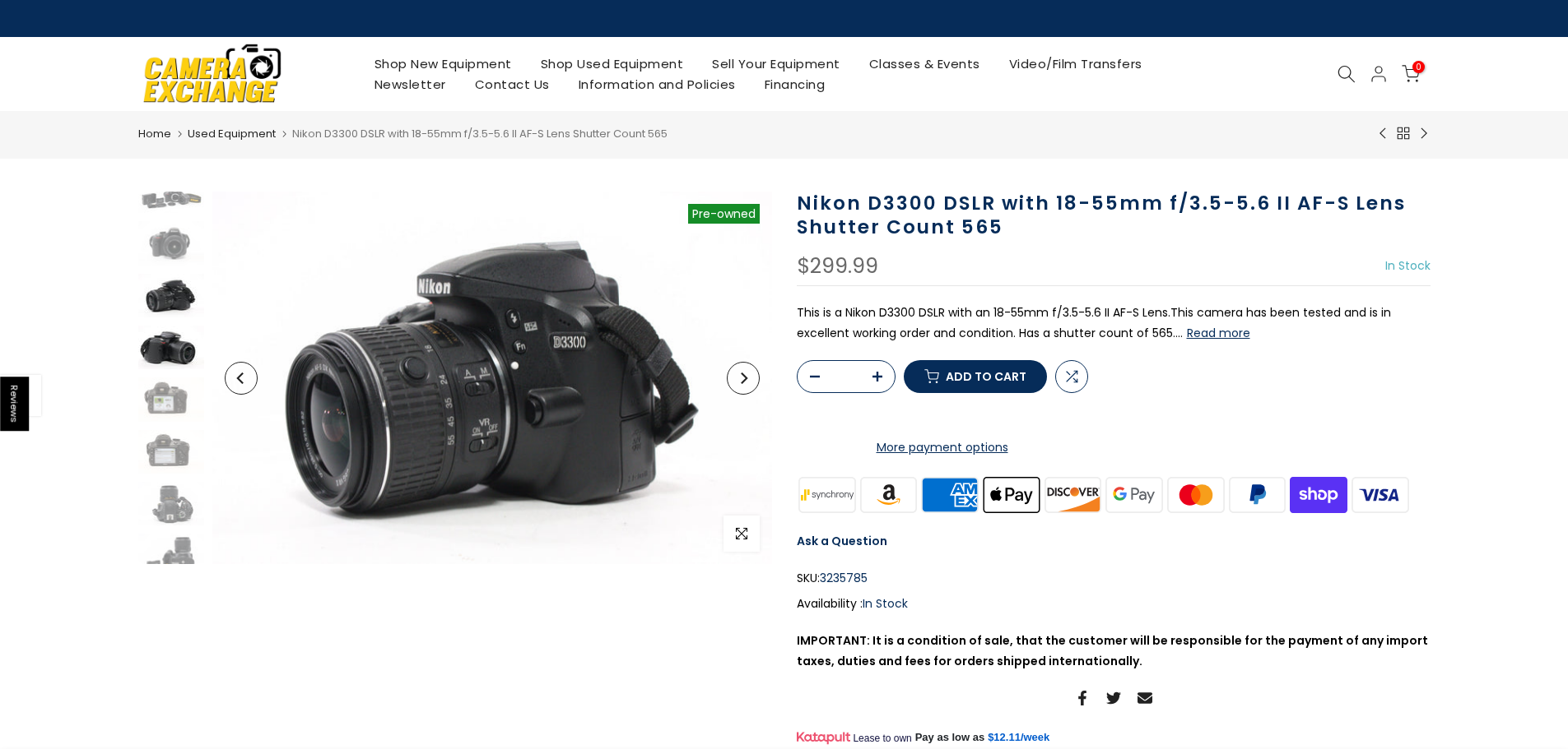
click at [162, 345] on img at bounding box center [171, 347] width 66 height 43
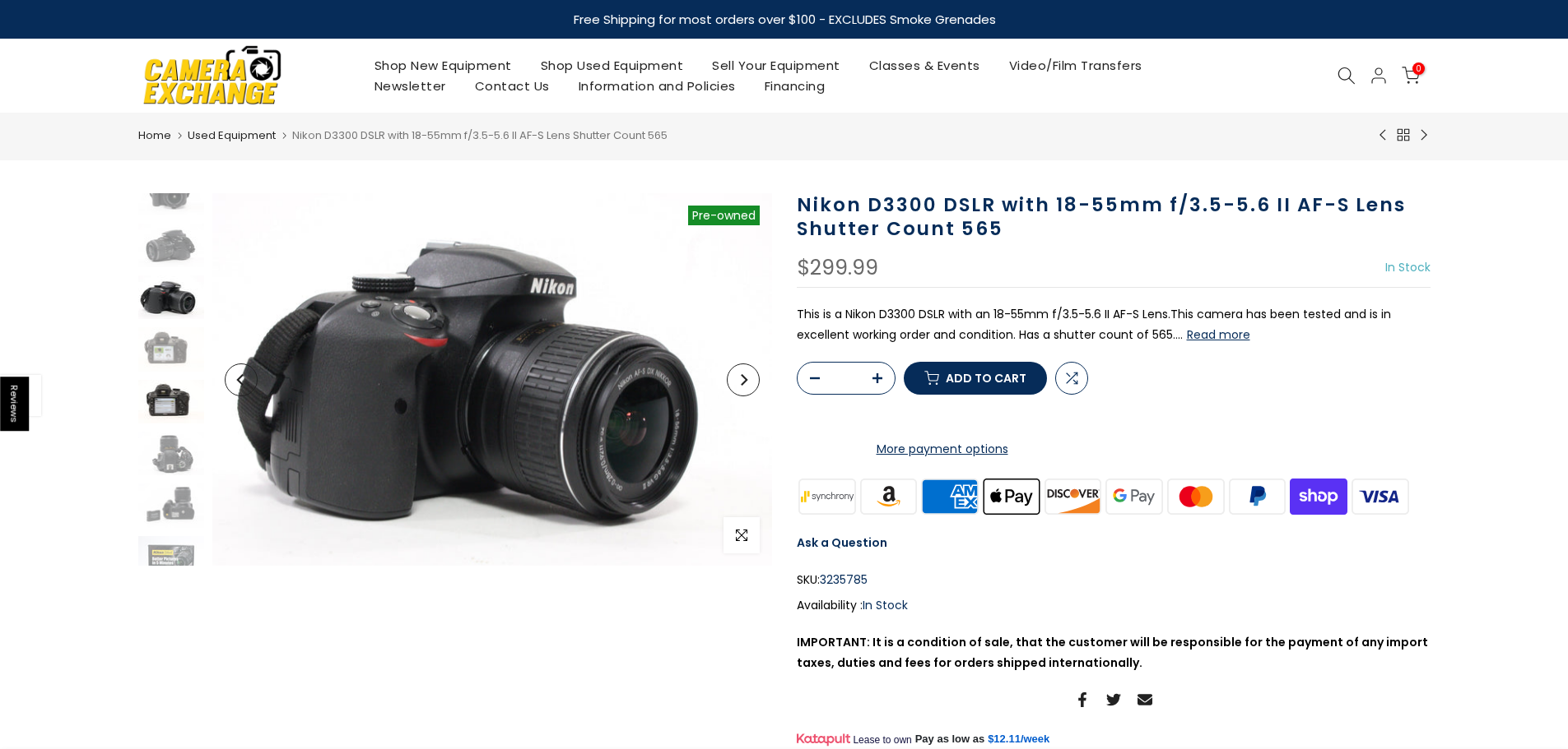
click at [166, 396] on img at bounding box center [171, 402] width 66 height 43
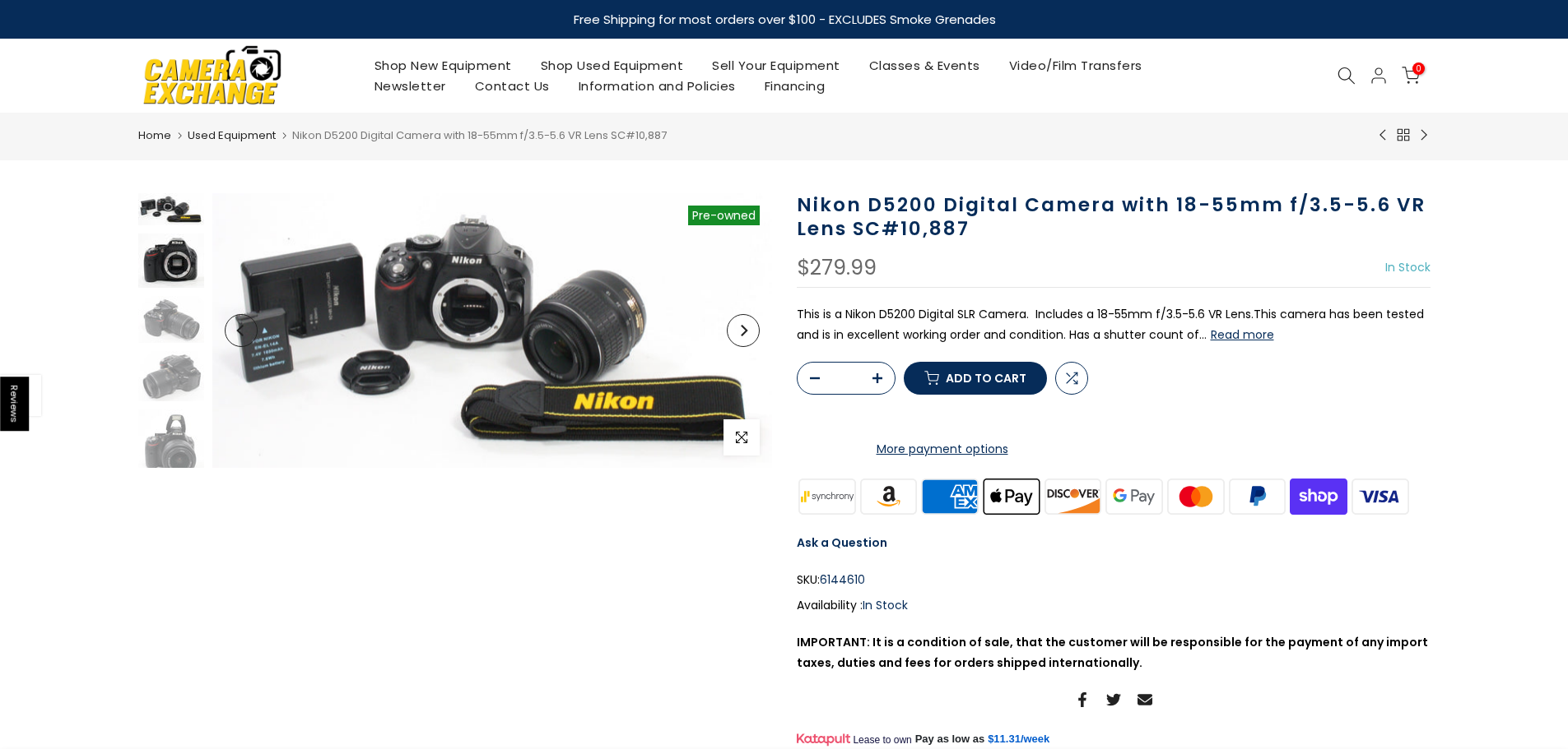
click at [176, 263] on img at bounding box center [171, 260] width 66 height 54
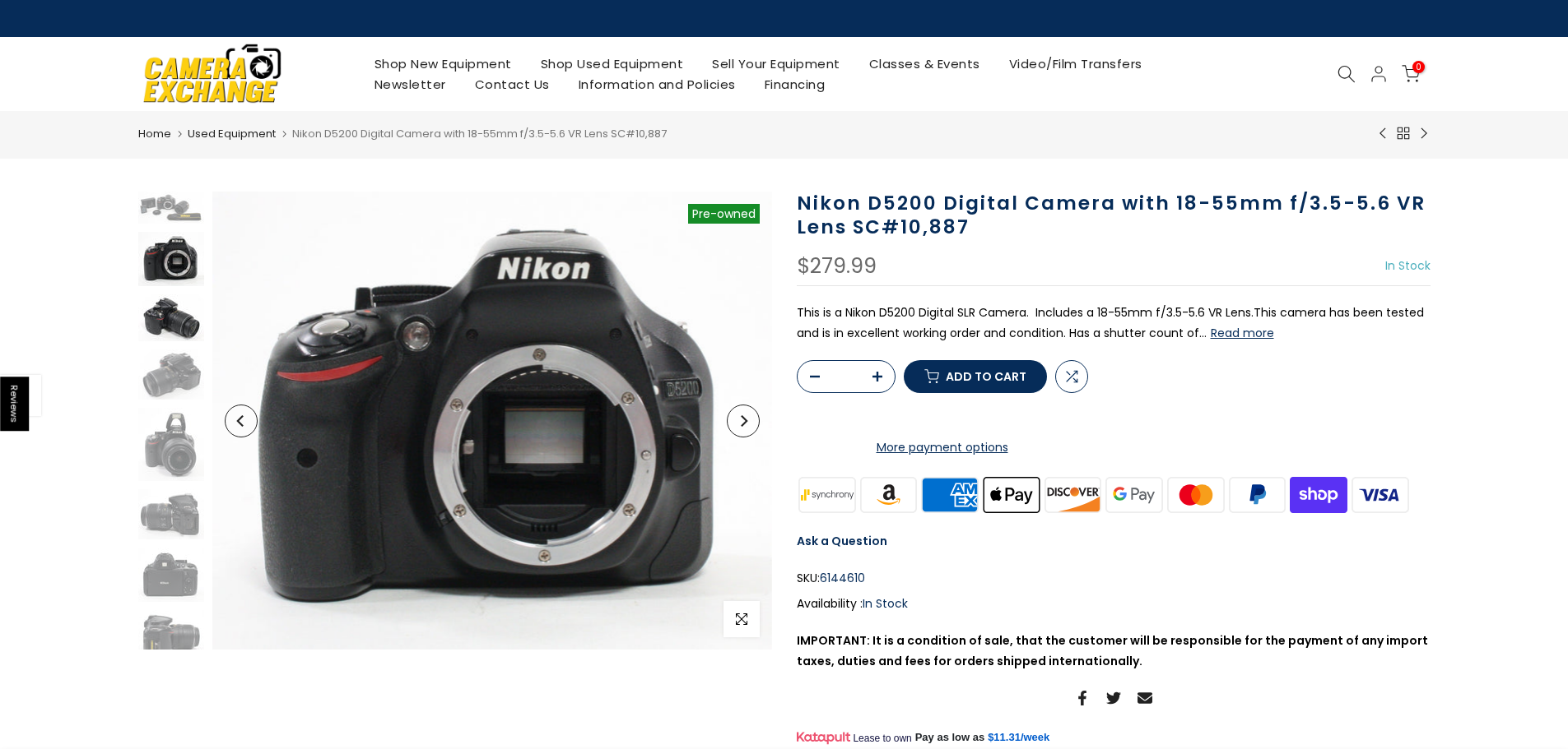
click at [170, 315] on img at bounding box center [171, 318] width 66 height 47
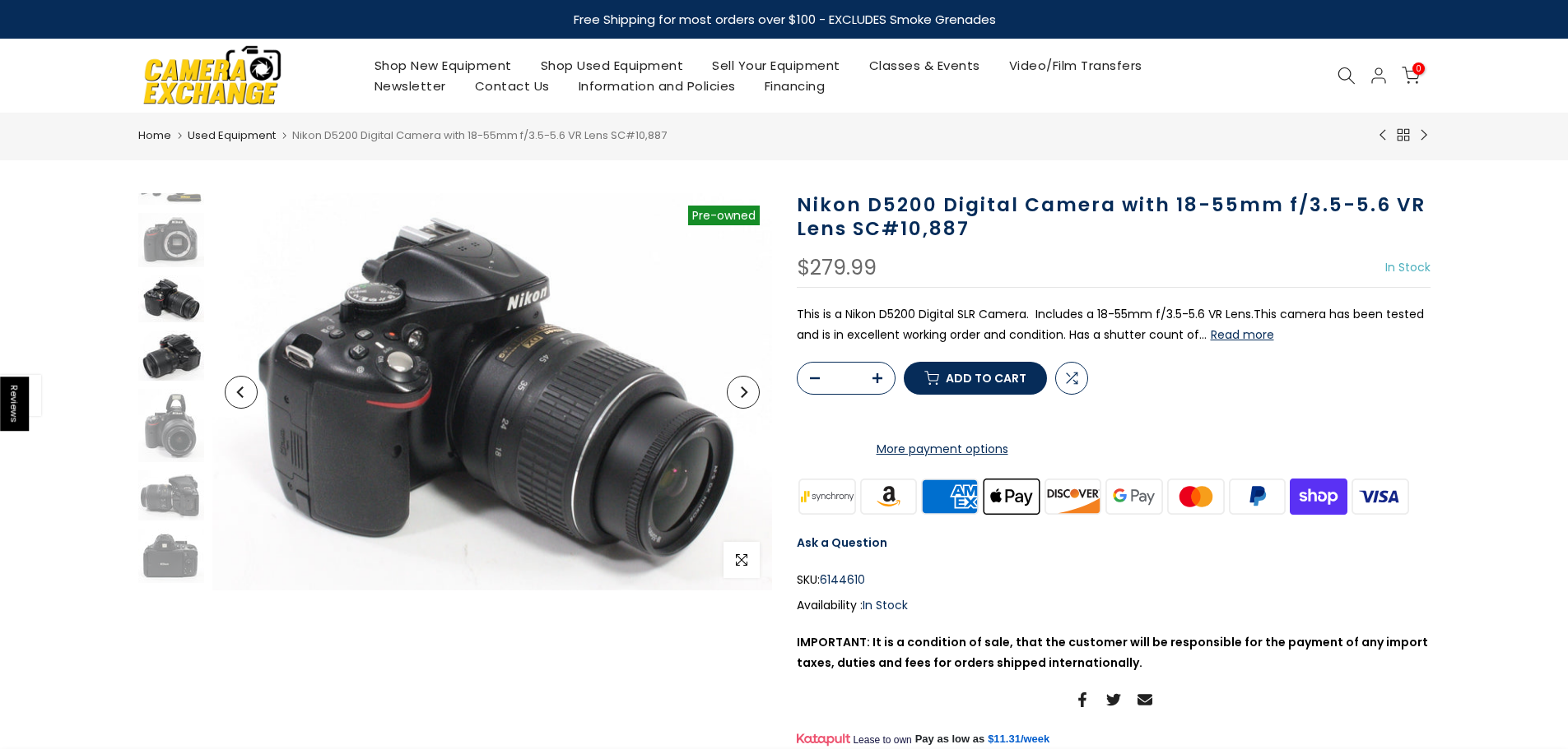
click at [172, 347] on img at bounding box center [171, 356] width 66 height 50
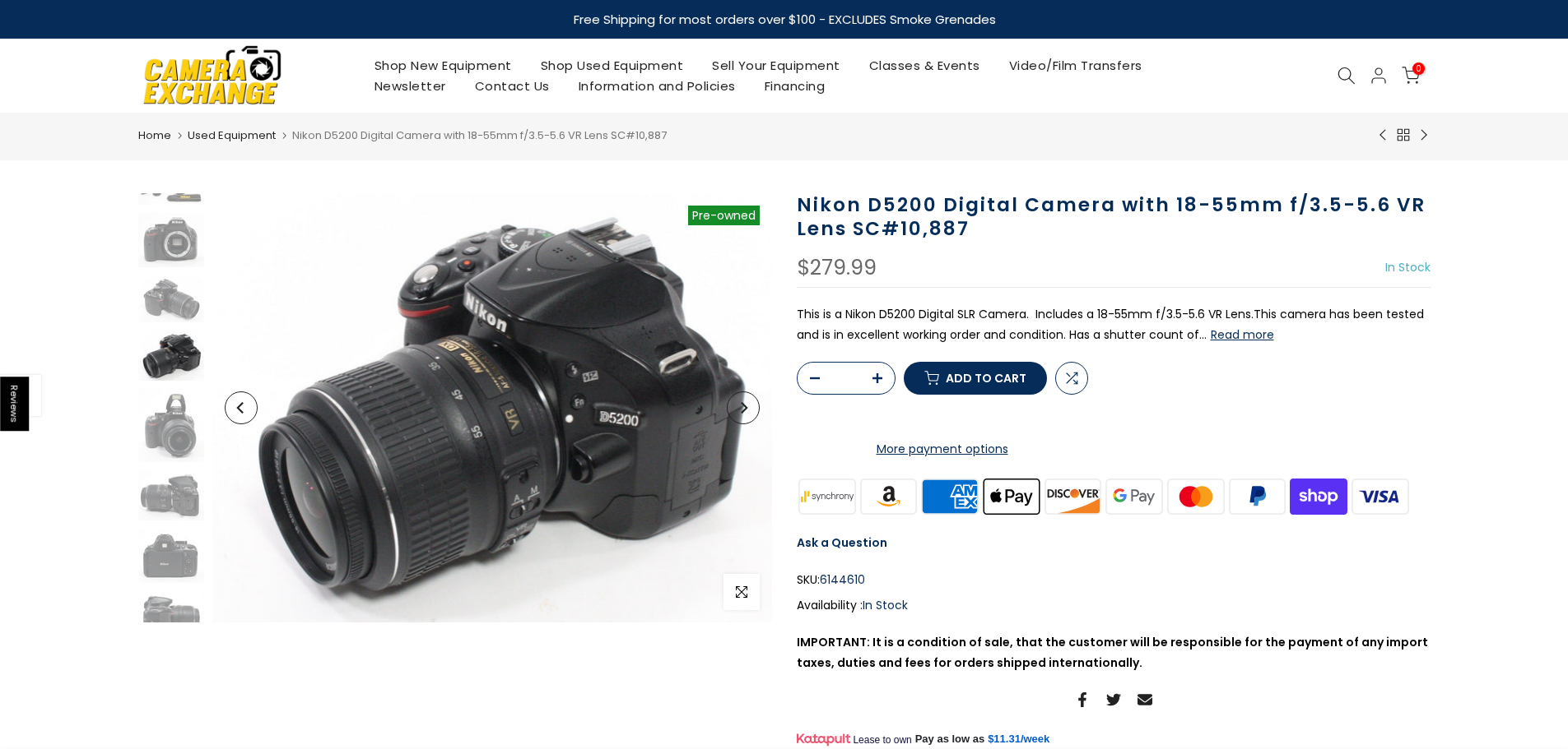
scroll to position [76, 0]
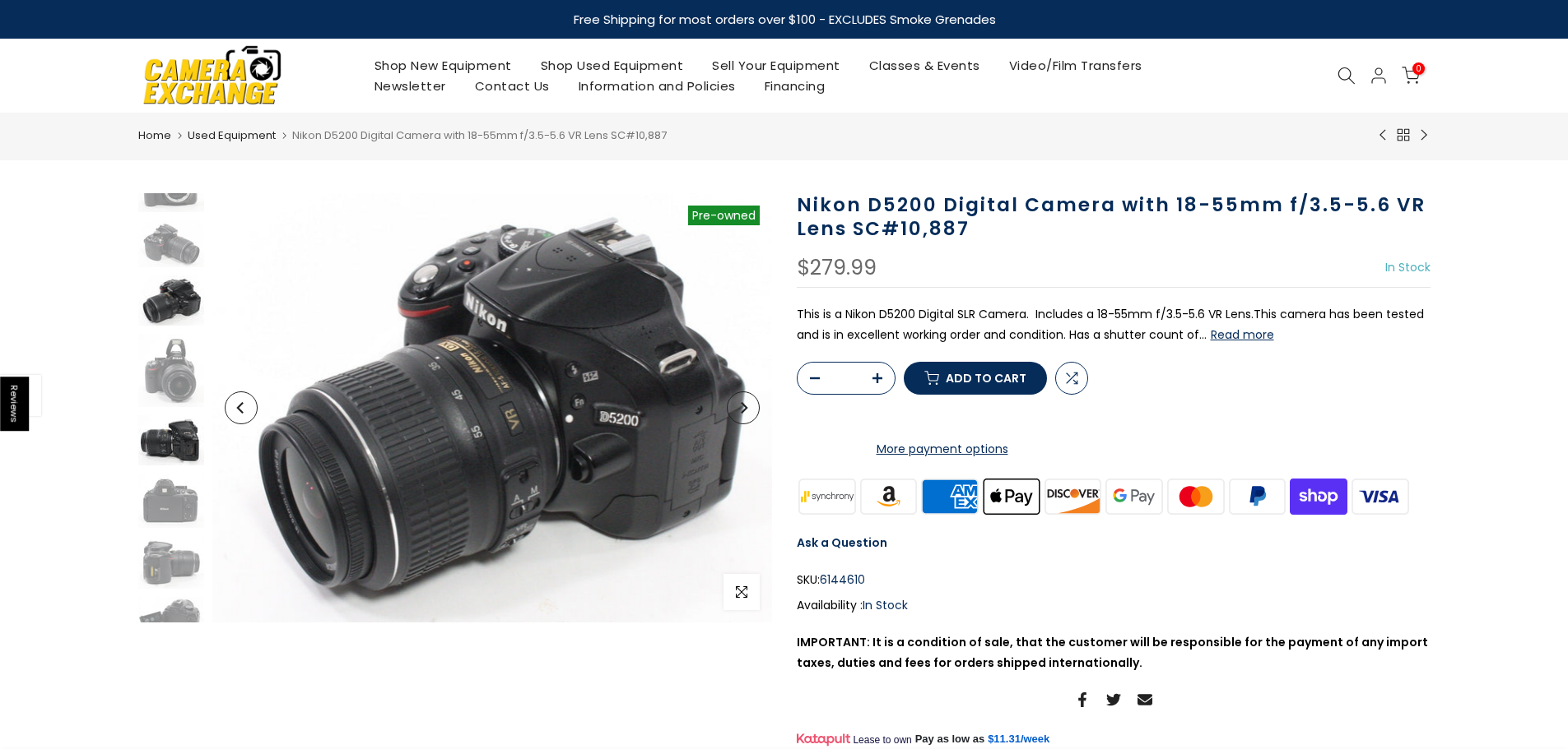
click at [159, 429] on img at bounding box center [171, 441] width 66 height 50
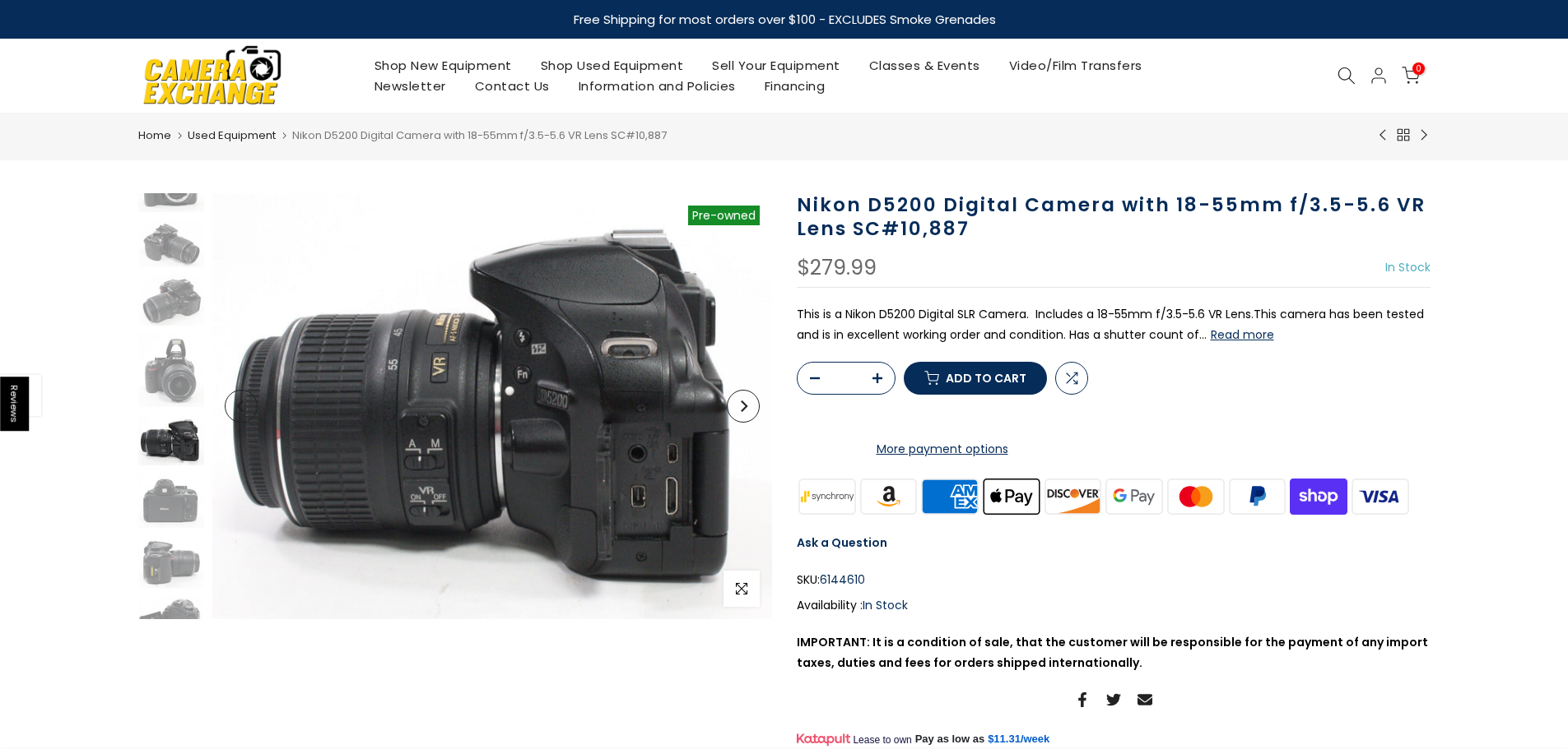
scroll to position [215, 0]
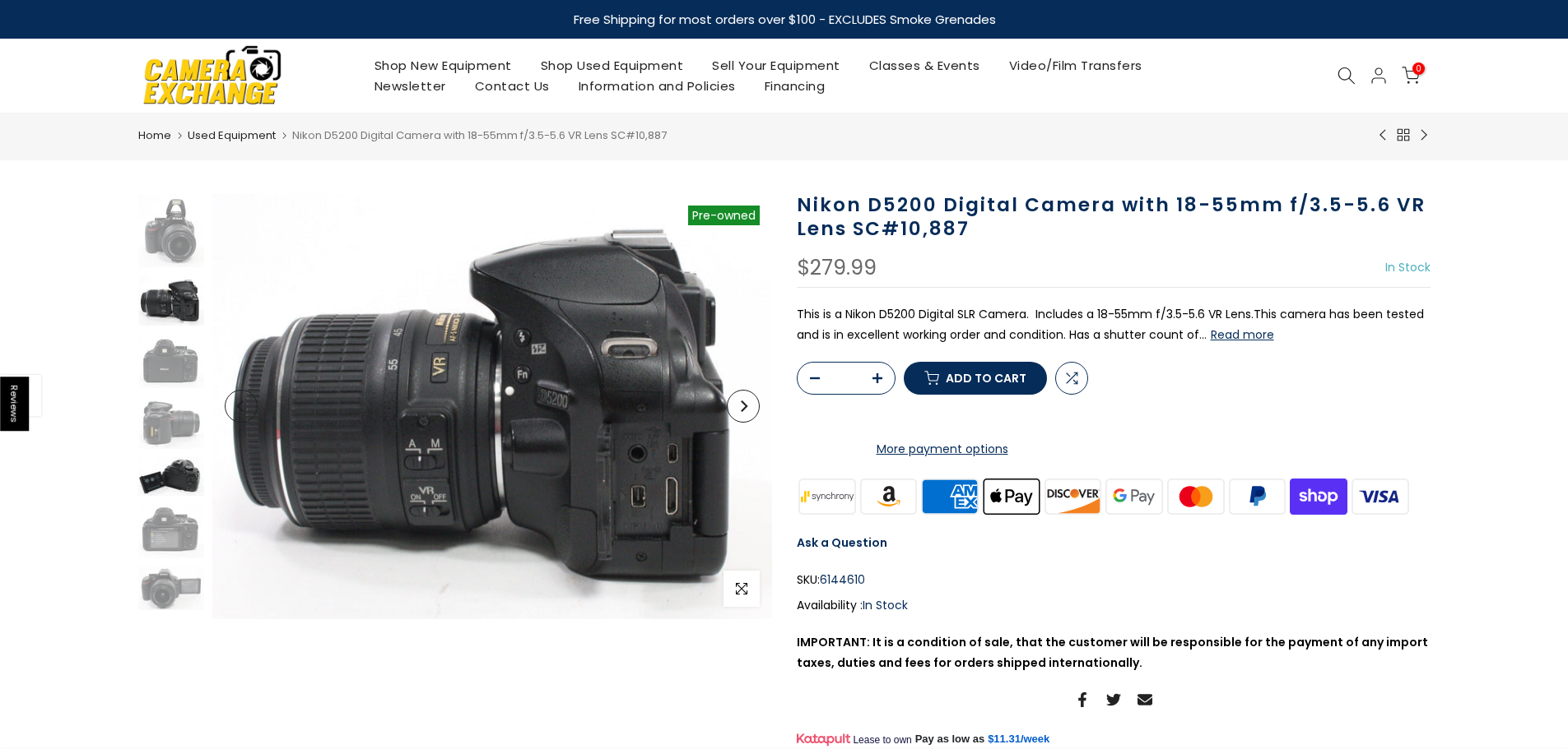
click at [169, 482] on img at bounding box center [171, 477] width 66 height 39
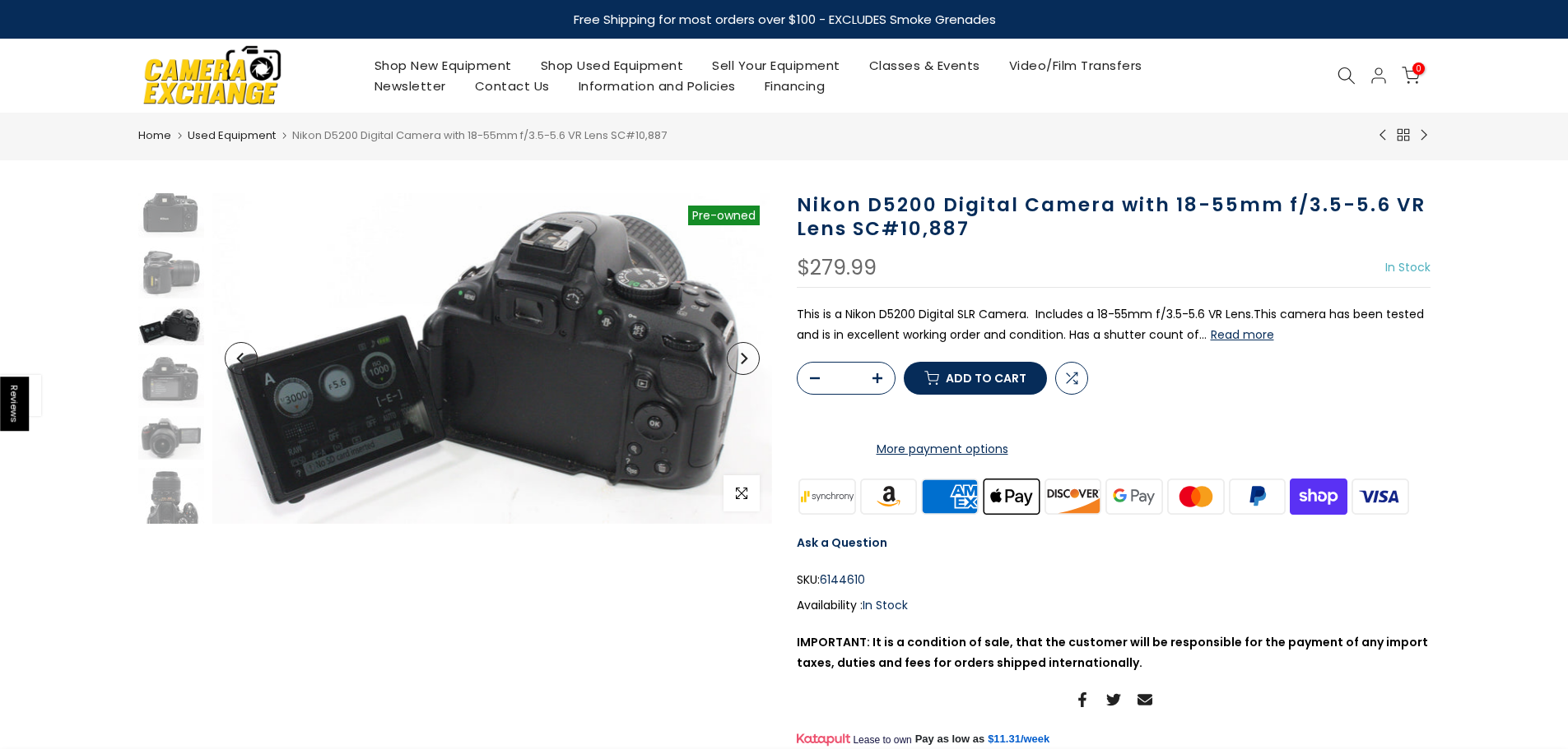
scroll to position [397, 0]
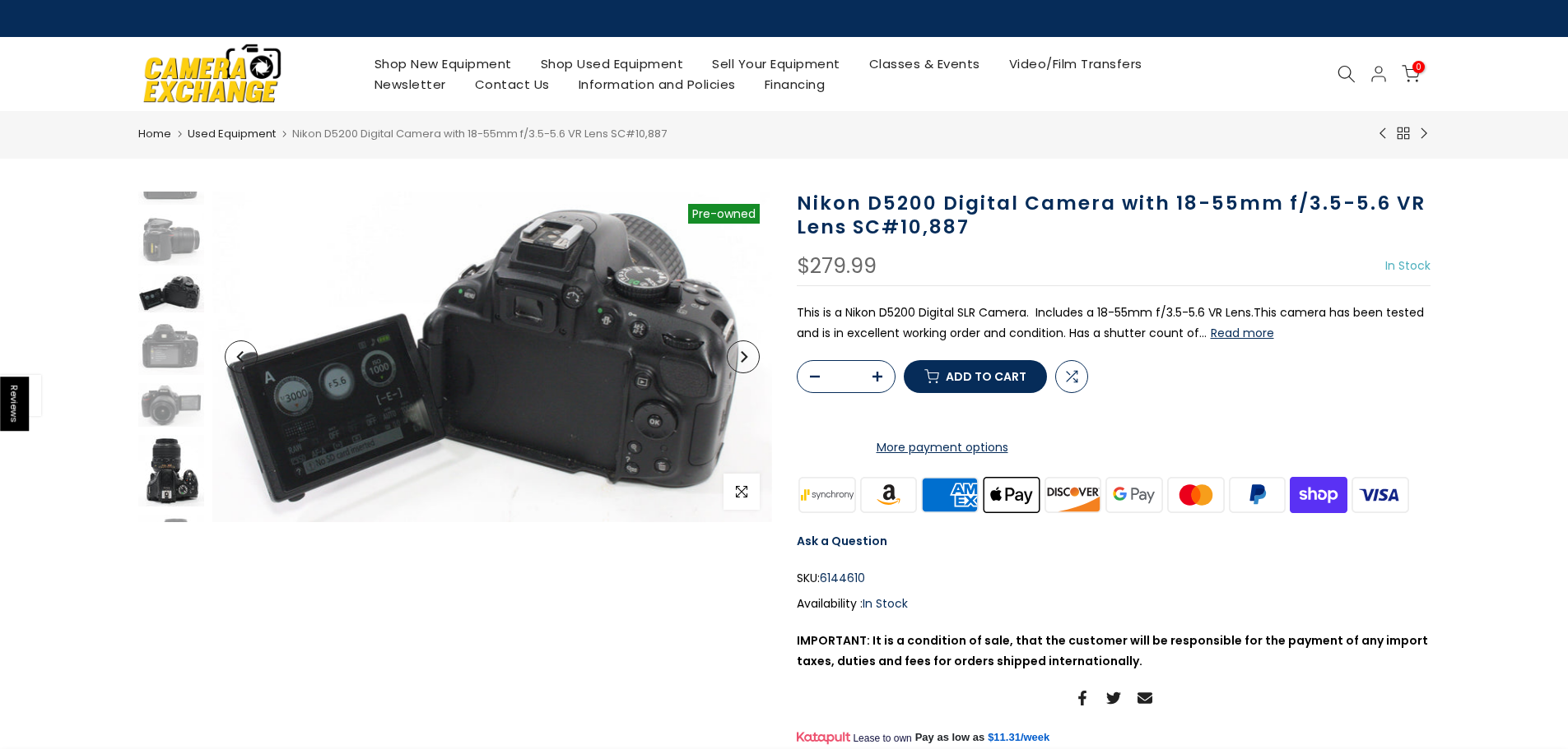
click at [167, 493] on img at bounding box center [171, 471] width 66 height 72
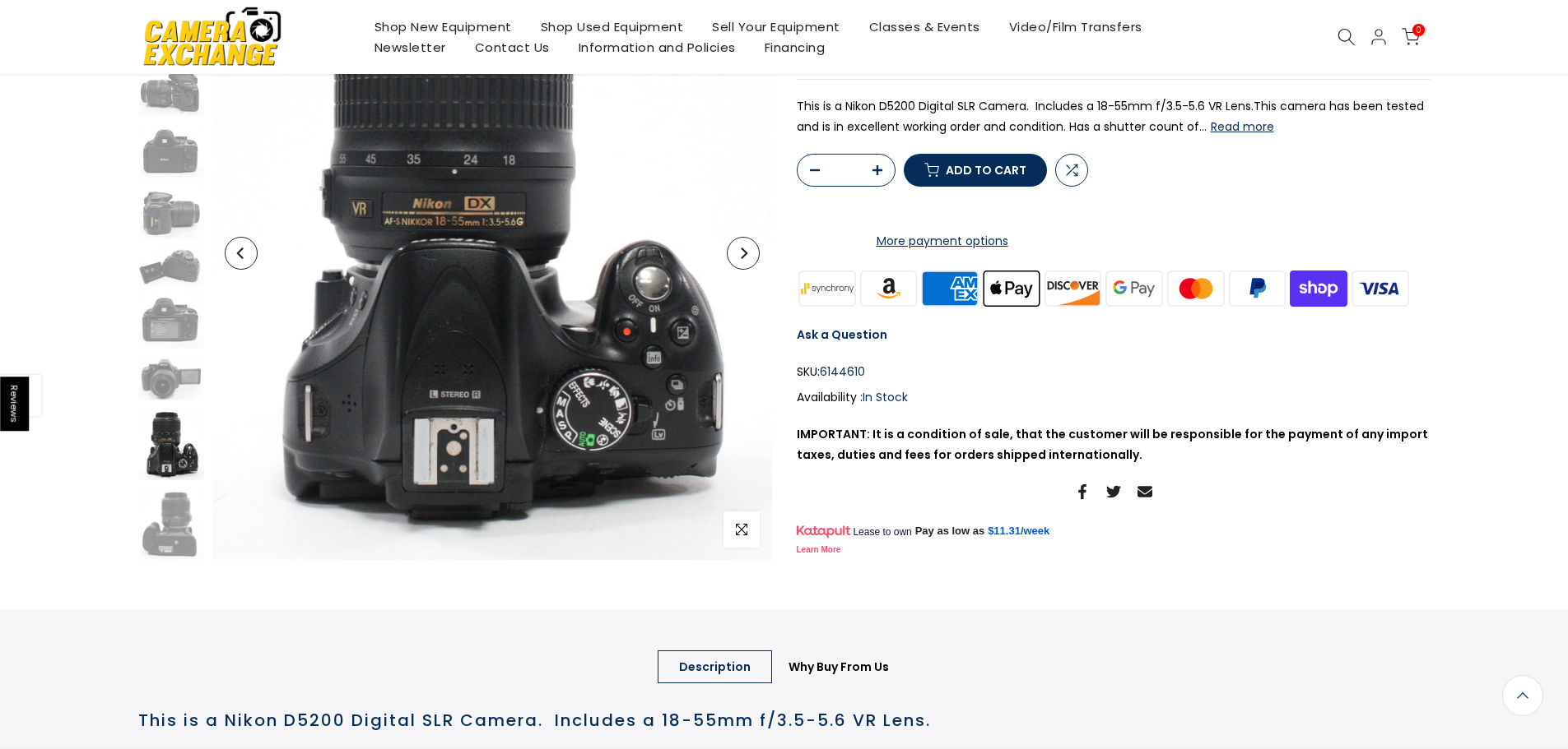
scroll to position [248, 0]
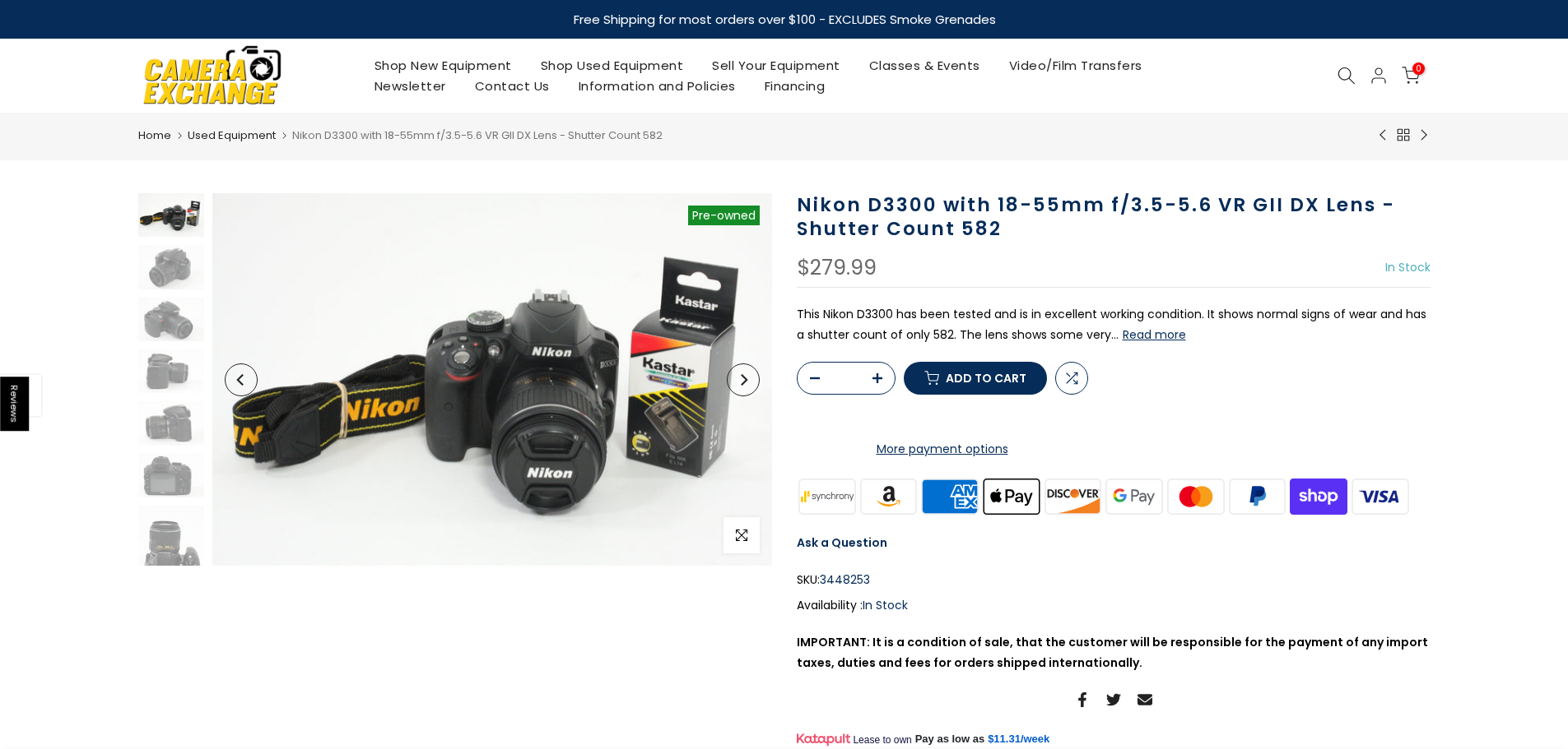
click at [1126, 336] on button "Read more" at bounding box center [1154, 335] width 64 height 15
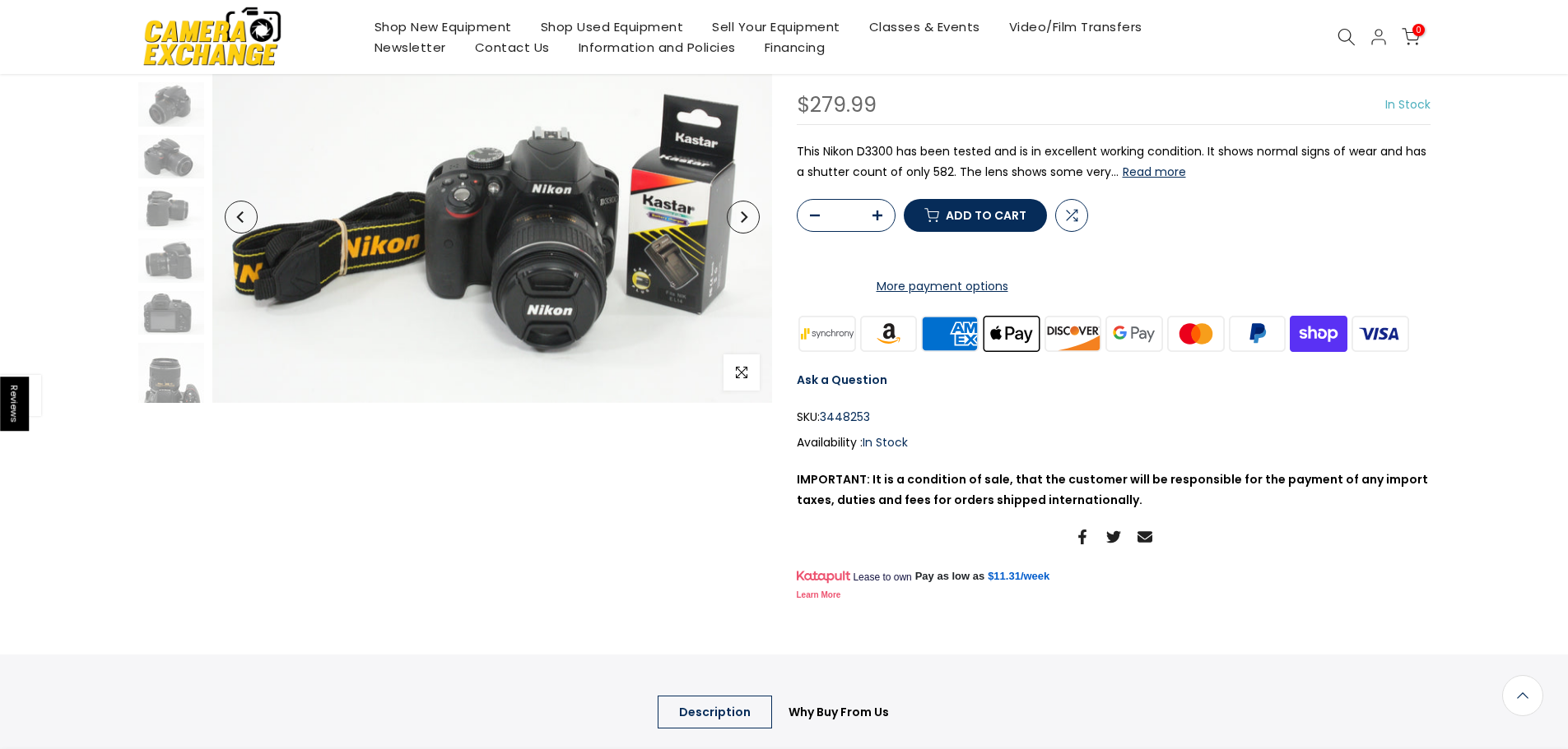
scroll to position [162, 0]
click at [154, 116] on img at bounding box center [171, 103] width 66 height 43
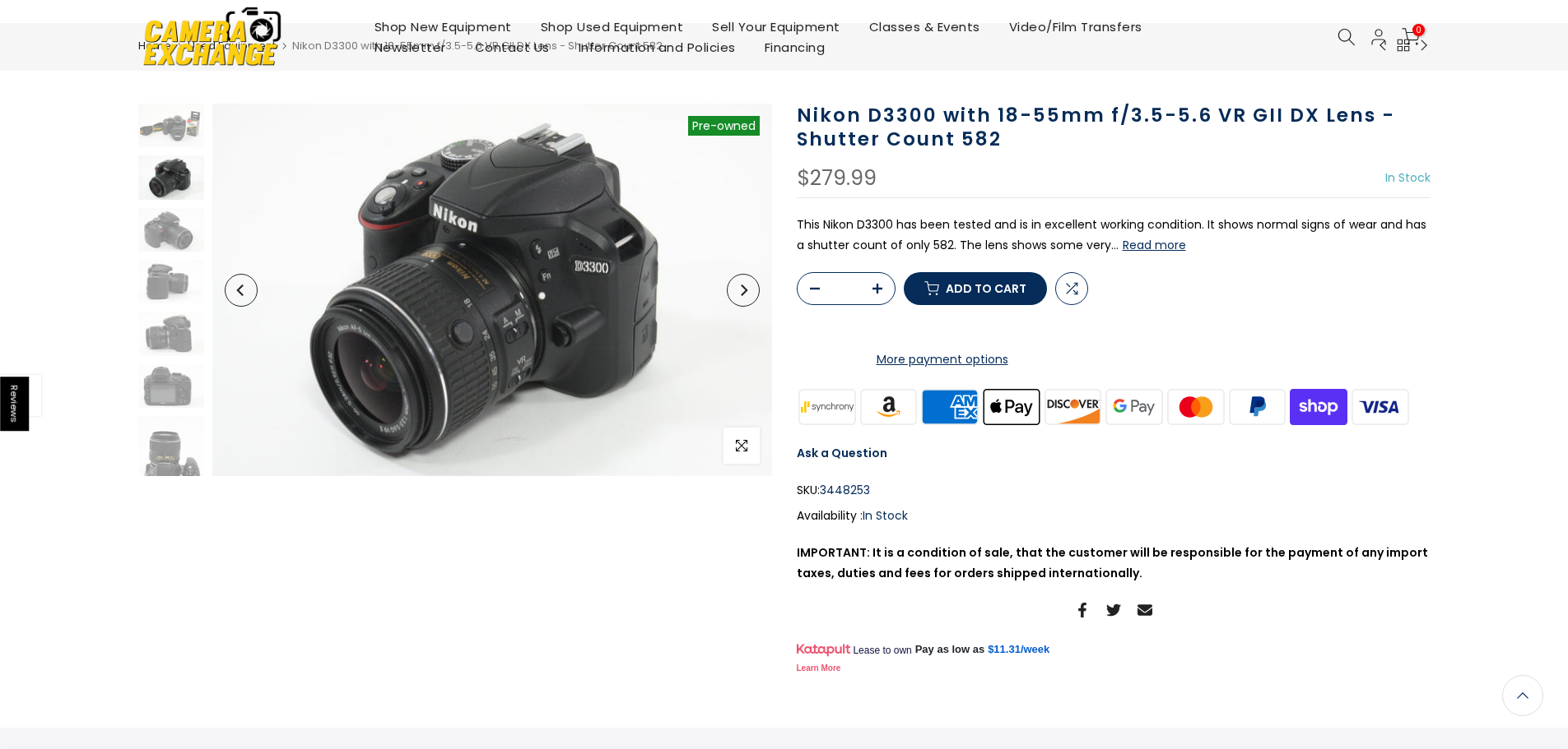
scroll to position [0, 0]
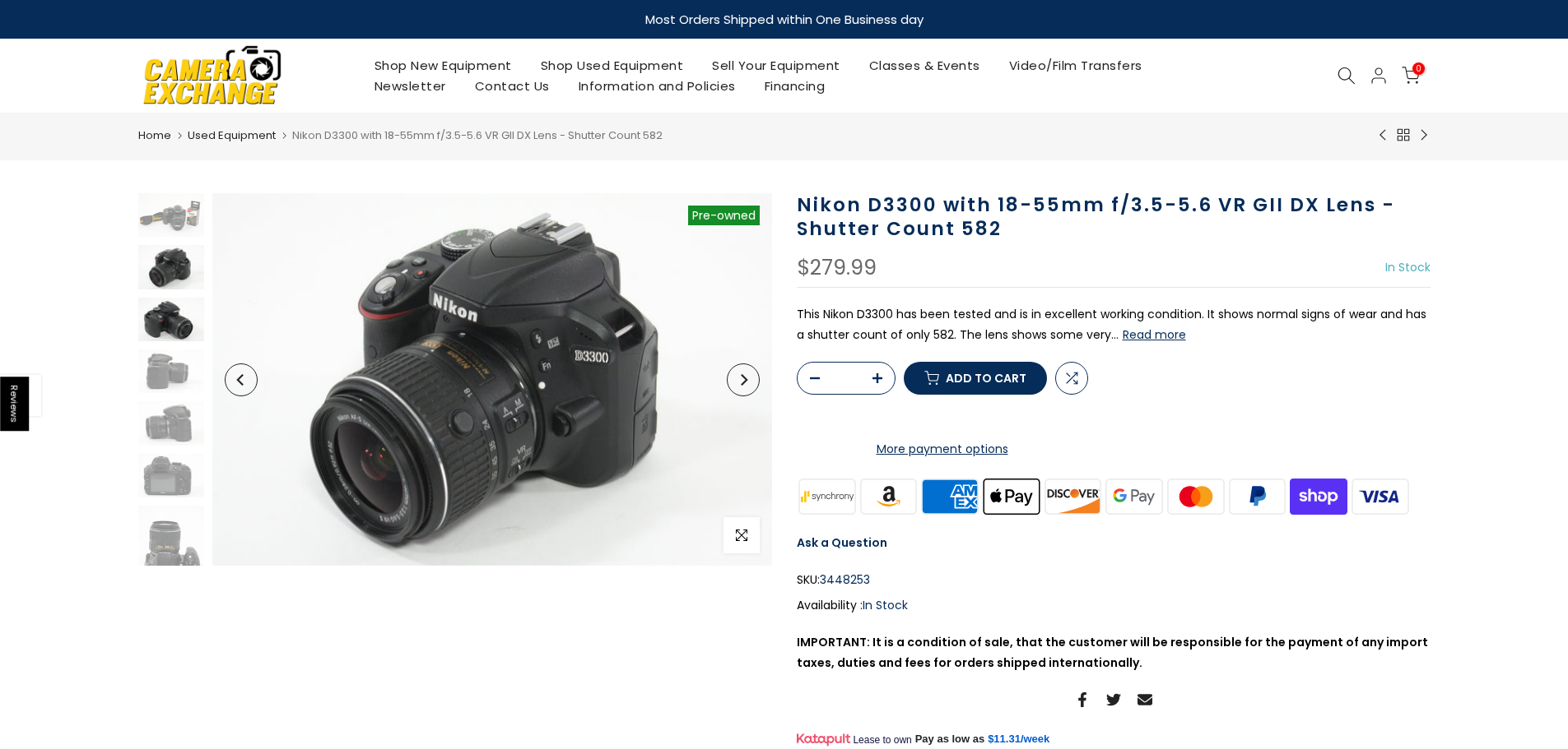
click at [163, 320] on img at bounding box center [171, 319] width 66 height 43
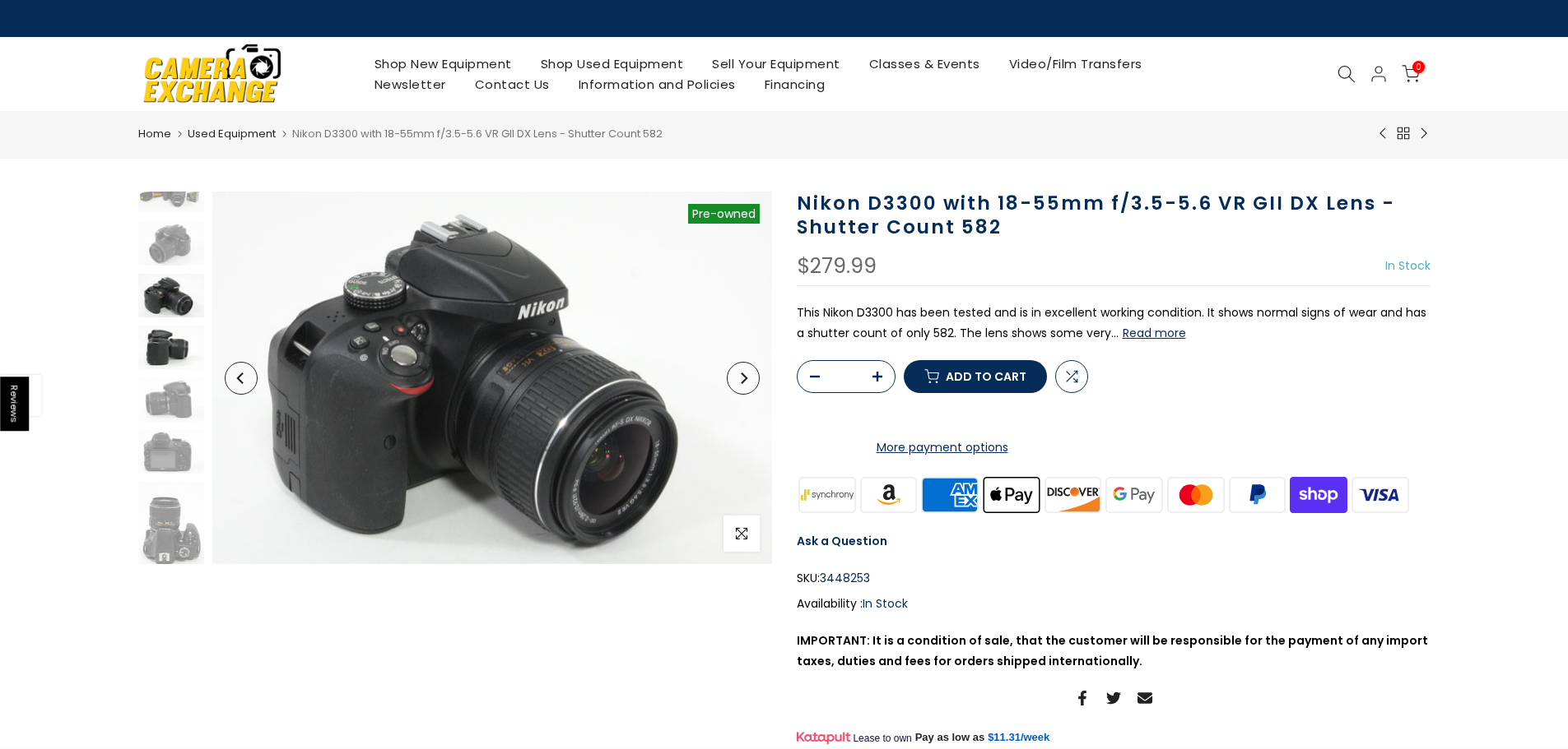
click at [164, 352] on img at bounding box center [171, 347] width 66 height 43
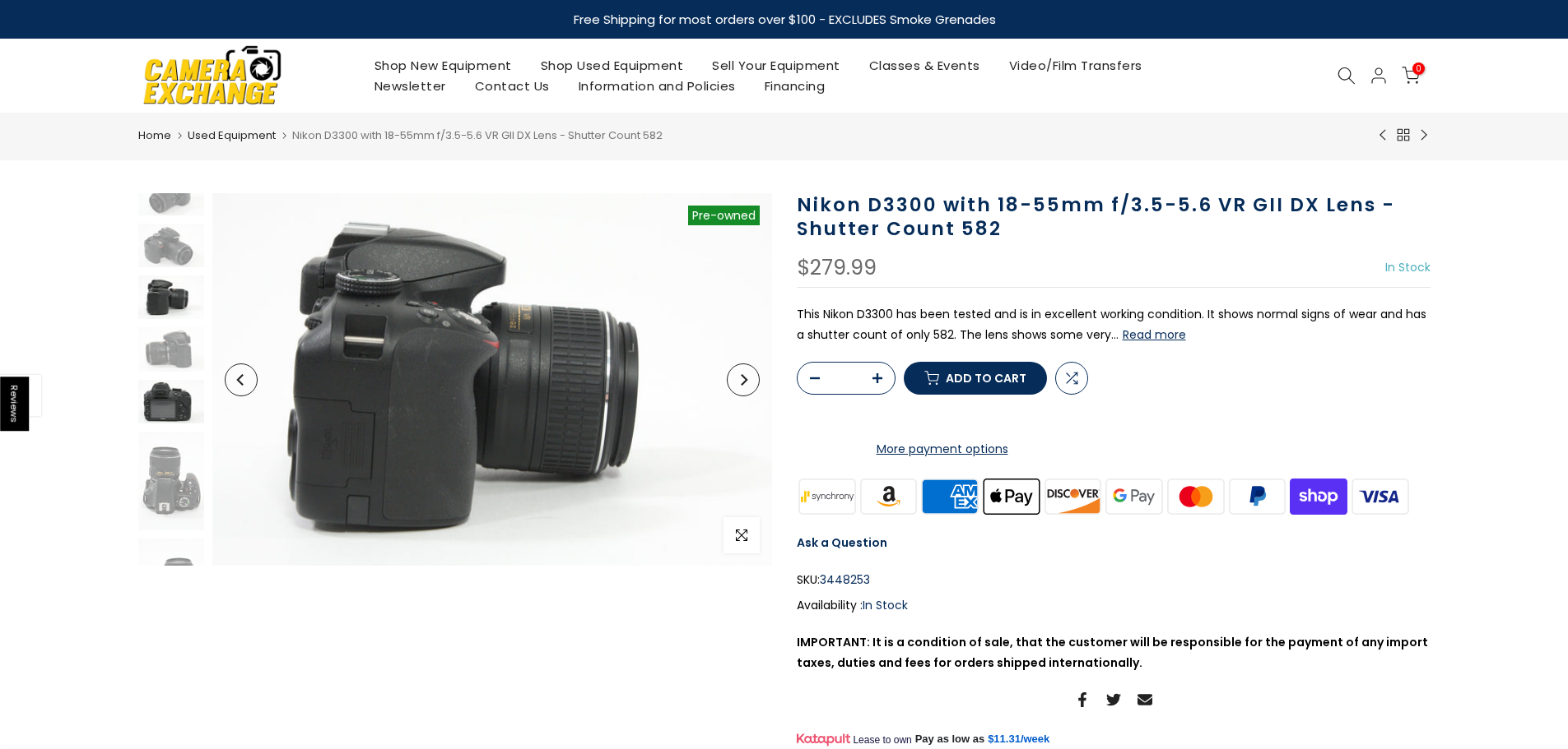
click at [165, 386] on img at bounding box center [171, 402] width 66 height 43
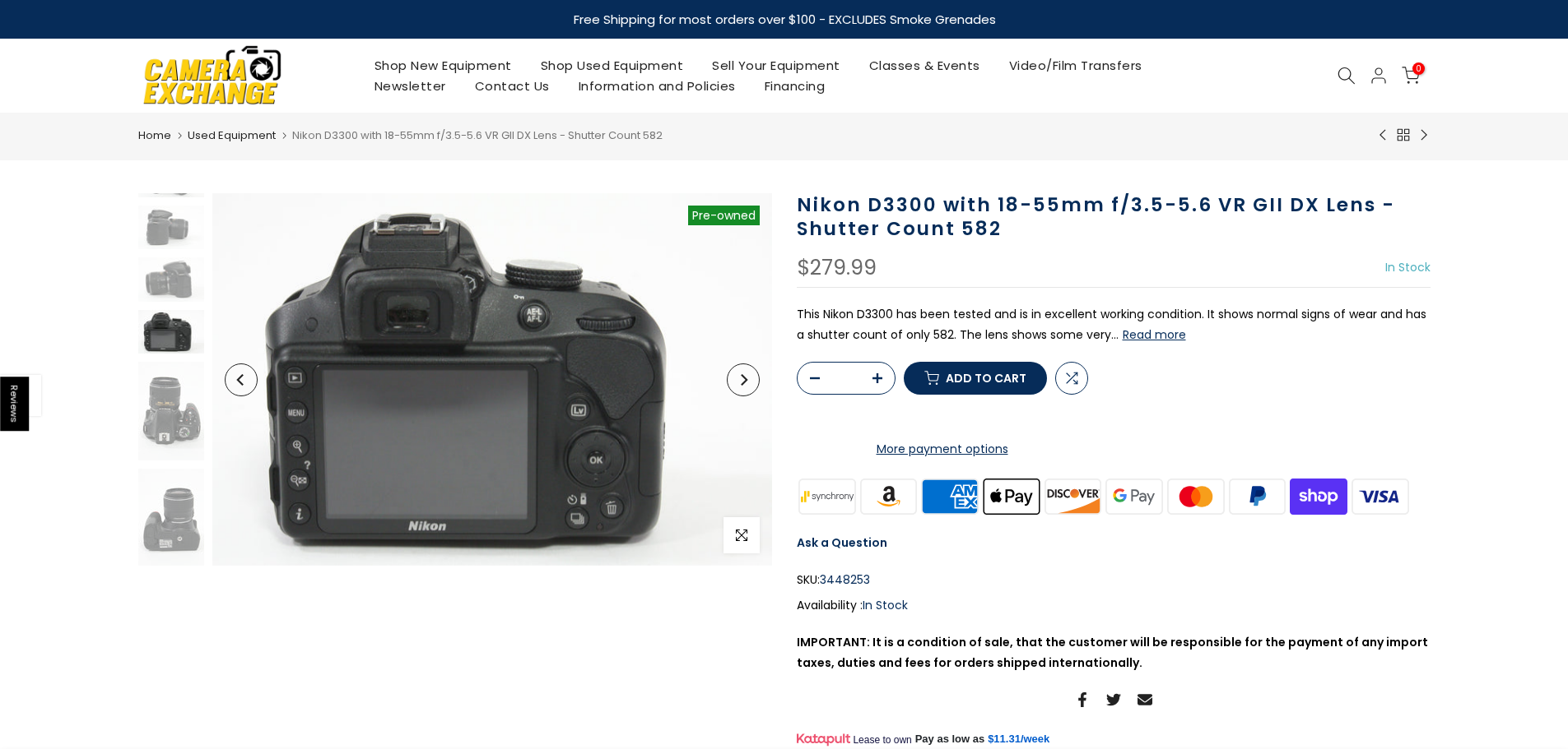
scroll to position [146, 0]
click at [171, 518] on img at bounding box center [171, 516] width 66 height 99
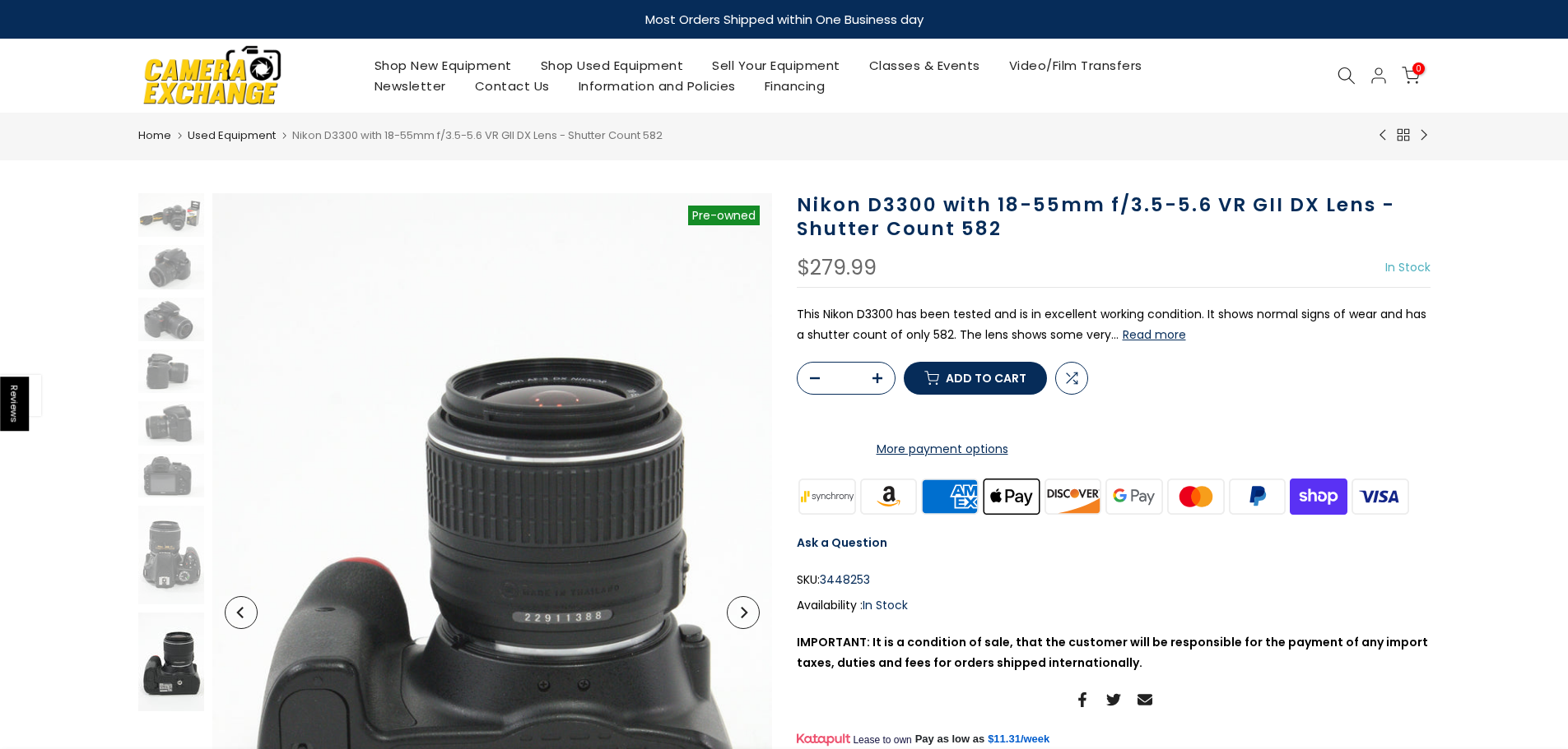
scroll to position [0, 0]
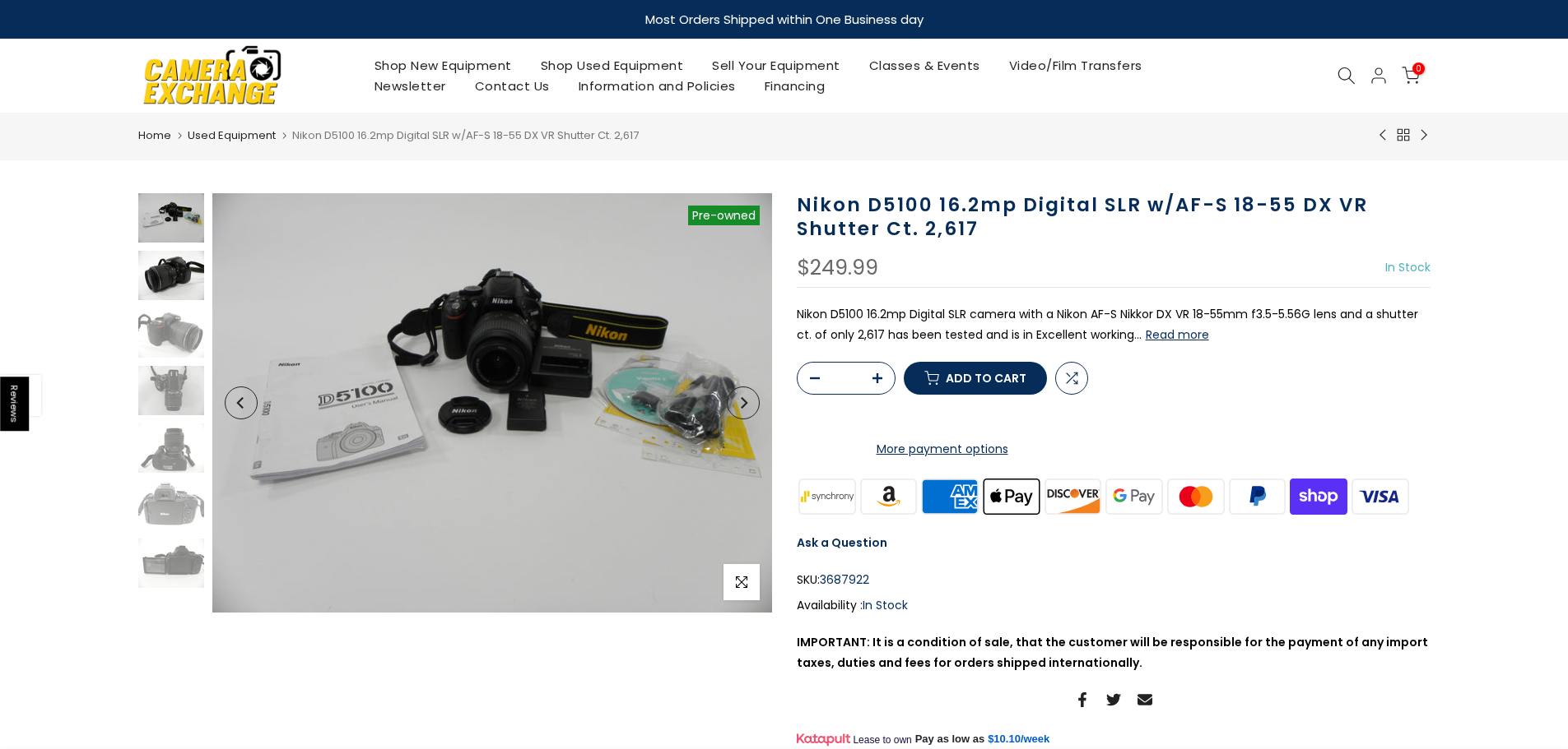
click at [152, 278] on img at bounding box center [171, 275] width 66 height 49
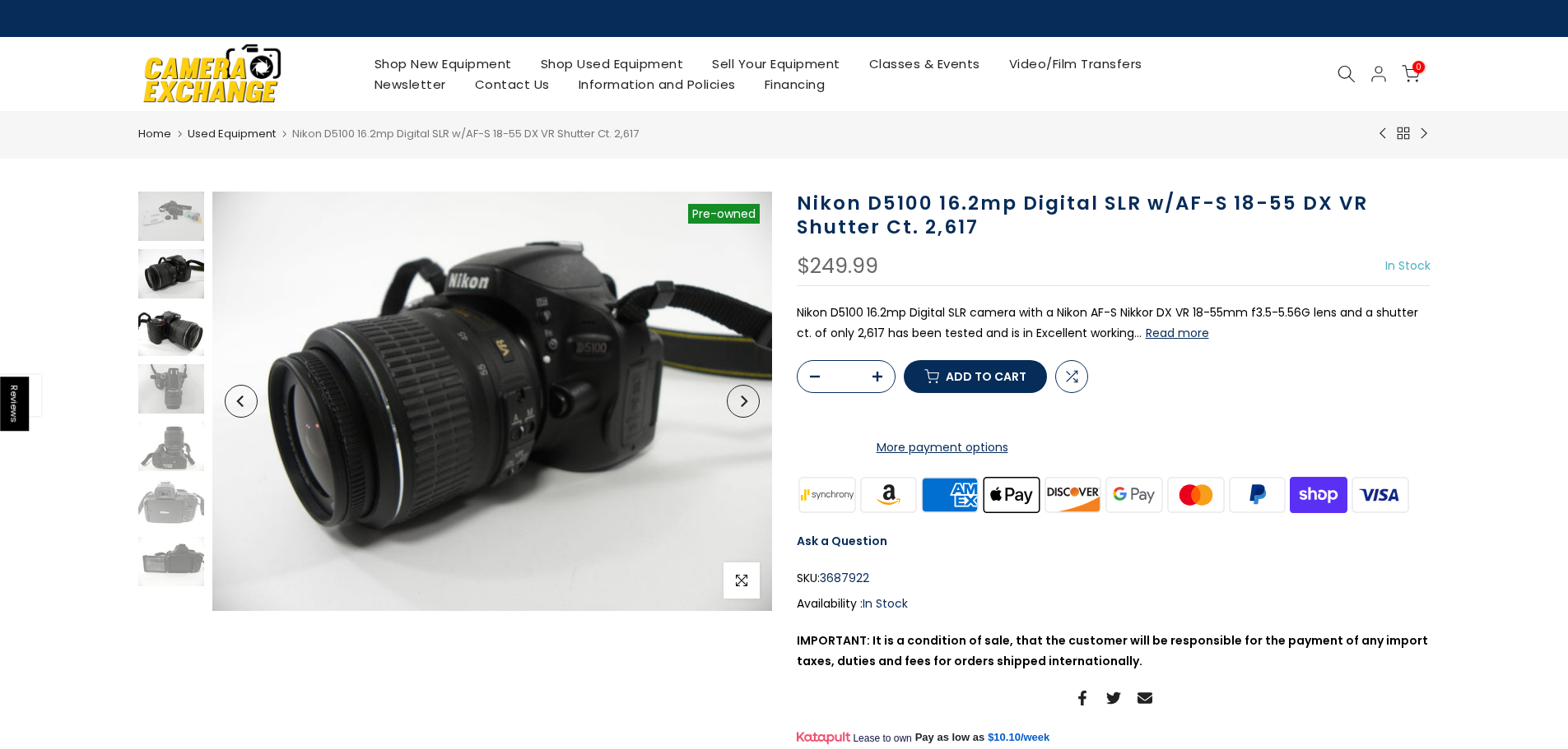
click at [165, 327] on img at bounding box center [171, 331] width 66 height 49
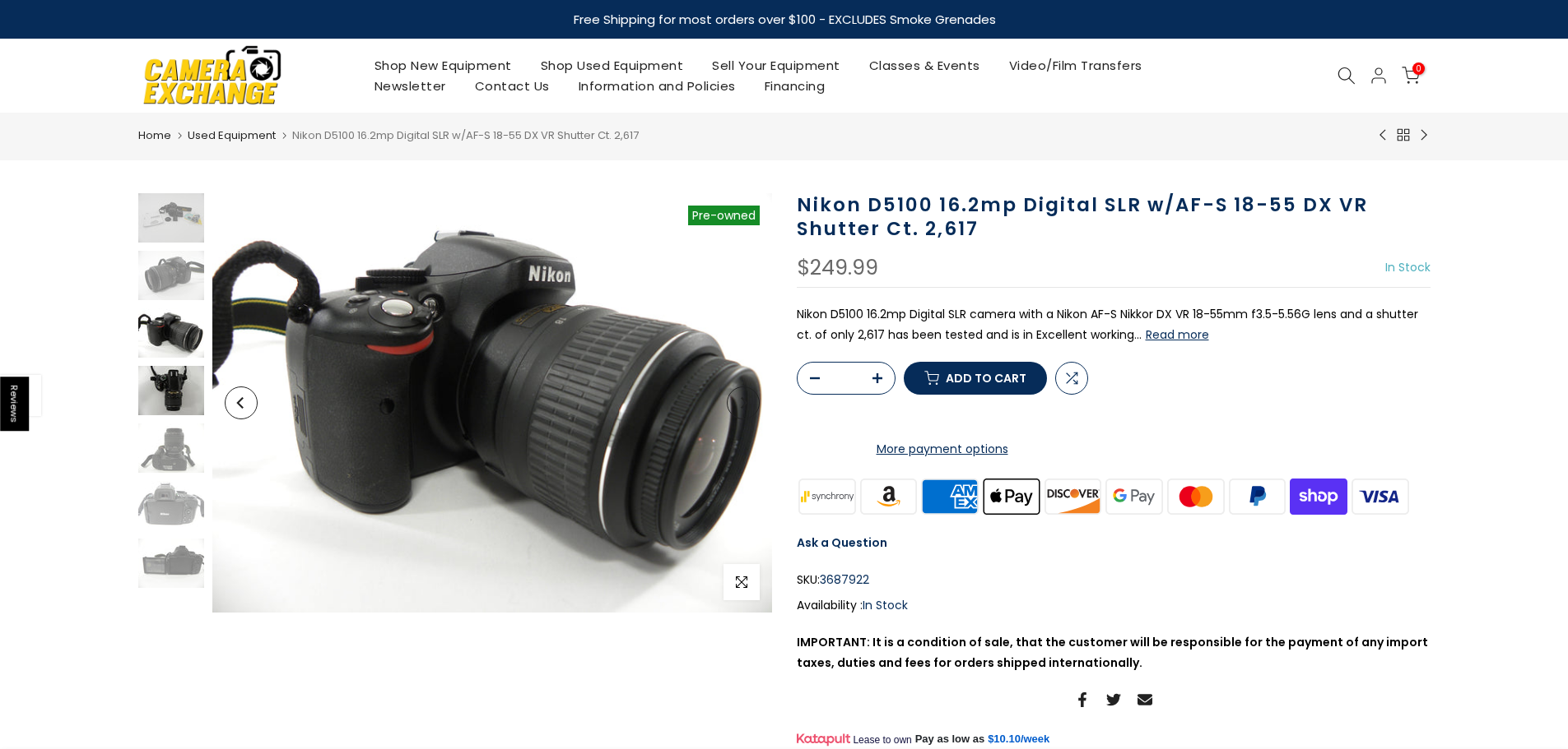
click at [177, 382] on img at bounding box center [171, 390] width 66 height 49
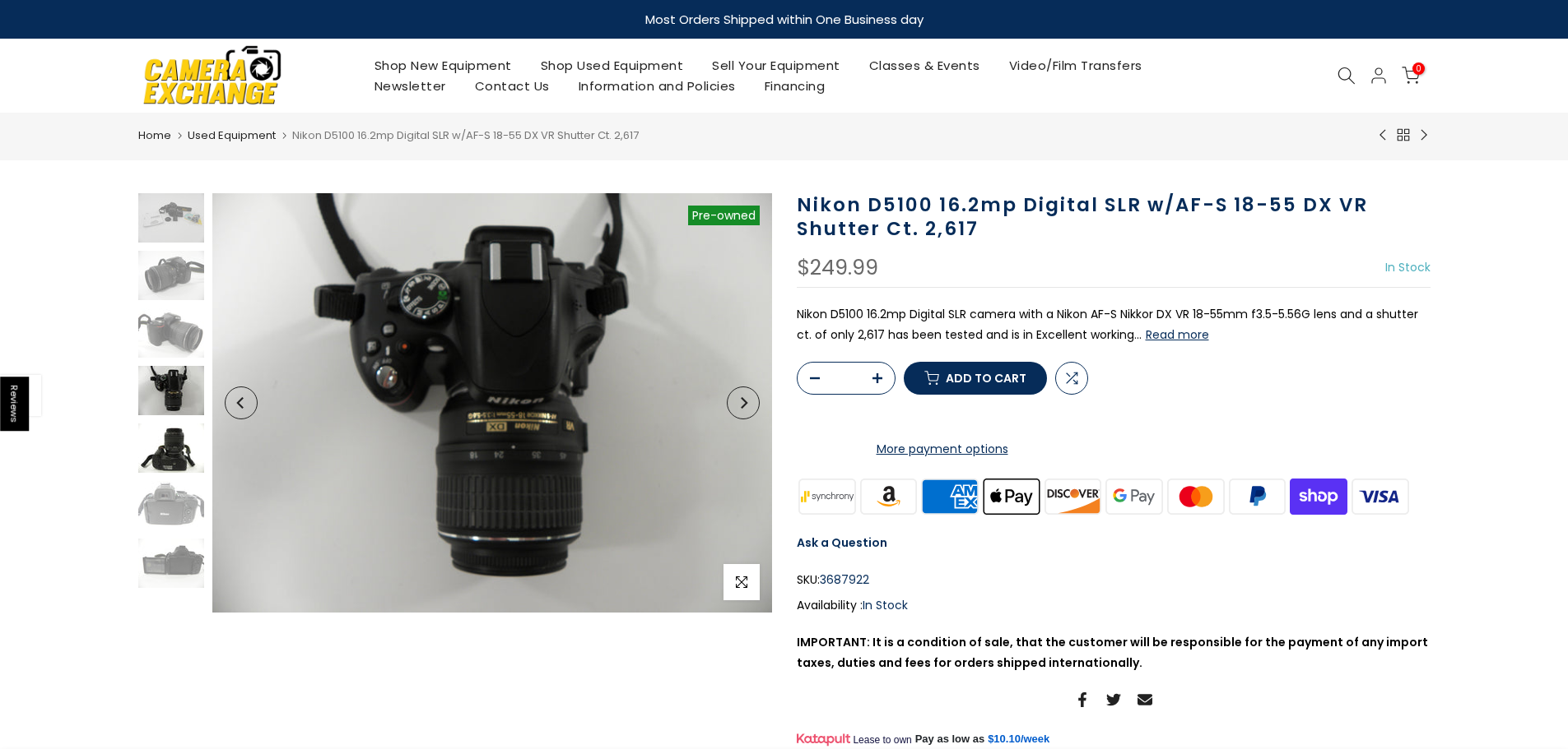
click at [188, 446] on img at bounding box center [171, 448] width 66 height 49
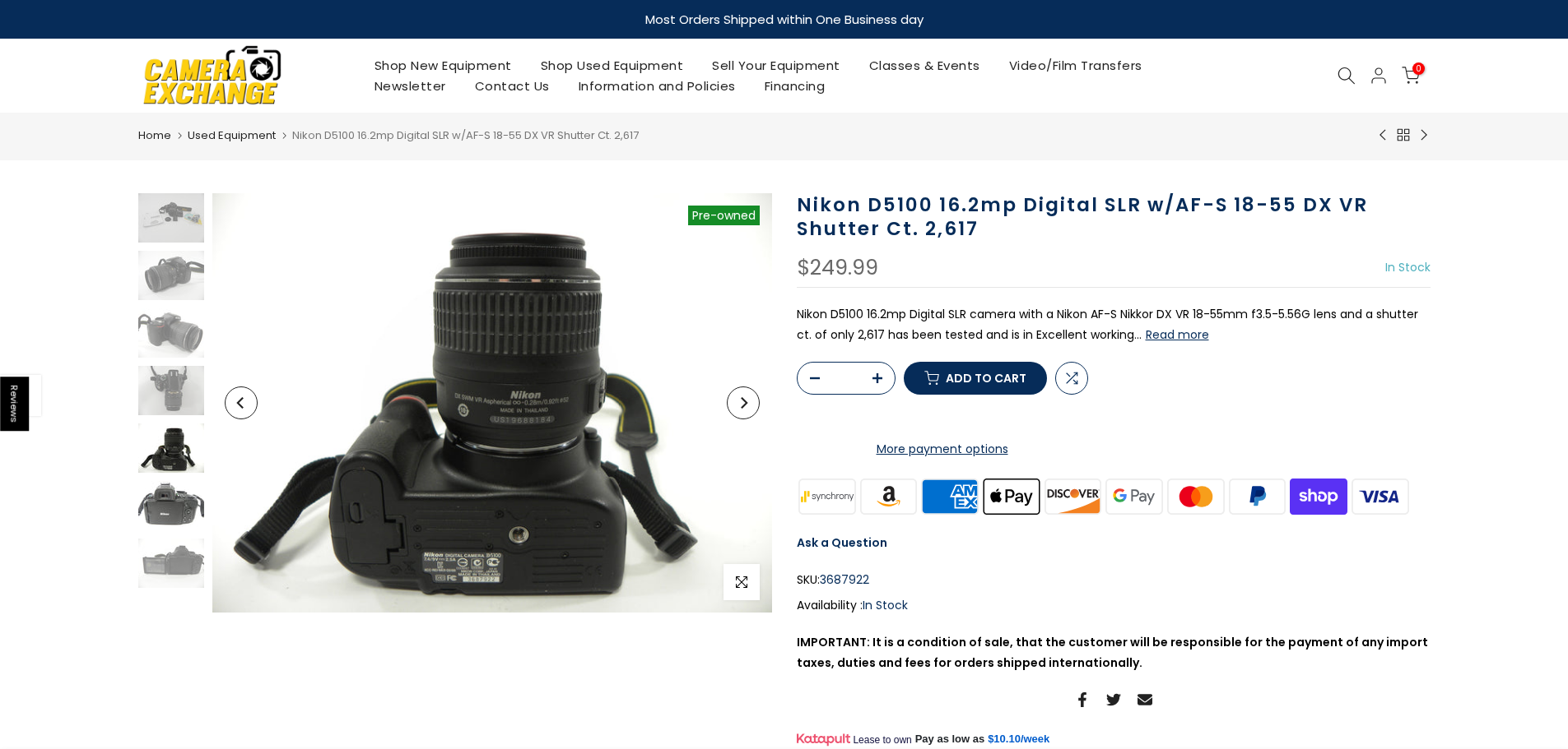
click at [188, 497] on img at bounding box center [171, 505] width 66 height 49
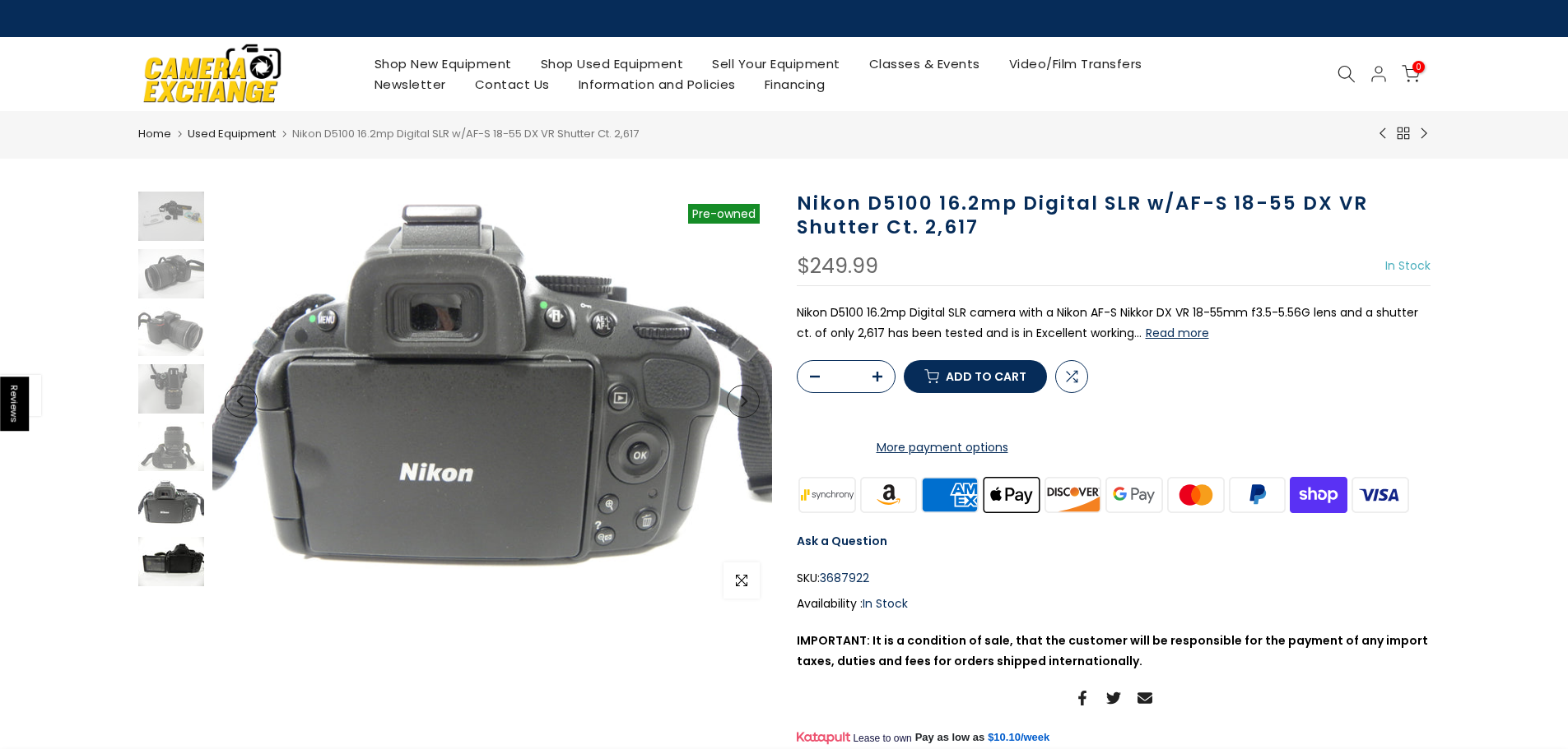
click at [185, 549] on img at bounding box center [171, 562] width 66 height 49
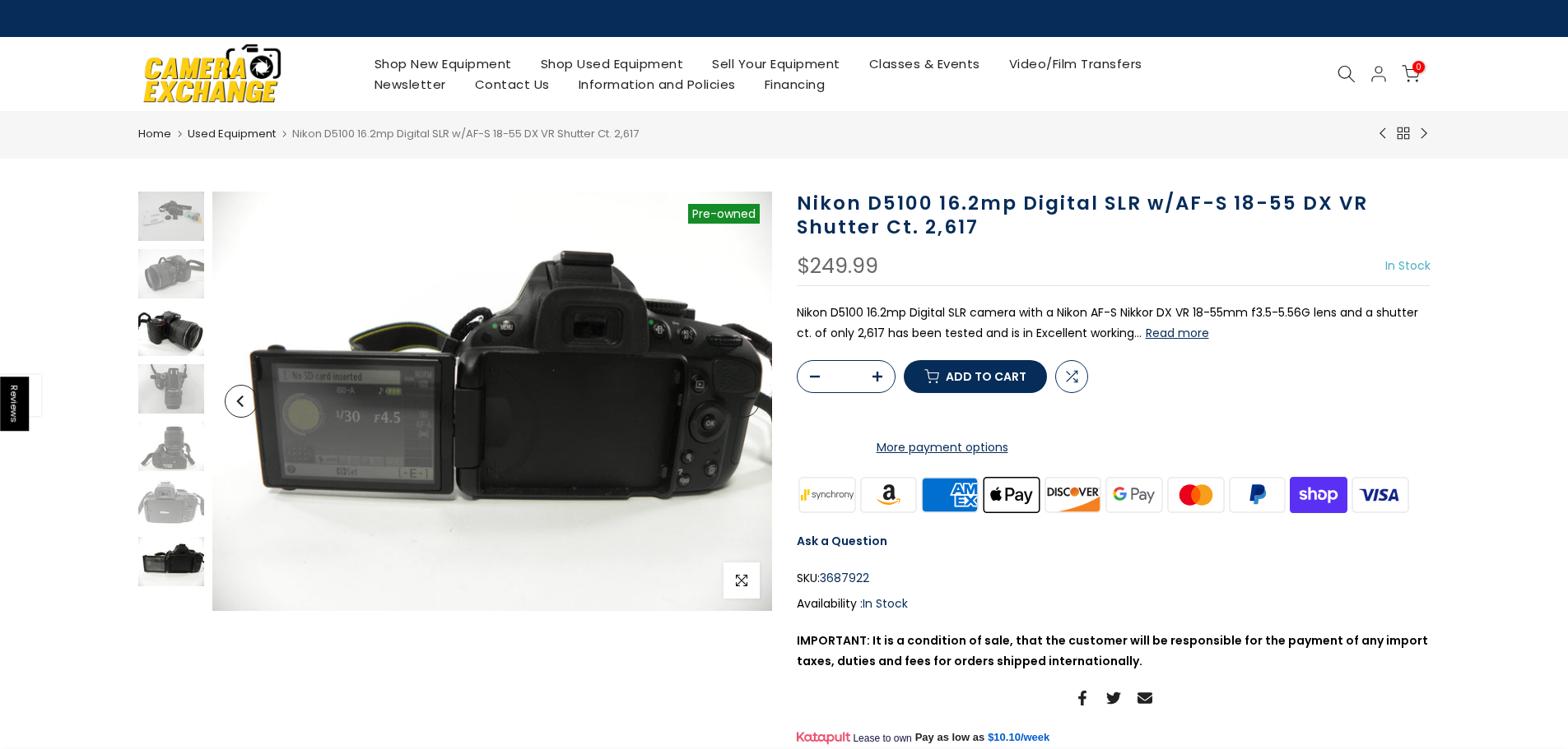
click at [192, 339] on img at bounding box center [171, 331] width 66 height 49
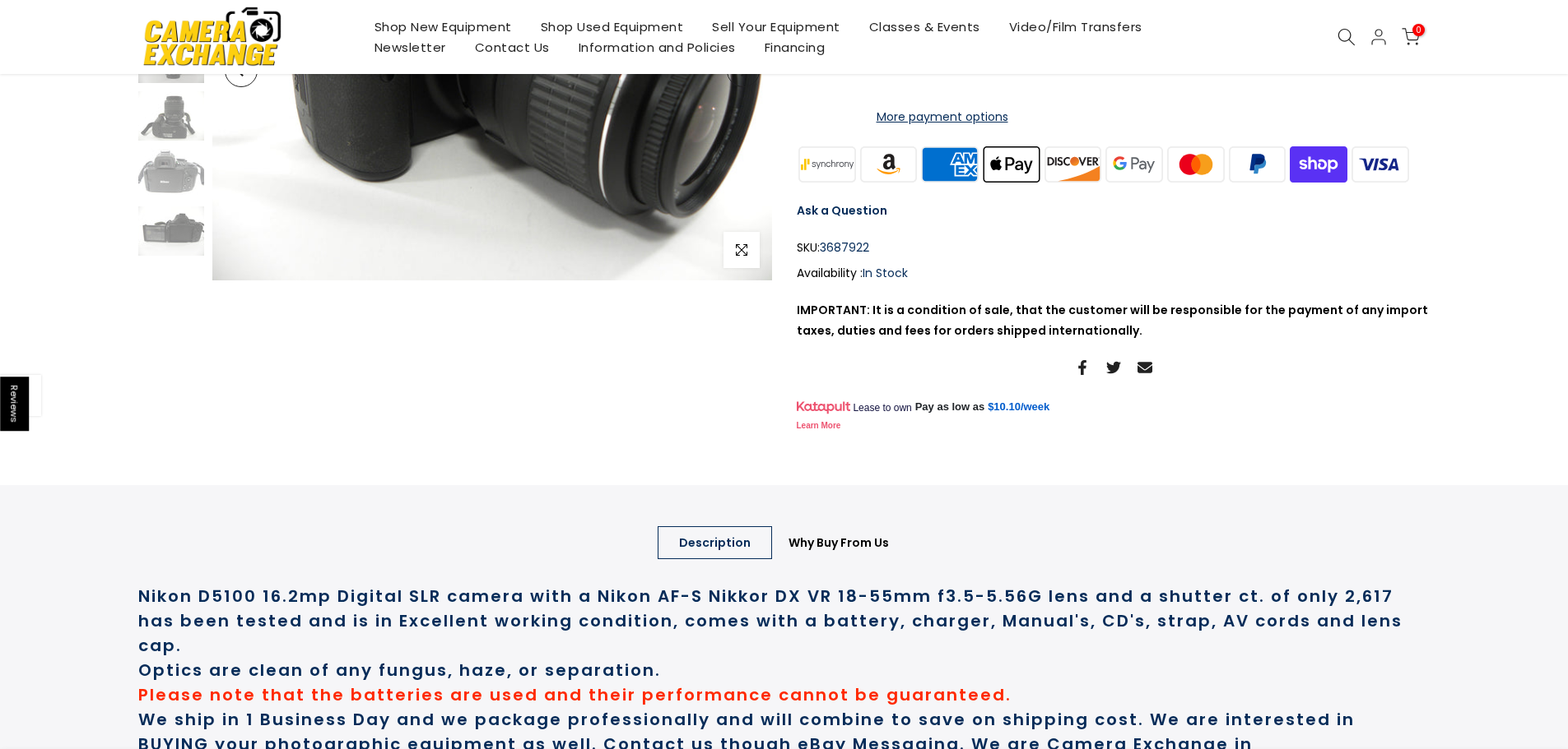
scroll to position [658, 0]
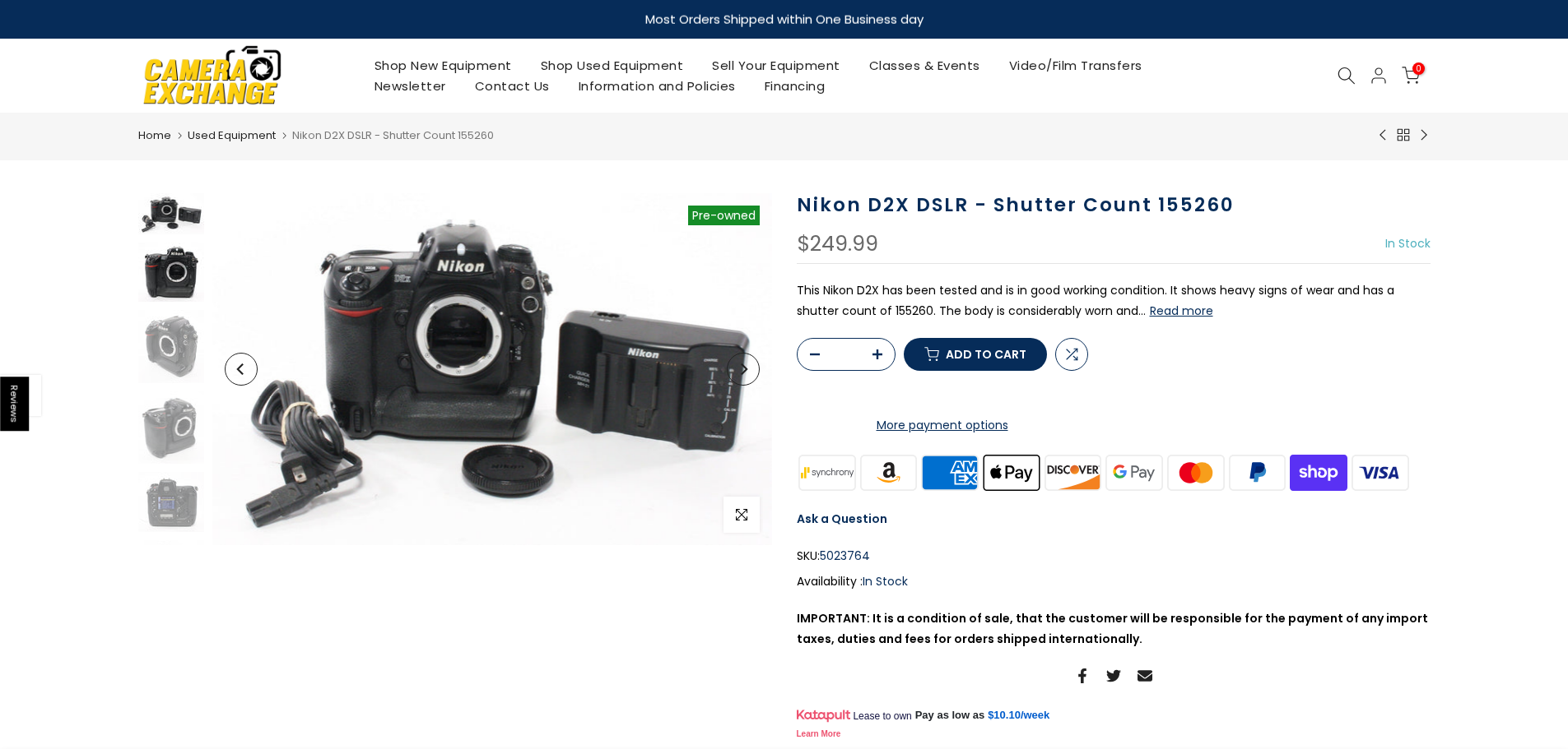
click at [174, 273] on img at bounding box center [171, 272] width 66 height 59
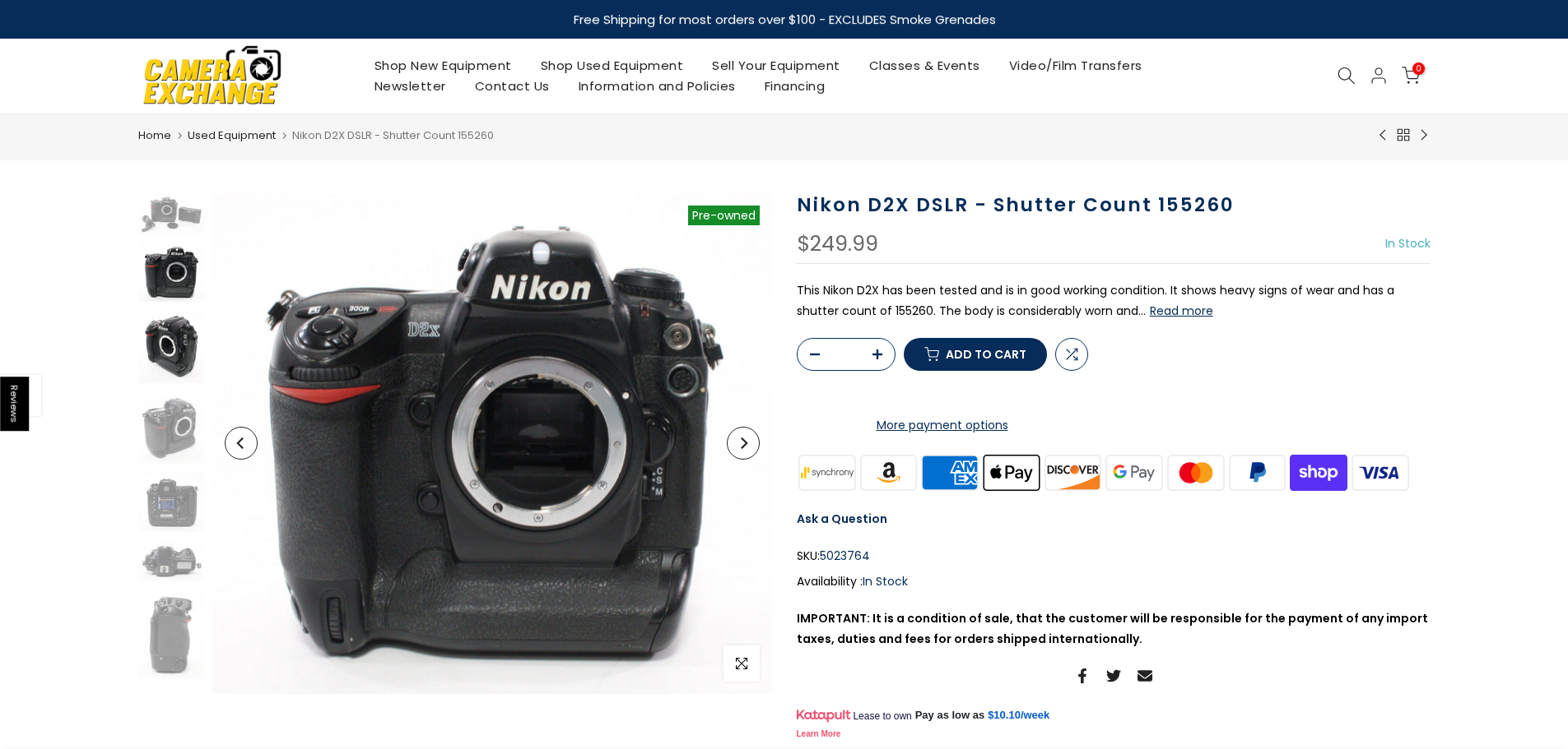
click at [171, 334] on img at bounding box center [171, 346] width 66 height 73
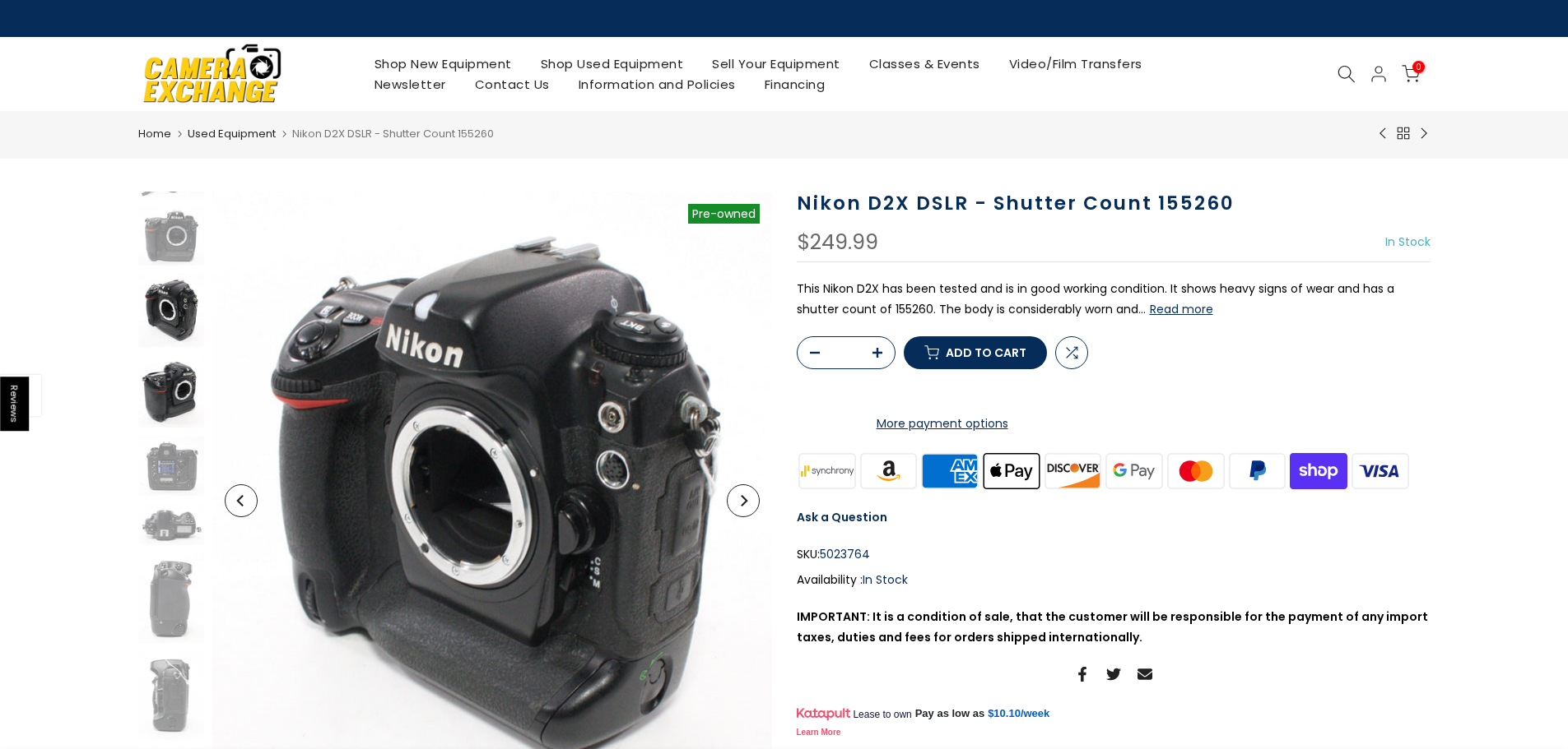
click at [171, 378] on img at bounding box center [171, 392] width 66 height 72
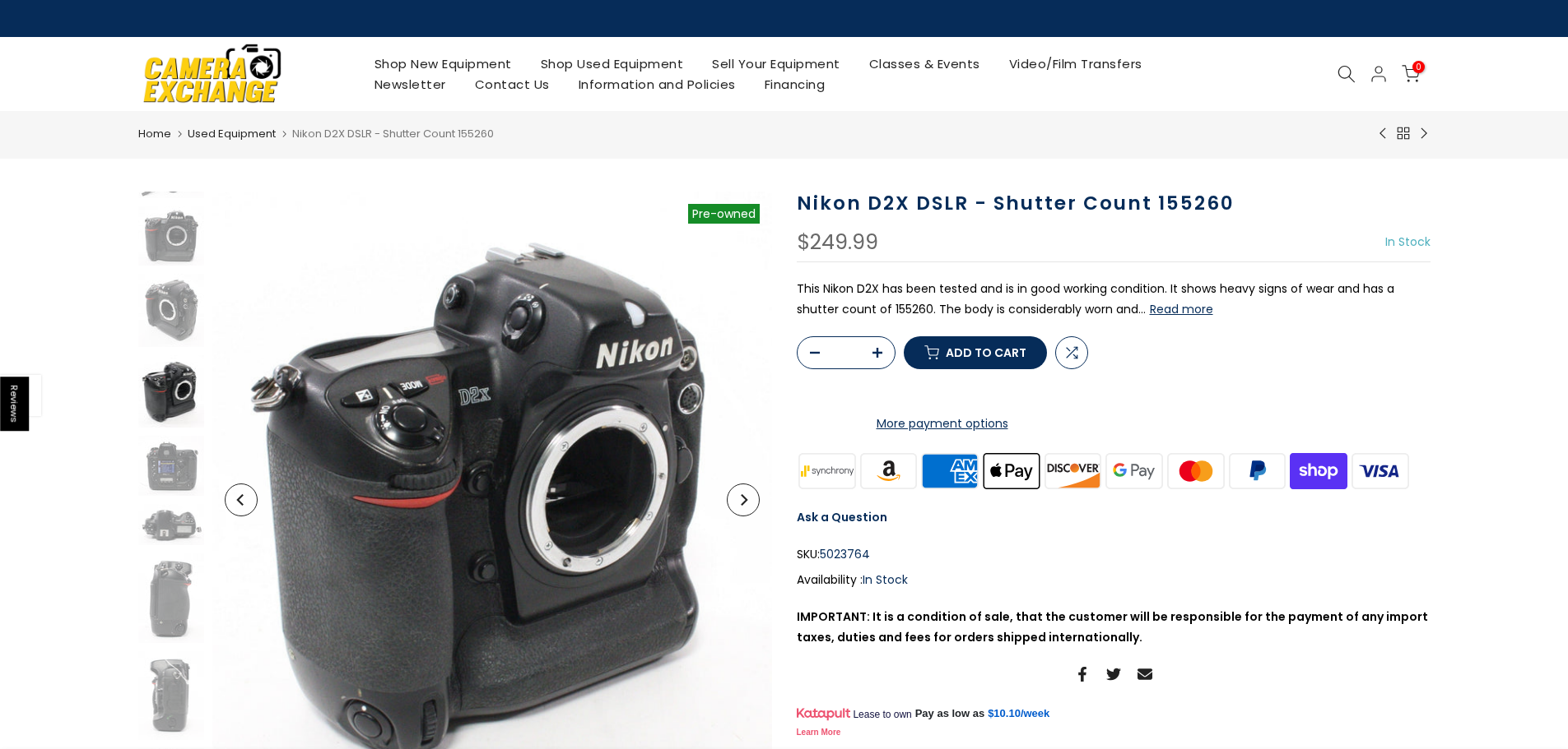
scroll to position [116, 0]
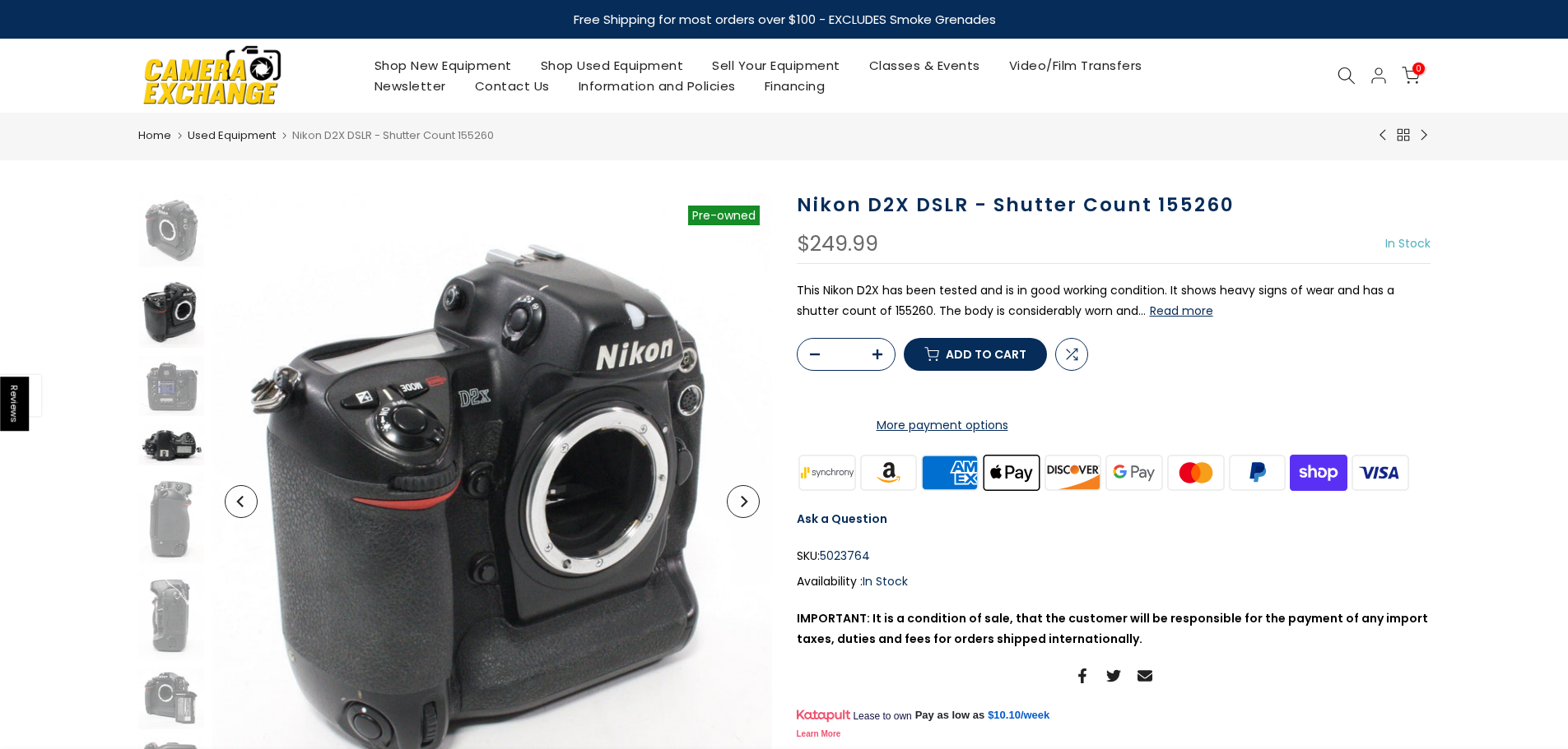
click at [171, 446] on img at bounding box center [171, 445] width 66 height 42
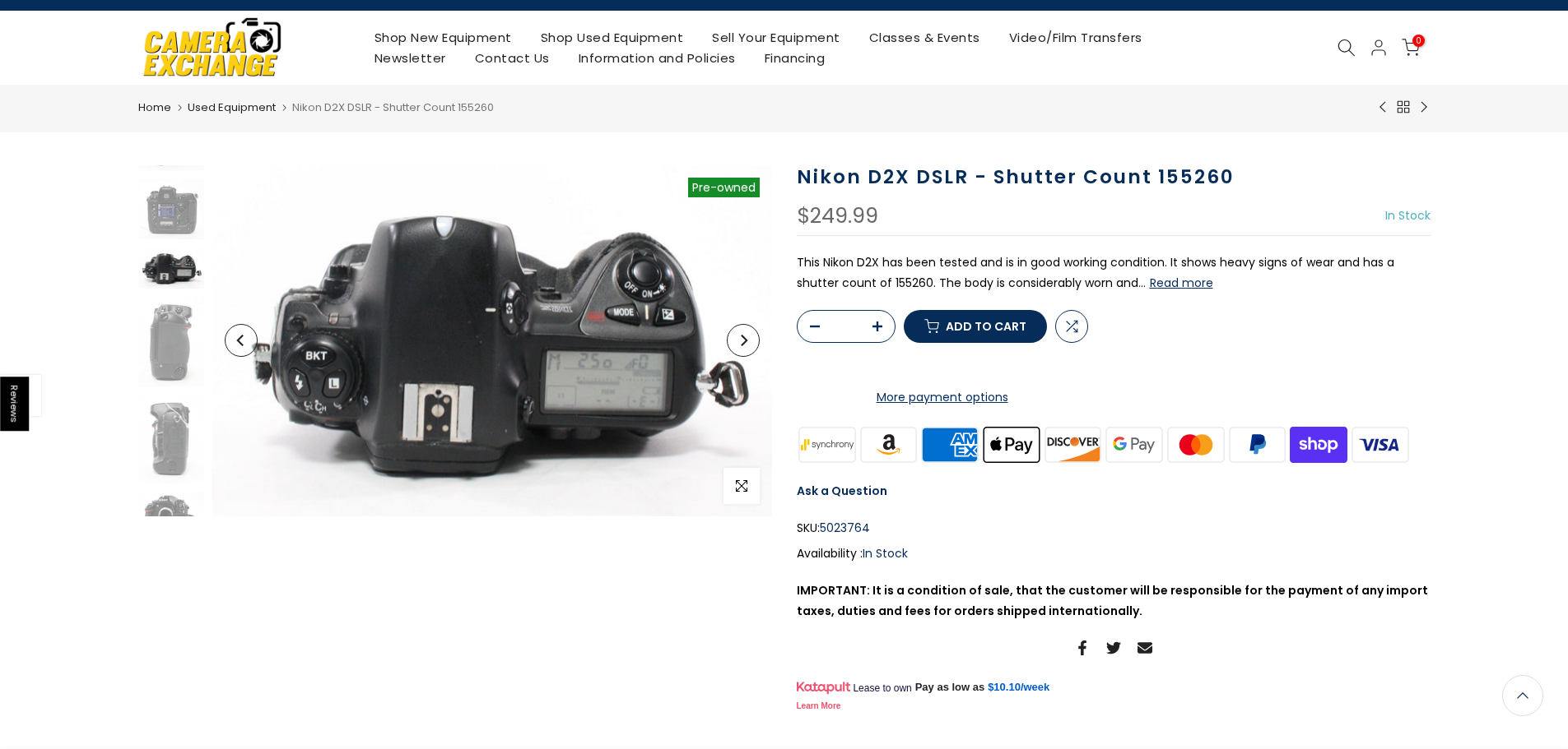
scroll to position [0, 0]
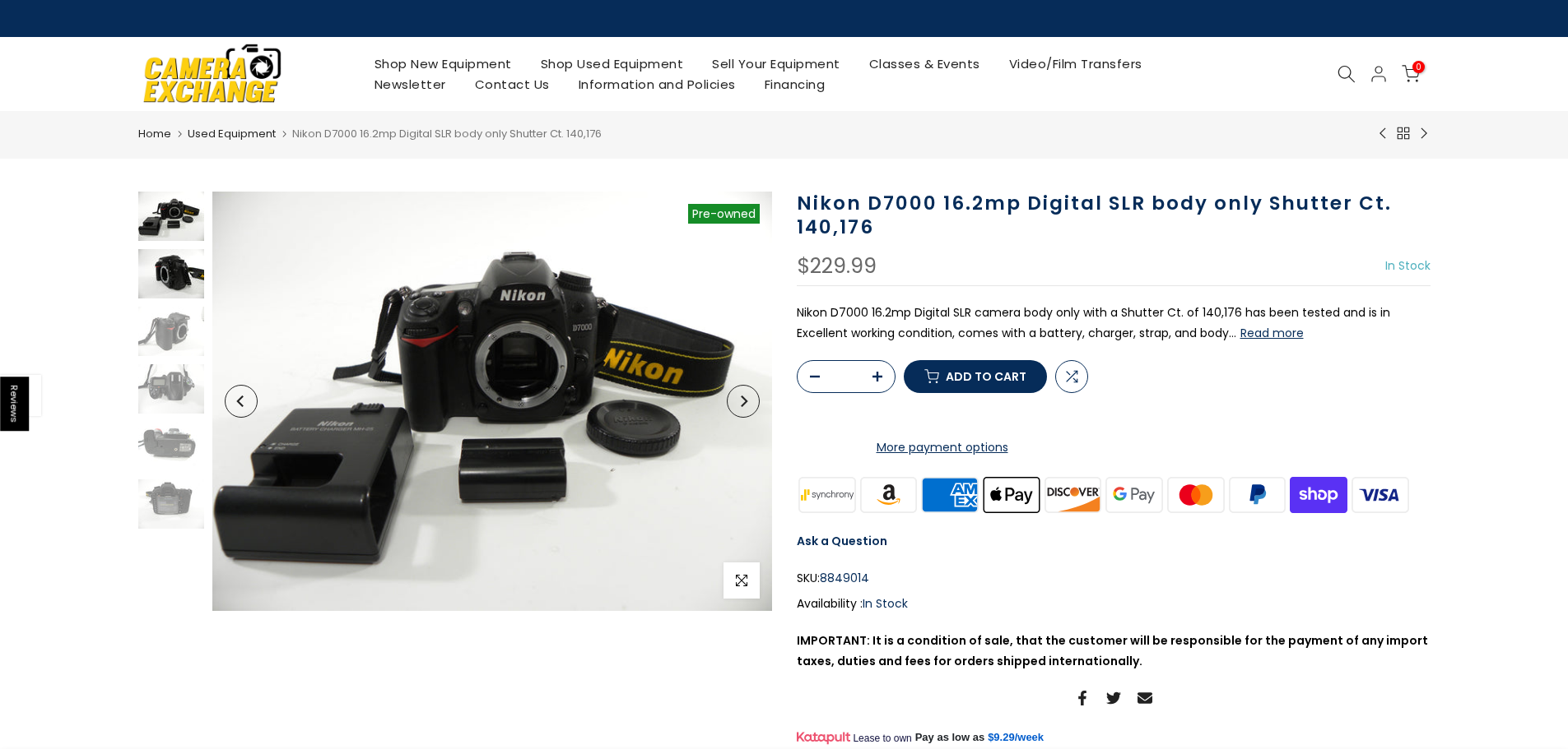
click at [196, 272] on img at bounding box center [171, 273] width 66 height 49
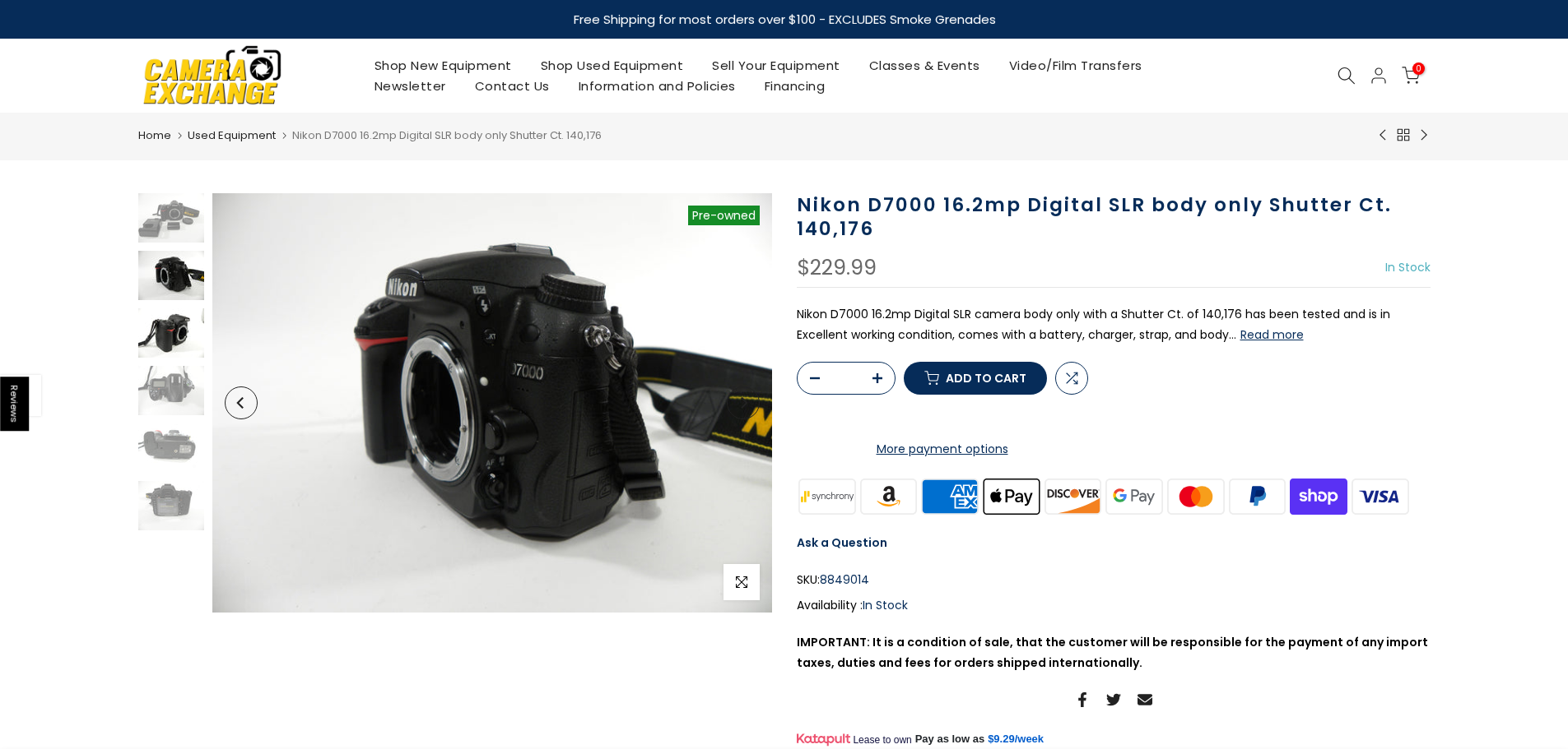
click at [184, 327] on img at bounding box center [171, 332] width 66 height 49
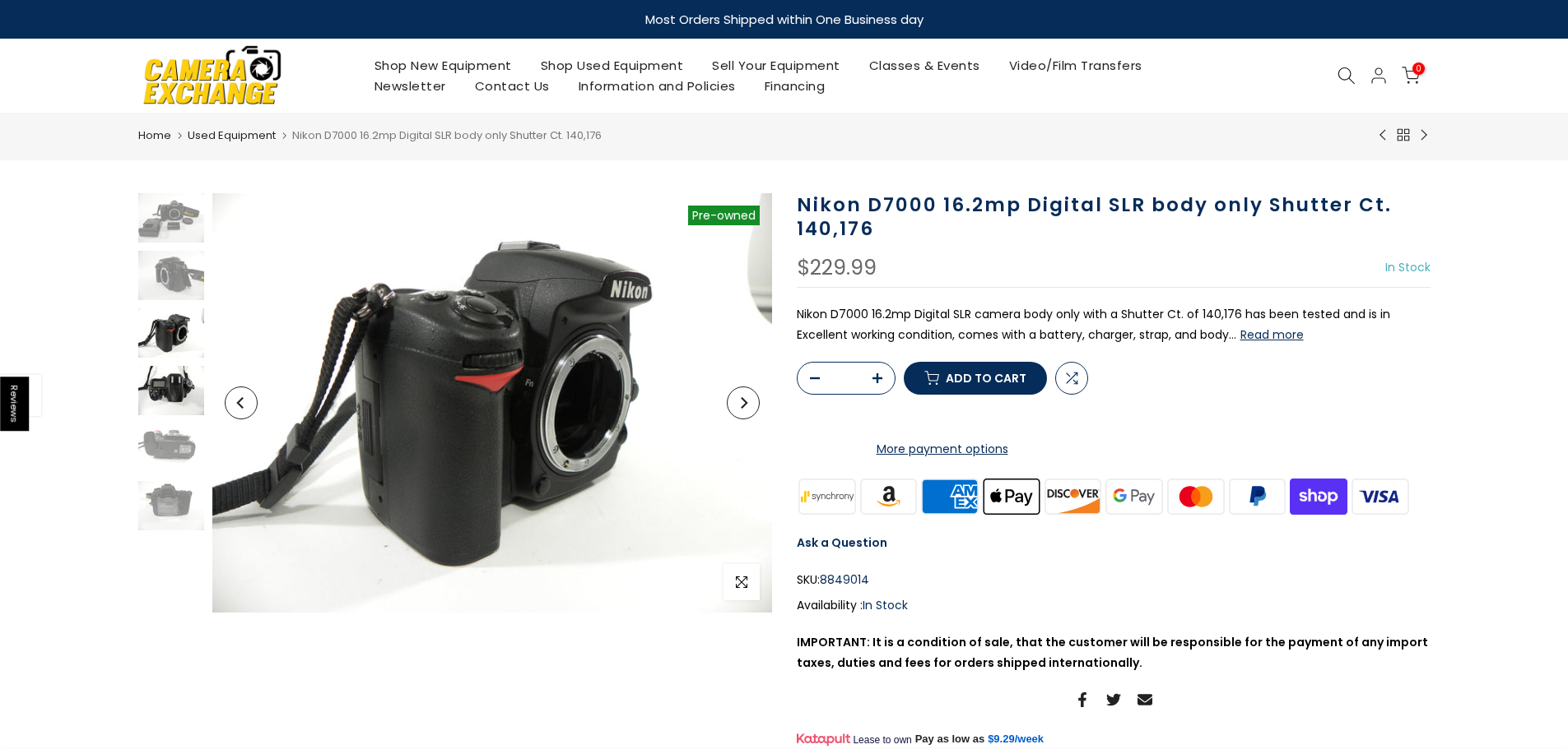
click at [169, 377] on img at bounding box center [171, 390] width 66 height 49
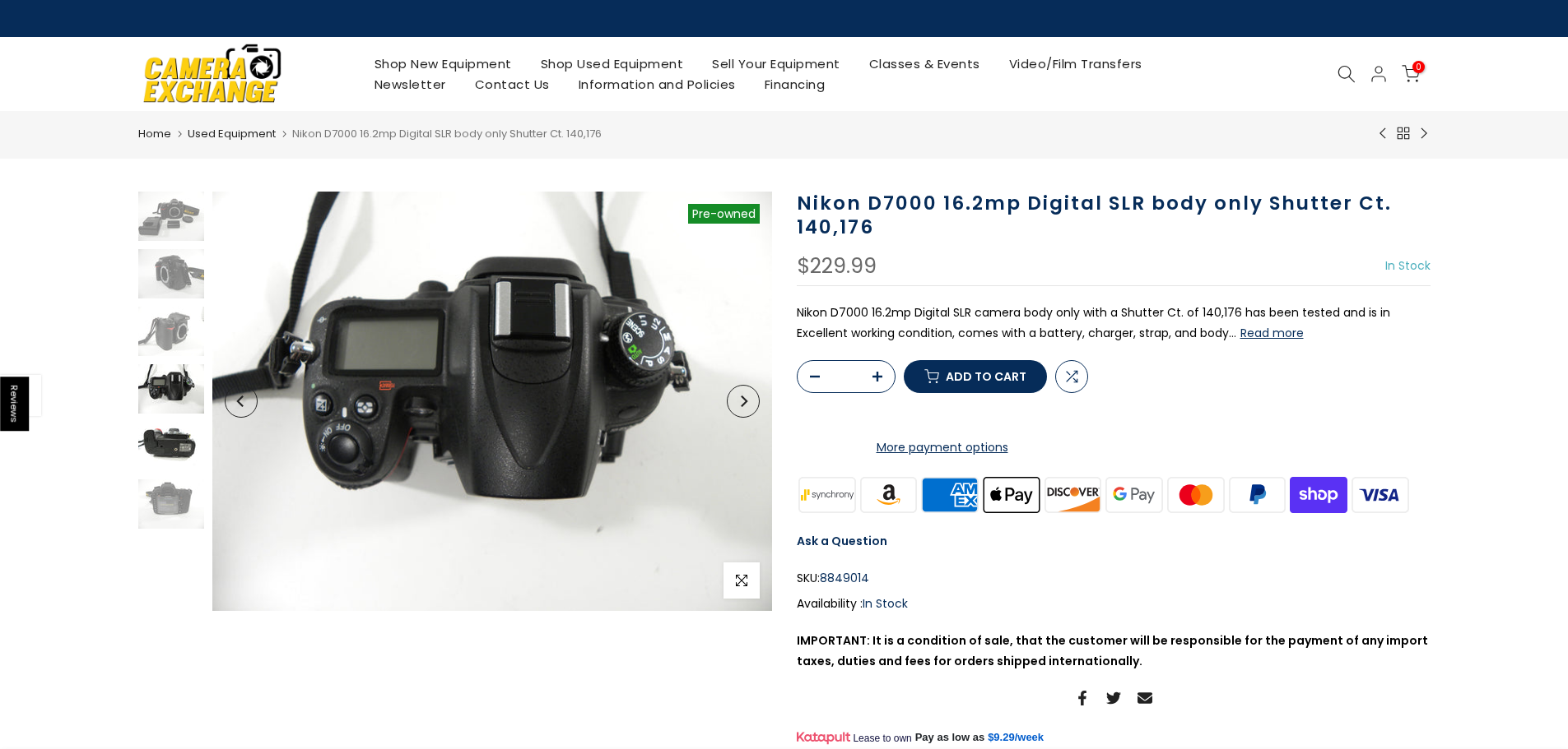
click at [180, 440] on img at bounding box center [171, 446] width 66 height 49
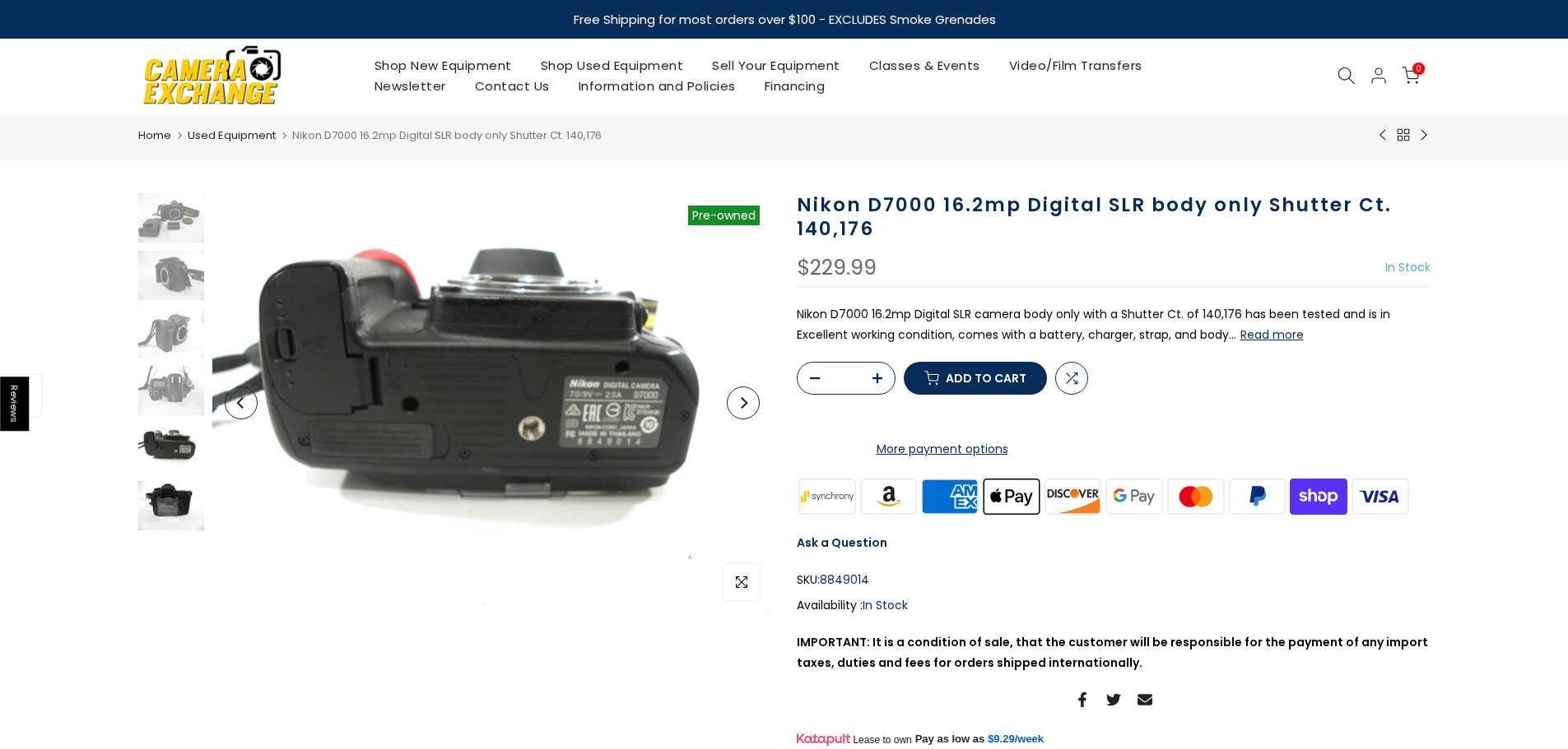
click at [180, 486] on img at bounding box center [171, 505] width 66 height 49
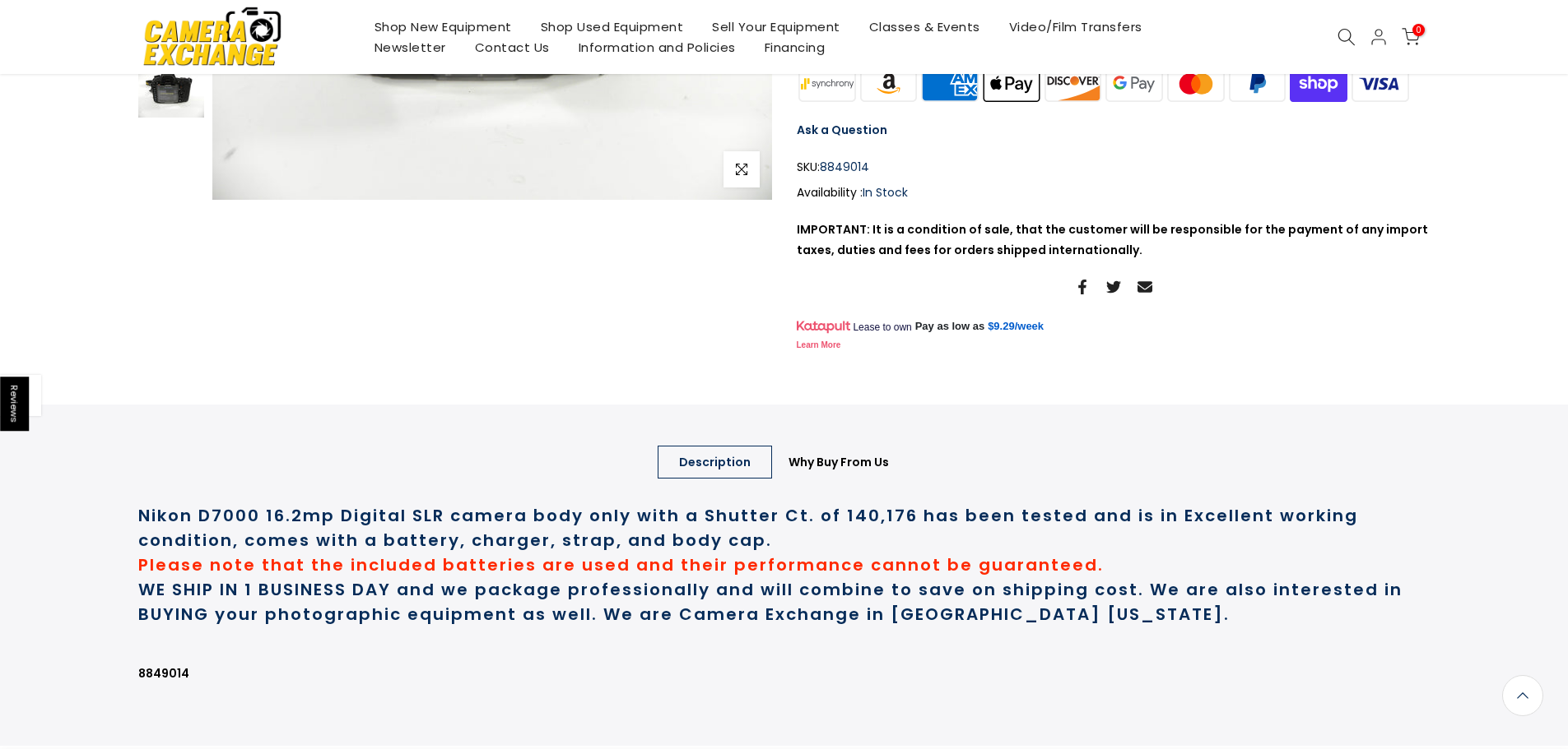
scroll to position [410, 0]
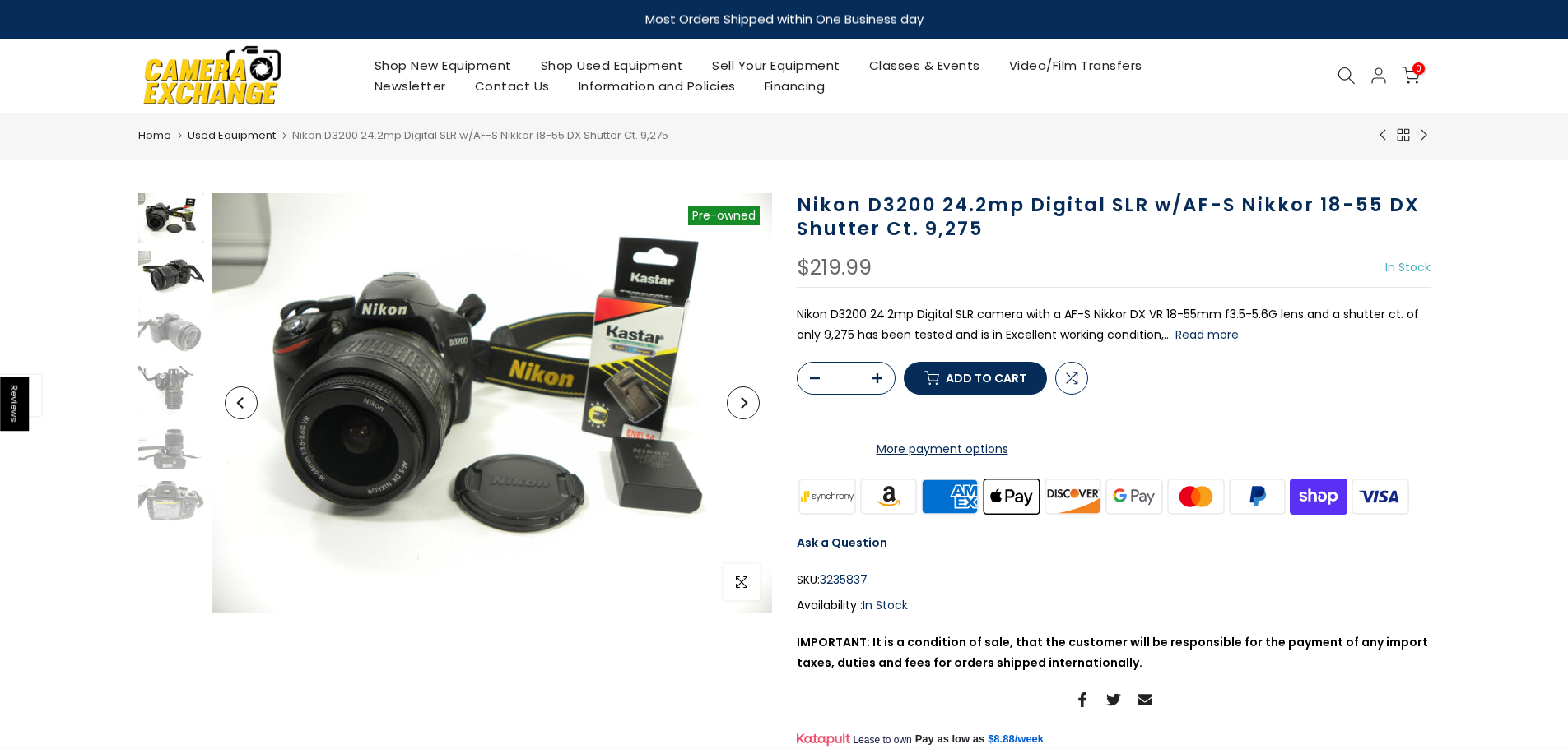
click at [164, 272] on img at bounding box center [171, 275] width 66 height 49
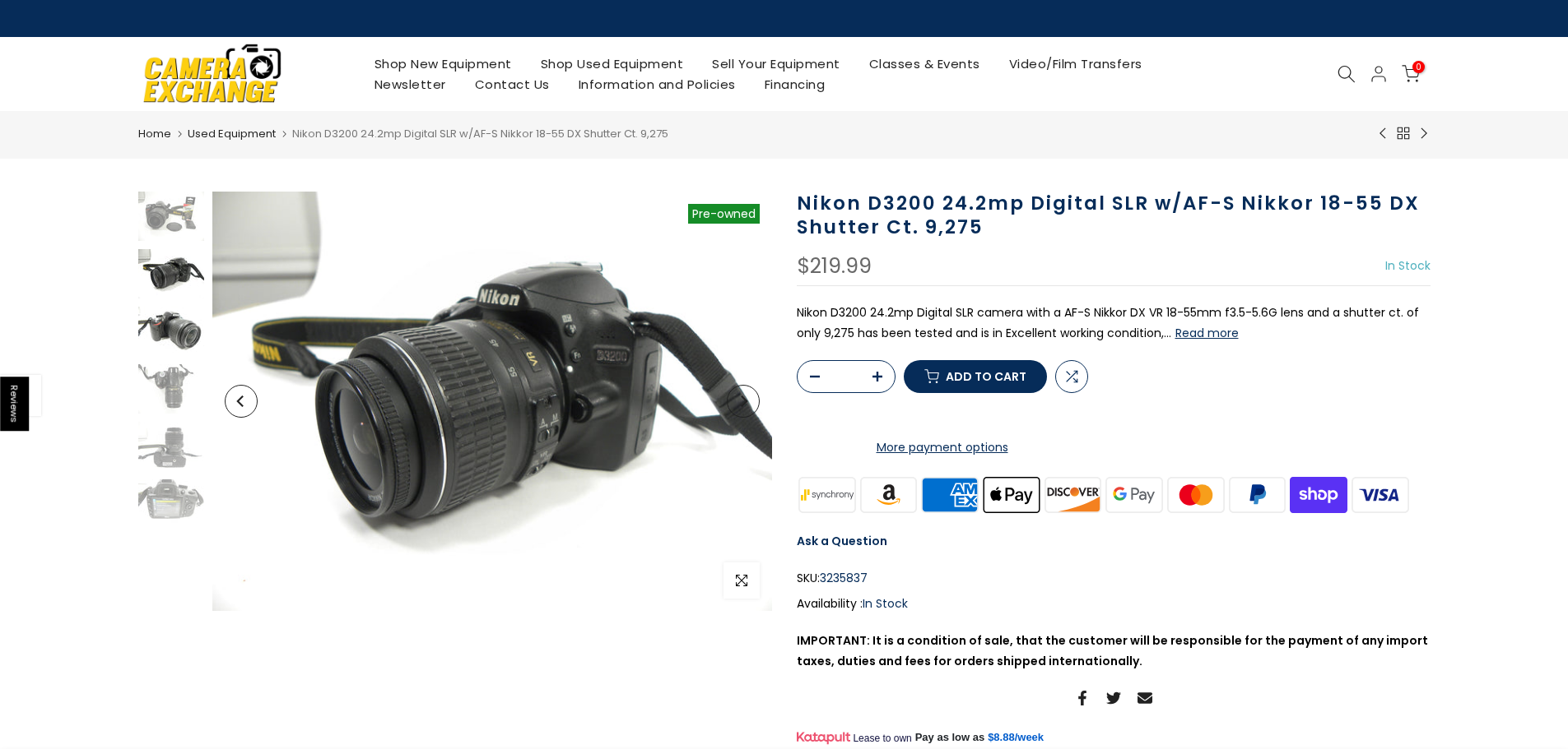
click at [174, 325] on img at bounding box center [171, 331] width 66 height 49
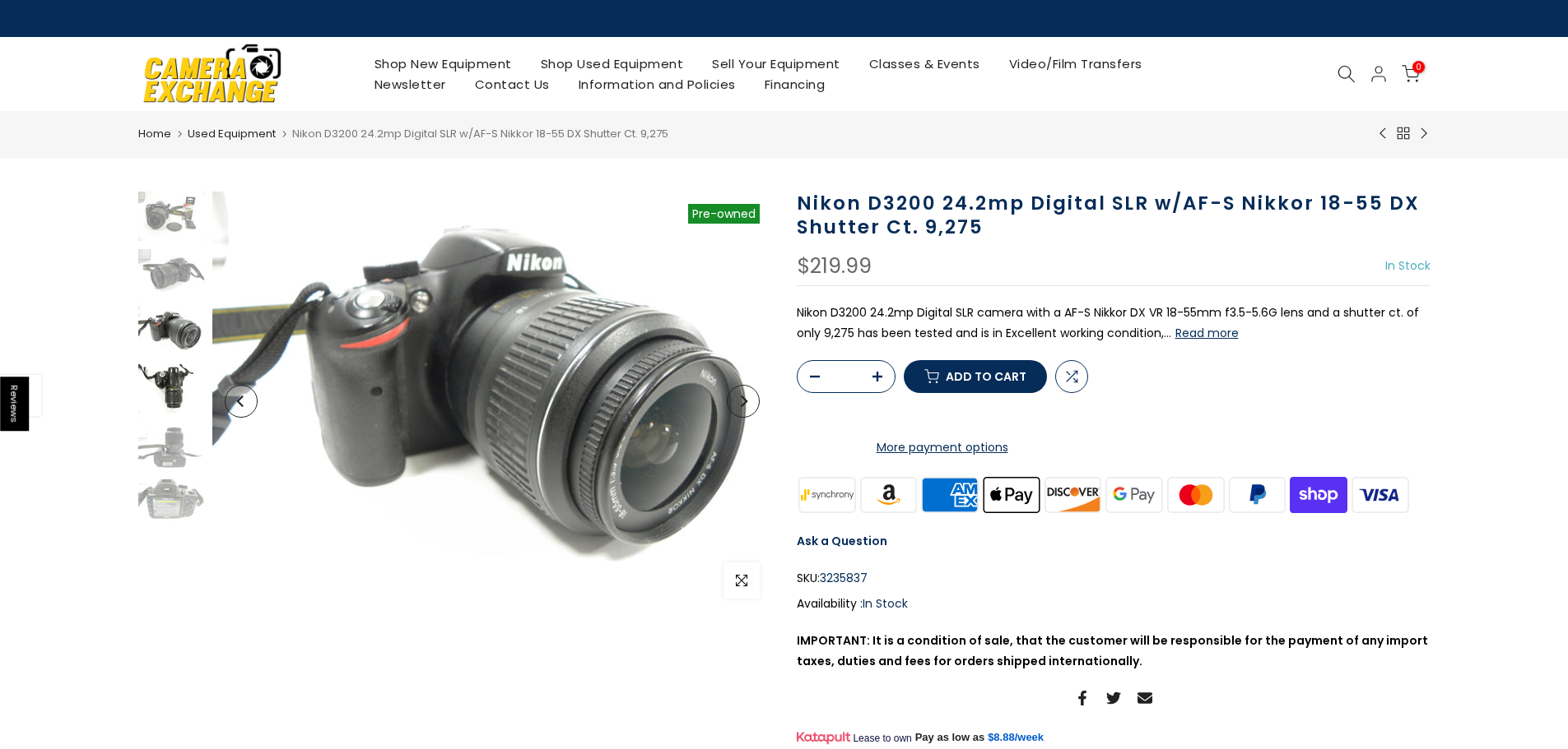
click at [175, 384] on img at bounding box center [171, 389] width 66 height 49
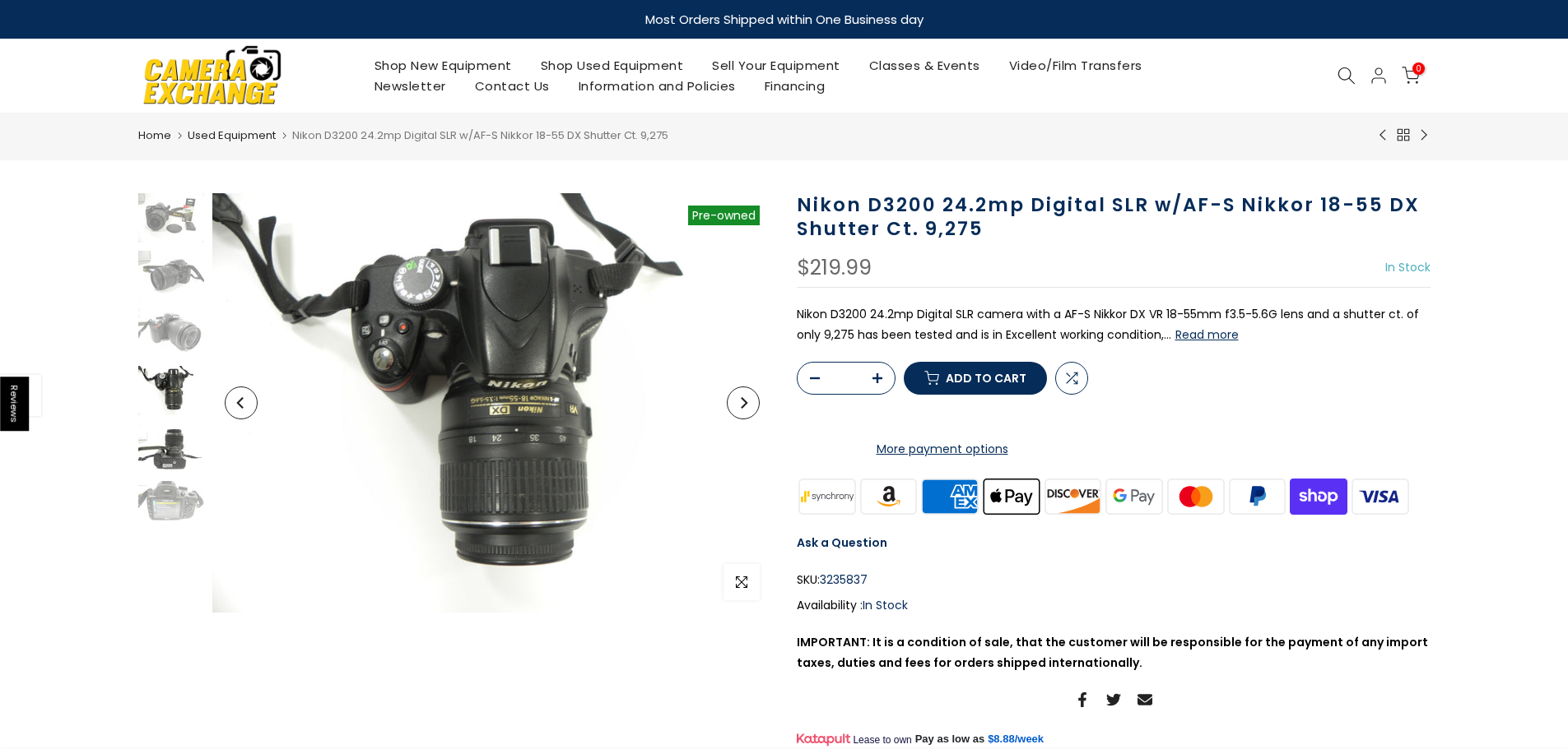
click at [176, 447] on img at bounding box center [171, 448] width 66 height 49
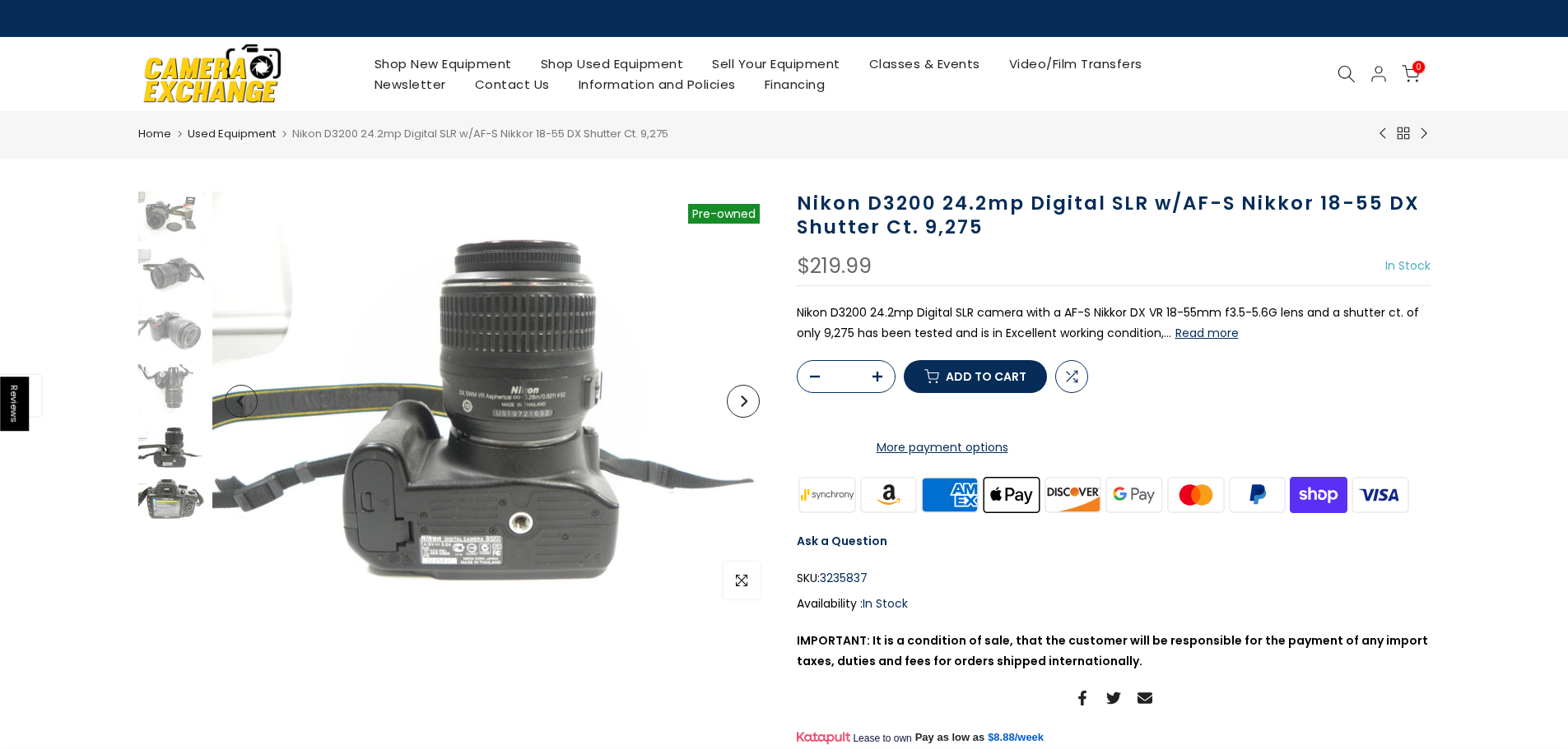
click at [176, 491] on img at bounding box center [171, 503] width 66 height 49
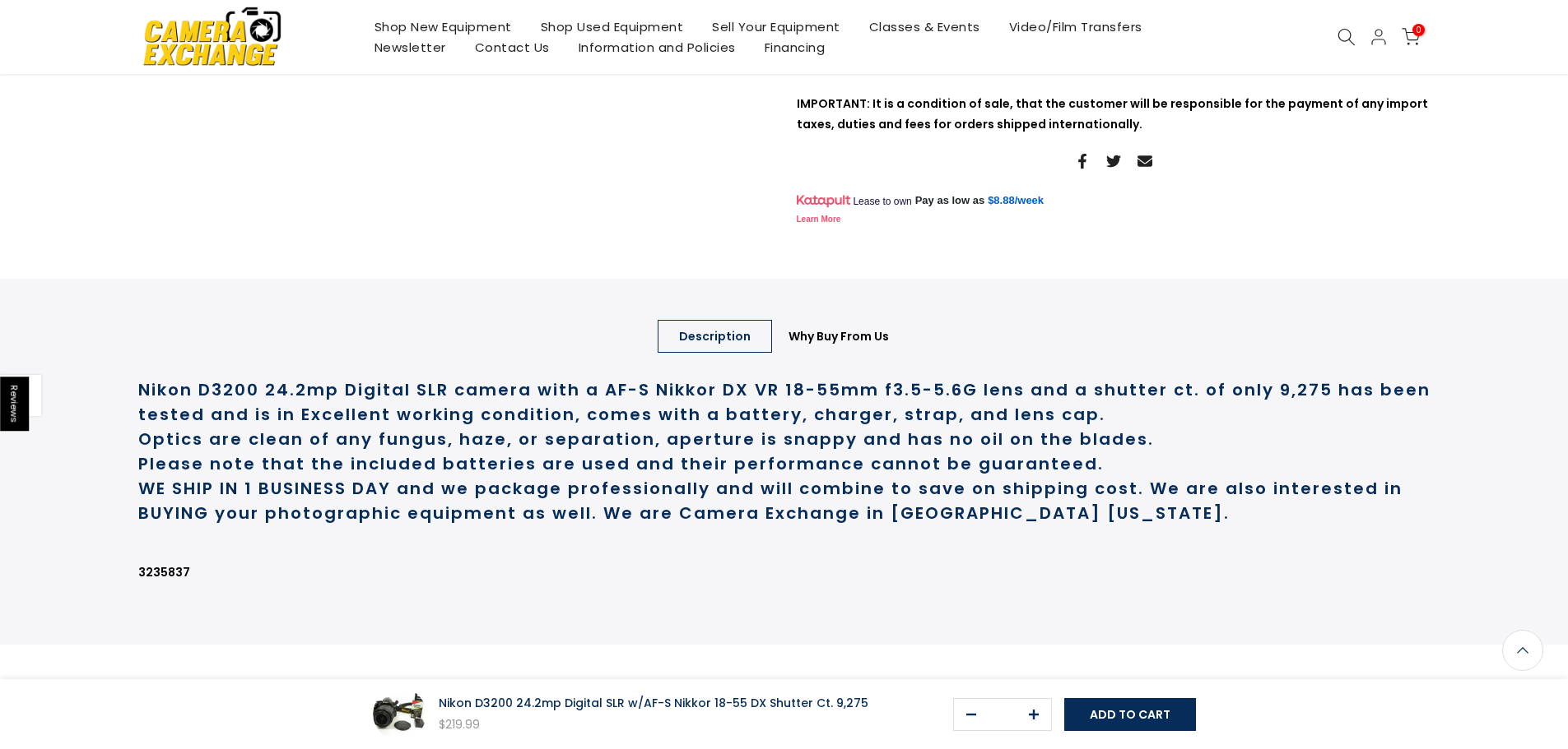
scroll to position [576, 0]
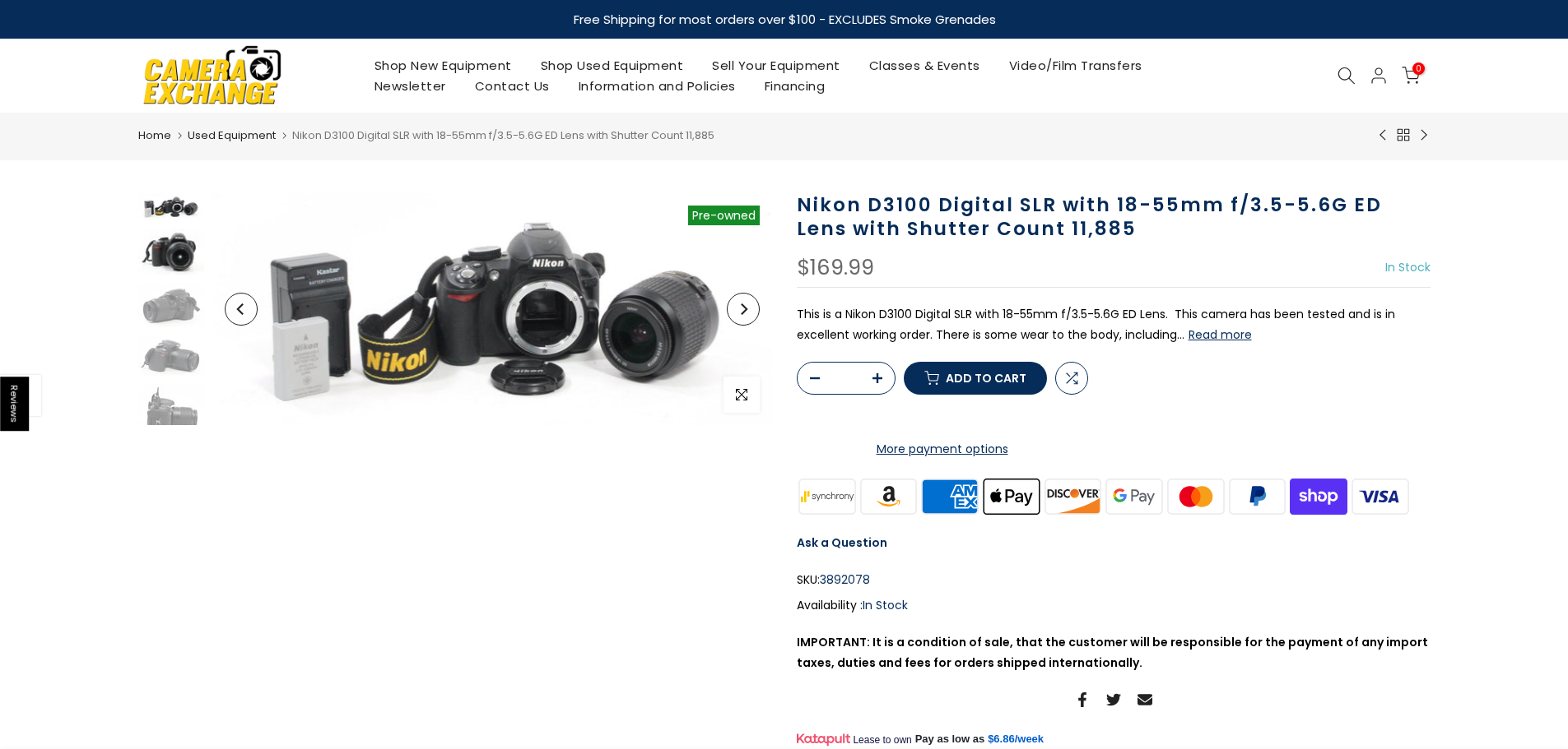
click at [178, 246] on img at bounding box center [171, 252] width 66 height 46
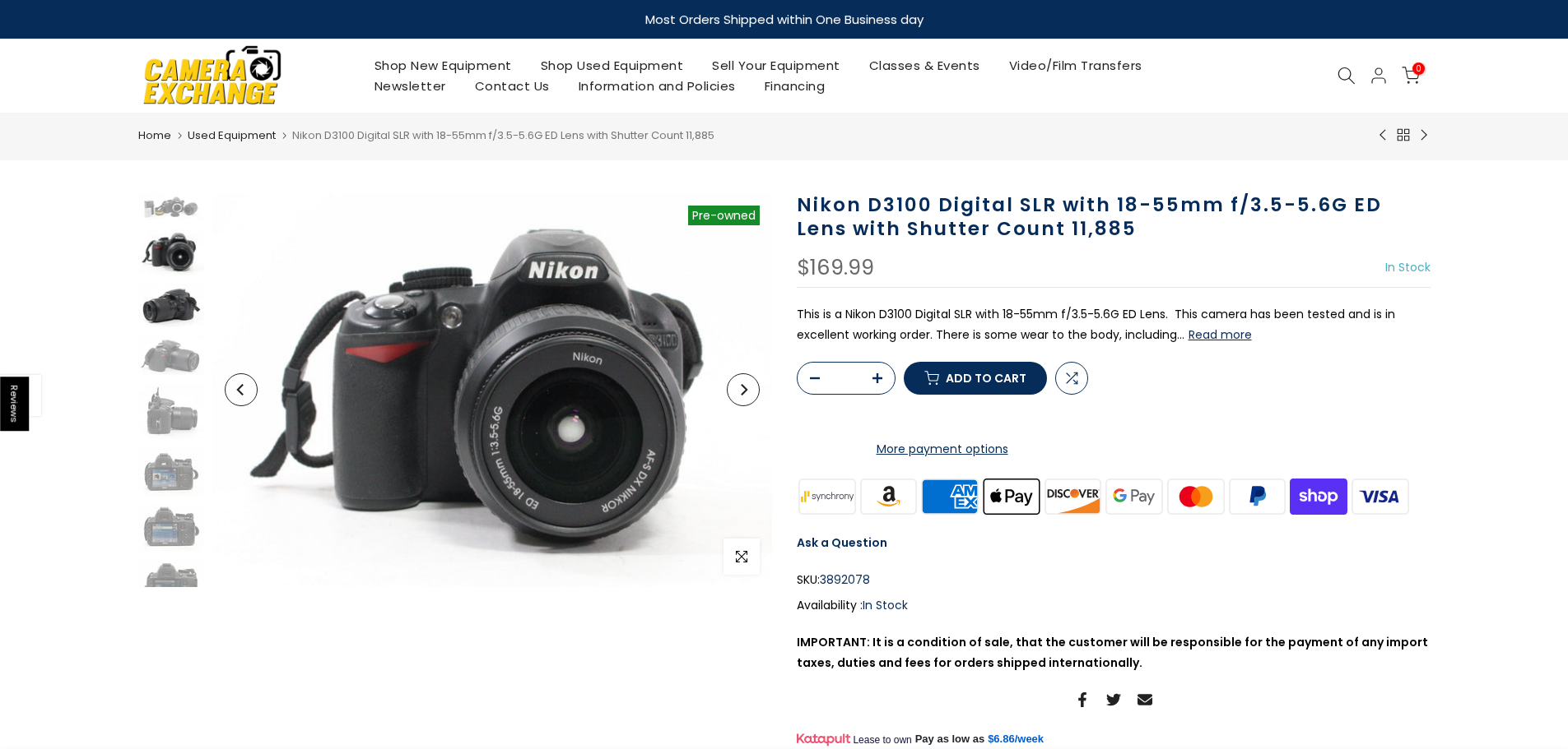
click at [176, 302] on img at bounding box center [171, 305] width 66 height 43
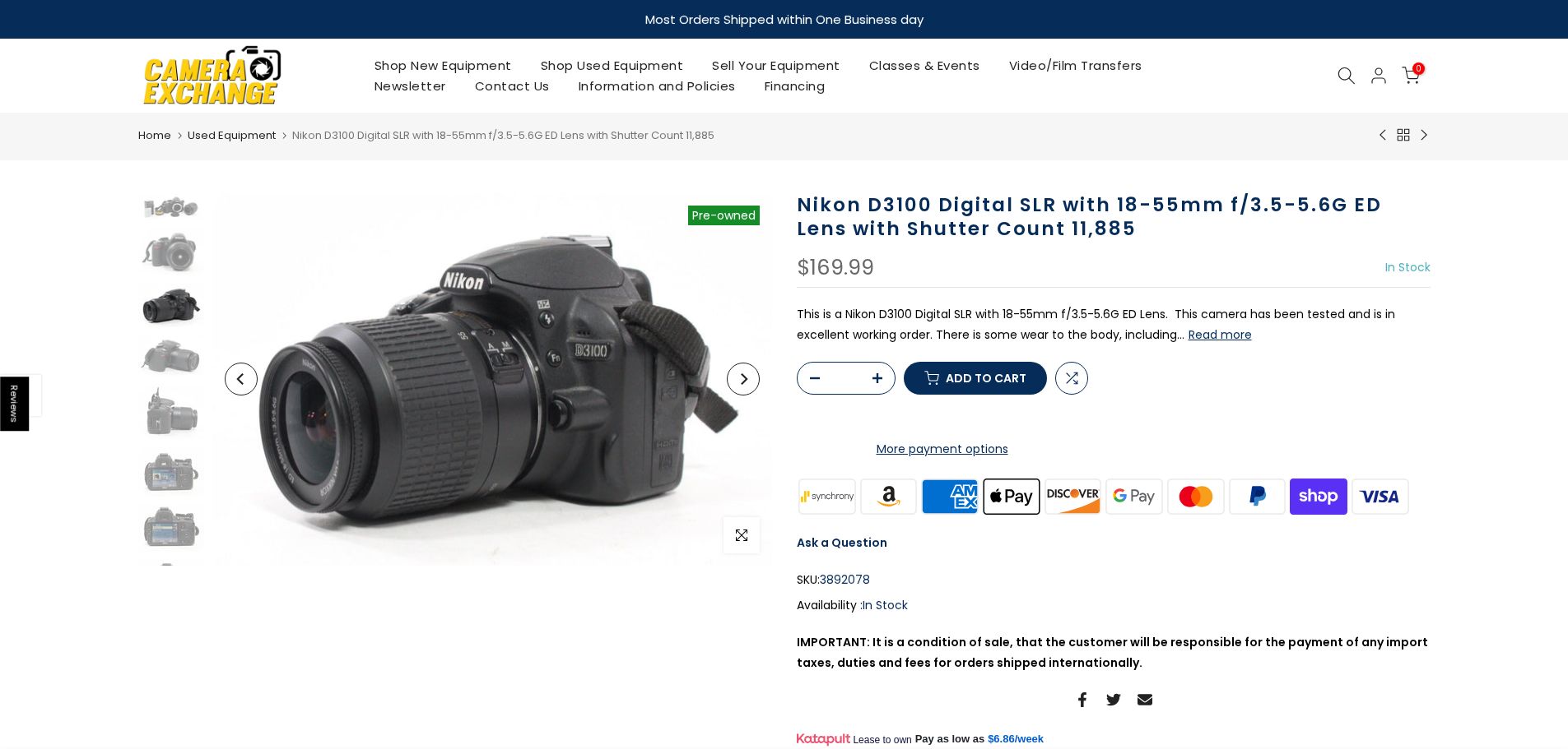
scroll to position [8, 0]
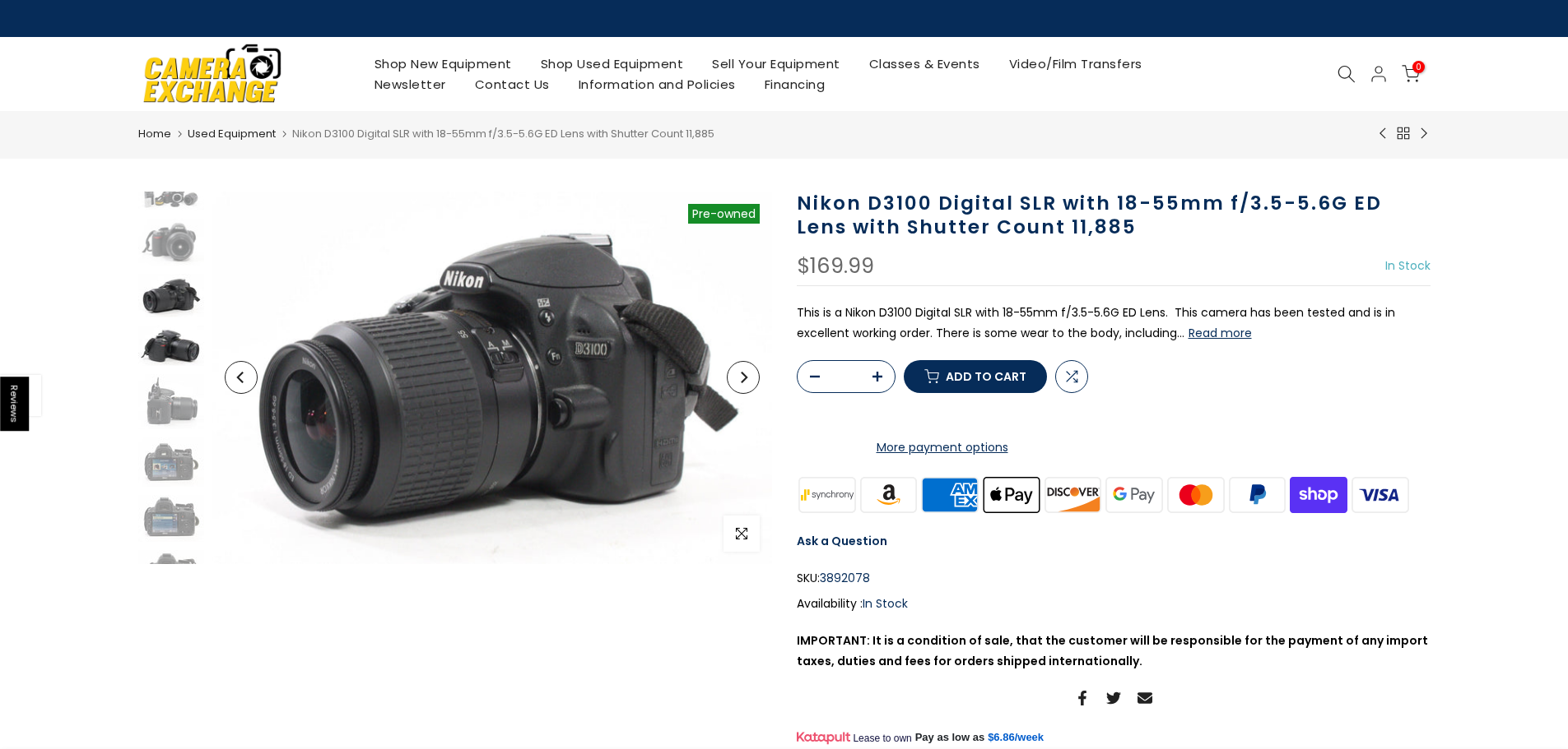
click at [171, 349] on img at bounding box center [171, 346] width 66 height 41
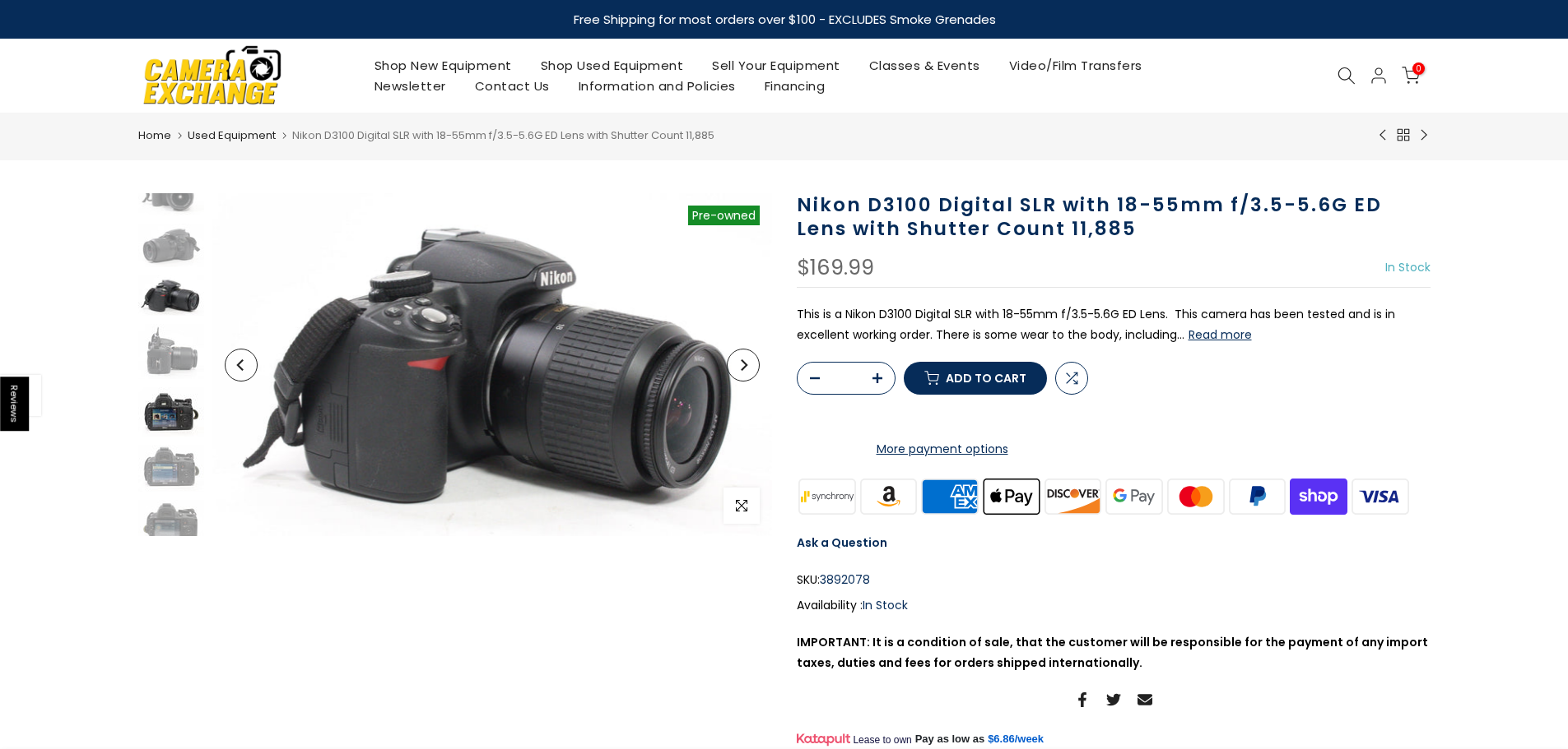
click at [169, 405] on img at bounding box center [171, 412] width 66 height 49
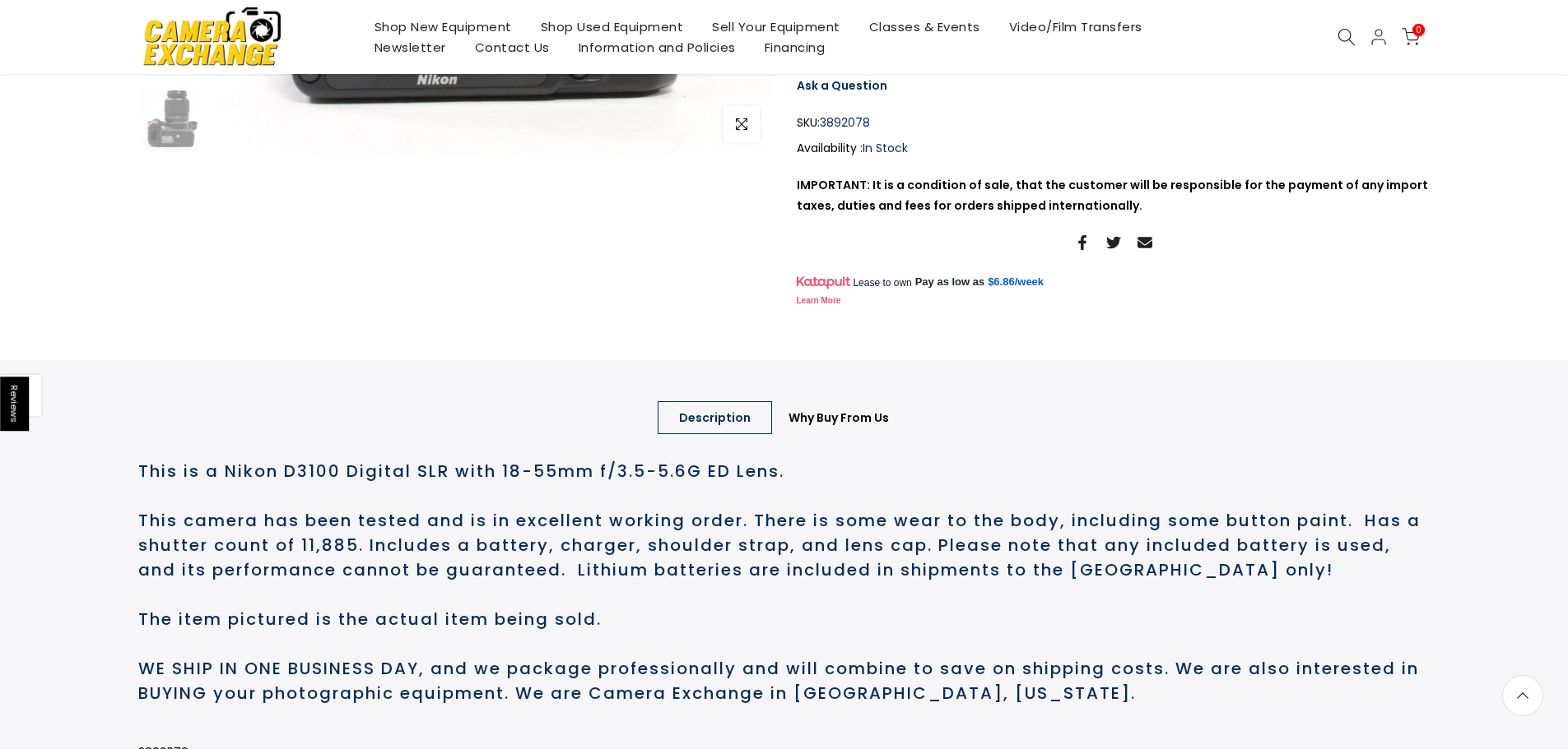
scroll to position [163, 0]
